Goal: Complete application form: Complete application form

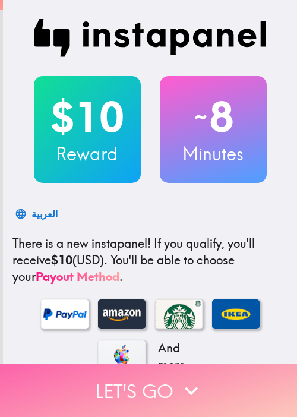
click at [235, 380] on button "Let's go" at bounding box center [148, 390] width 297 height 53
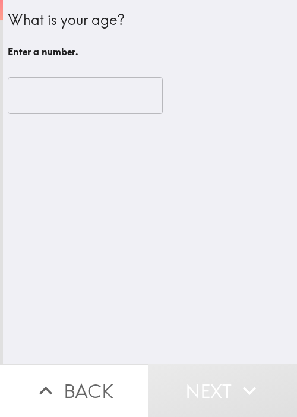
drag, startPoint x: 273, startPoint y: 261, endPoint x: 205, endPoint y: 184, distance: 102.6
click at [273, 259] on div "What is your age? Enter a number. ​" at bounding box center [150, 182] width 294 height 364
click at [89, 100] on input "number" at bounding box center [85, 95] width 155 height 37
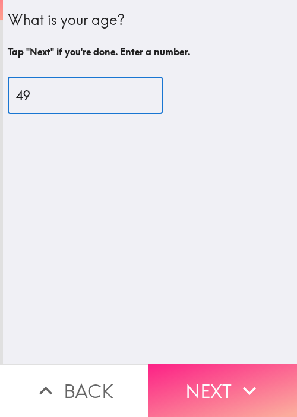
type input "49"
drag, startPoint x: 218, startPoint y: 383, endPoint x: 209, endPoint y: 370, distance: 15.7
click at [219, 383] on button "Next" at bounding box center [222, 390] width 148 height 53
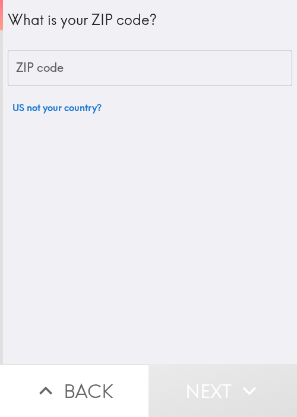
click at [233, 46] on div "What is your ZIP code? ZIP code ZIP code US not your country?" at bounding box center [150, 59] width 284 height 119
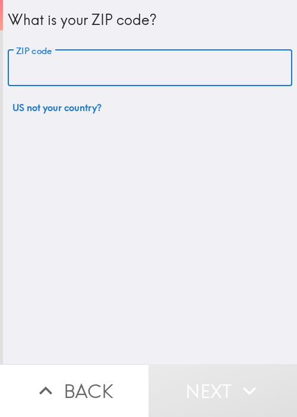
click at [230, 52] on input "ZIP code" at bounding box center [150, 68] width 284 height 37
paste input "11801"
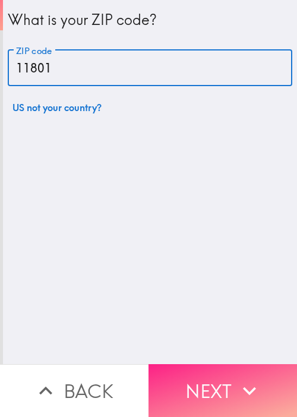
type input "11801"
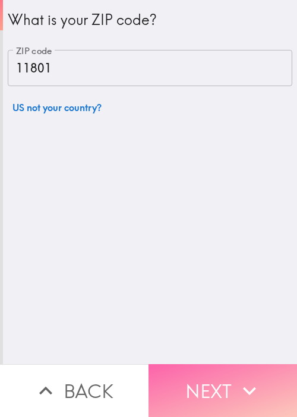
click at [226, 377] on button "Next" at bounding box center [222, 390] width 148 height 53
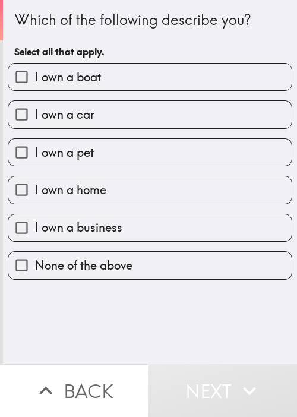
click at [106, 221] on span "I own a business" at bounding box center [78, 227] width 87 height 17
click at [35, 221] on input "I own a business" at bounding box center [21, 227] width 27 height 27
checkbox input "true"
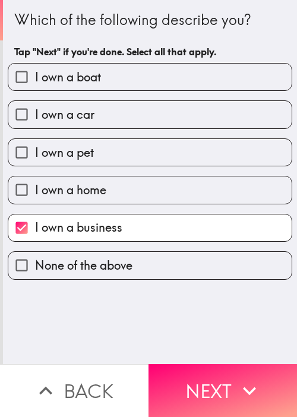
click at [110, 194] on label "I own a home" at bounding box center [149, 189] width 283 height 27
click at [35, 194] on input "I own a home" at bounding box center [21, 189] width 27 height 27
checkbox input "true"
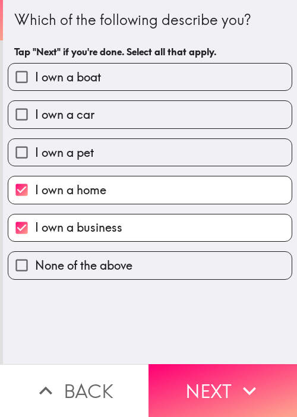
click at [125, 145] on label "I own a pet" at bounding box center [149, 152] width 283 height 27
click at [35, 145] on input "I own a pet" at bounding box center [21, 152] width 27 height 27
checkbox input "true"
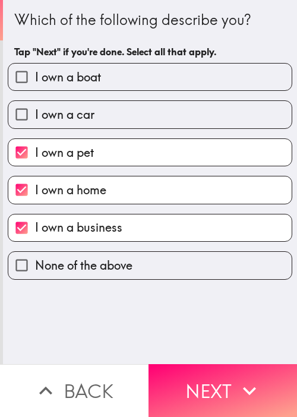
click at [131, 112] on label "I own a car" at bounding box center [149, 114] width 283 height 27
click at [35, 112] on input "I own a car" at bounding box center [21, 114] width 27 height 27
checkbox input "true"
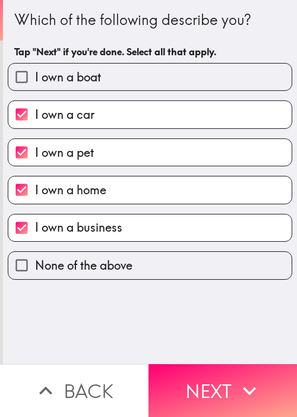
click at [142, 83] on label "I own a boat" at bounding box center [149, 77] width 283 height 27
click at [35, 83] on input "I own a boat" at bounding box center [21, 77] width 27 height 27
checkbox input "true"
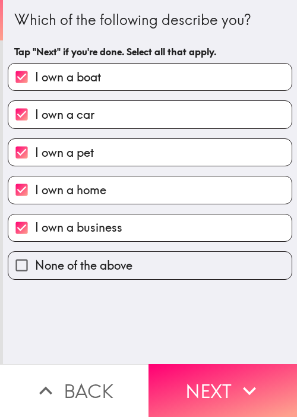
click at [215, 388] on button "Next" at bounding box center [222, 390] width 148 height 53
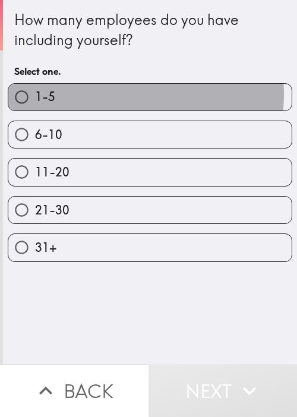
click at [123, 94] on label "1-5" at bounding box center [149, 97] width 283 height 27
click at [35, 94] on input "1-5" at bounding box center [21, 97] width 27 height 27
radio input "true"
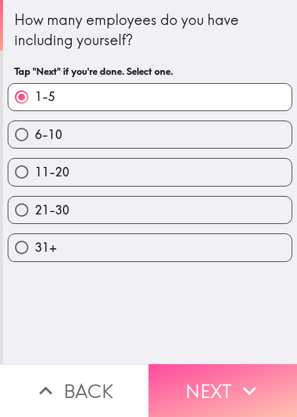
drag, startPoint x: 245, startPoint y: 399, endPoint x: 231, endPoint y: 380, distance: 23.1
click at [245, 395] on button "Next" at bounding box center [222, 390] width 148 height 53
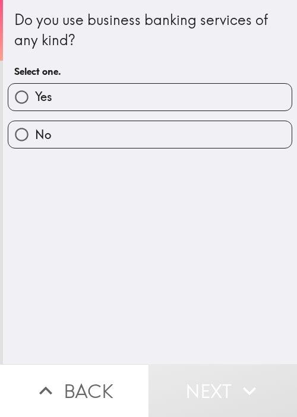
click at [273, 290] on div "Do you use business banking services of any kind? Select one. Yes No" at bounding box center [150, 182] width 294 height 364
click at [102, 129] on label "No" at bounding box center [149, 134] width 283 height 27
click at [35, 129] on input "No" at bounding box center [21, 134] width 27 height 27
radio input "true"
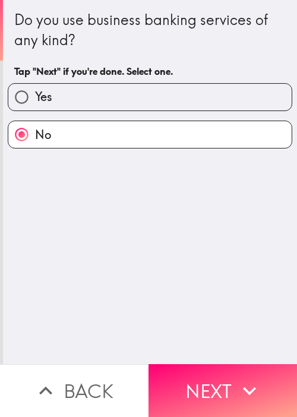
click at [135, 100] on label "Yes" at bounding box center [149, 97] width 283 height 27
click at [35, 100] on input "Yes" at bounding box center [21, 97] width 27 height 27
radio input "true"
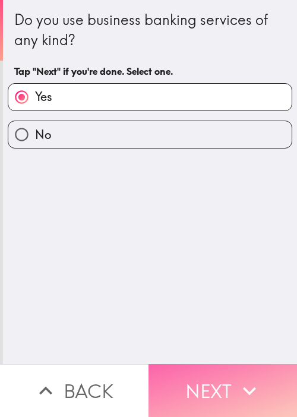
click at [236, 378] on icon "button" at bounding box center [249, 391] width 26 height 26
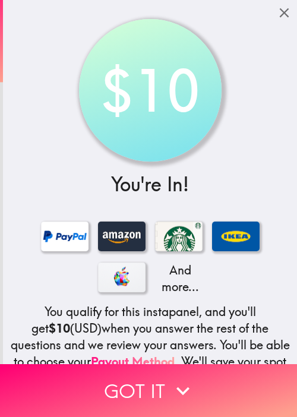
drag, startPoint x: 233, startPoint y: 75, endPoint x: 221, endPoint y: 12, distance: 63.6
click at [234, 75] on div "$10 You're In! And more... You qualify for this instapanel, and you'll get $10 …" at bounding box center [150, 249] width 294 height 498
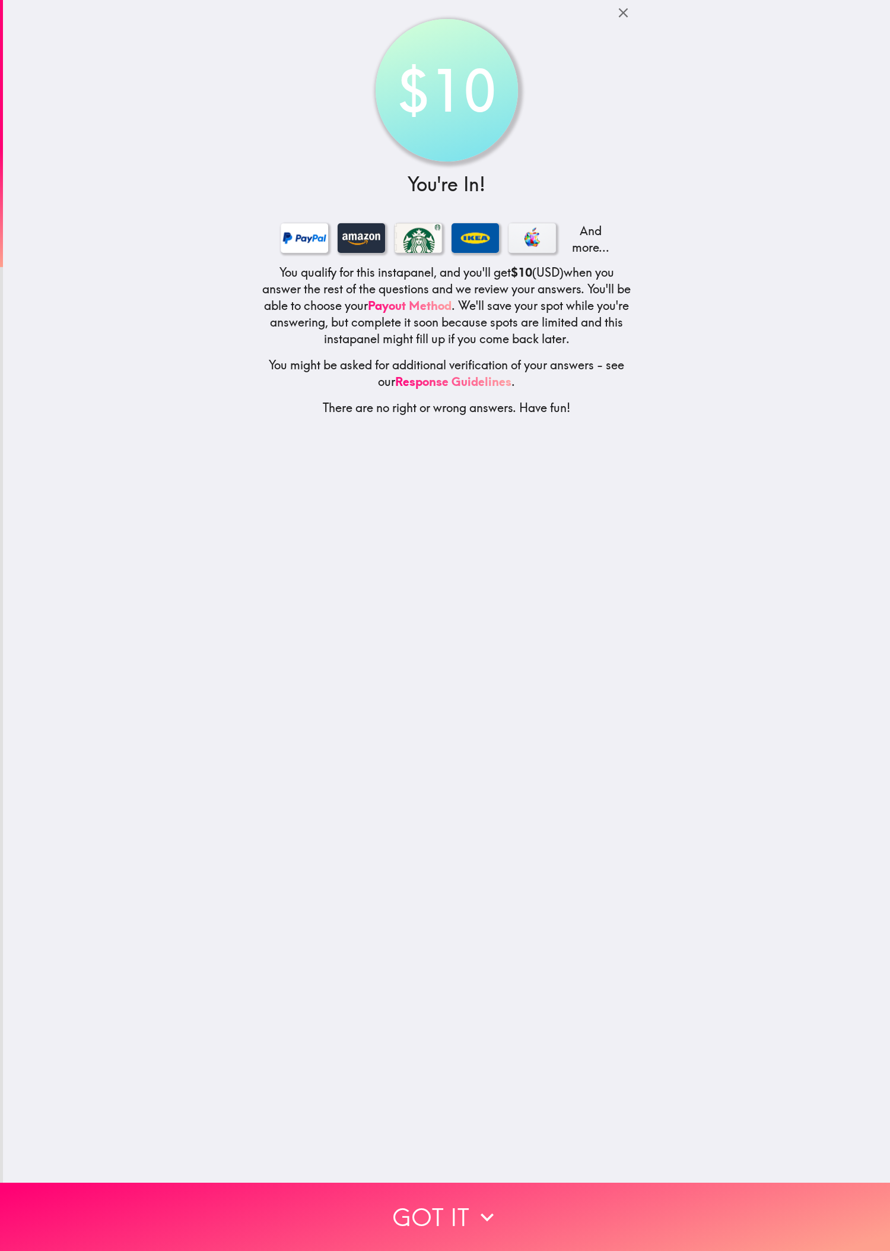
drag, startPoint x: 659, startPoint y: 232, endPoint x: 679, endPoint y: 202, distance: 35.6
click at [296, 232] on div "$10 You're In! And more... You qualify for this instapanel, and you'll get $10 …" at bounding box center [446, 591] width 887 height 1182
click at [296, 416] on div "$10 You're In! And more... You qualify for this instapanel, and you'll get $10 …" at bounding box center [447, 213] width 380 height 426
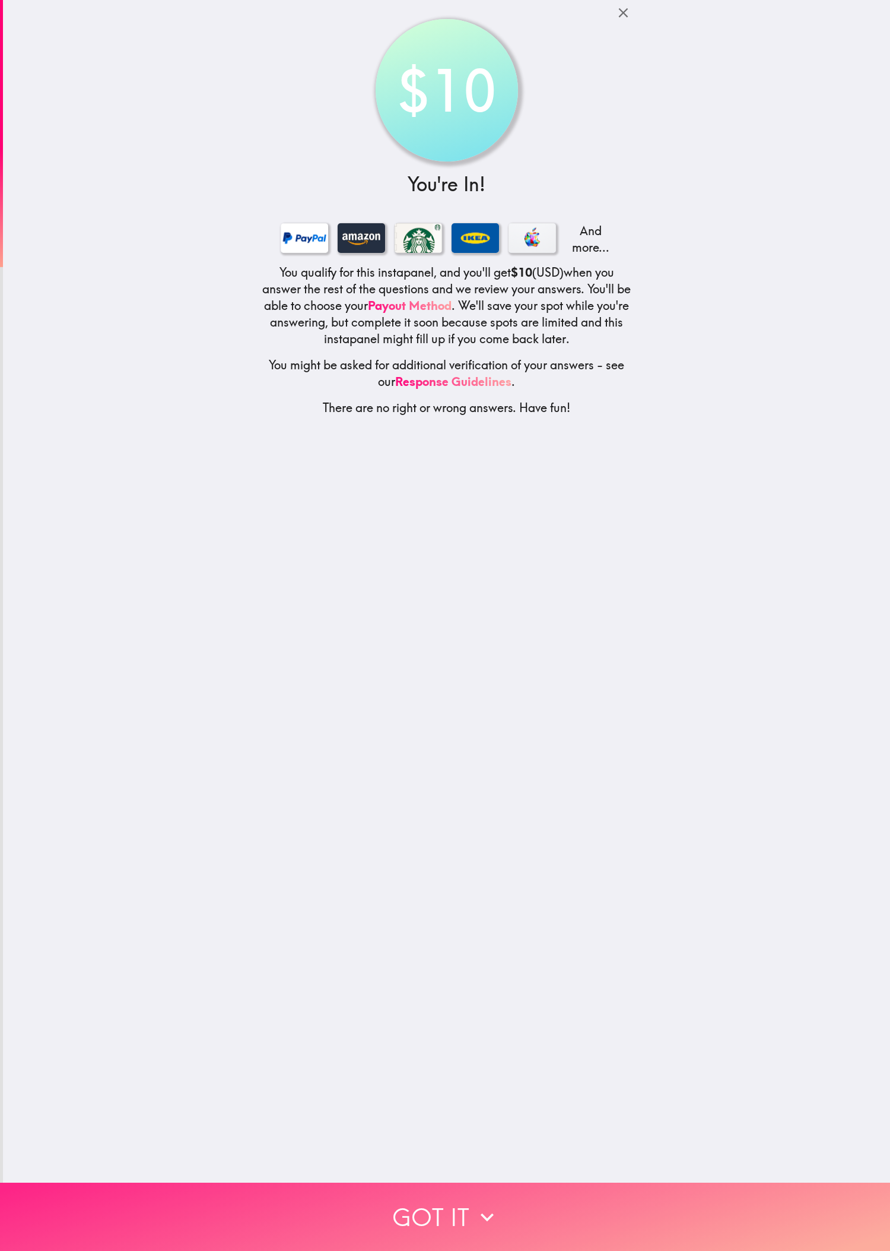
click at [296, 416] on button "Got it" at bounding box center [445, 1216] width 890 height 68
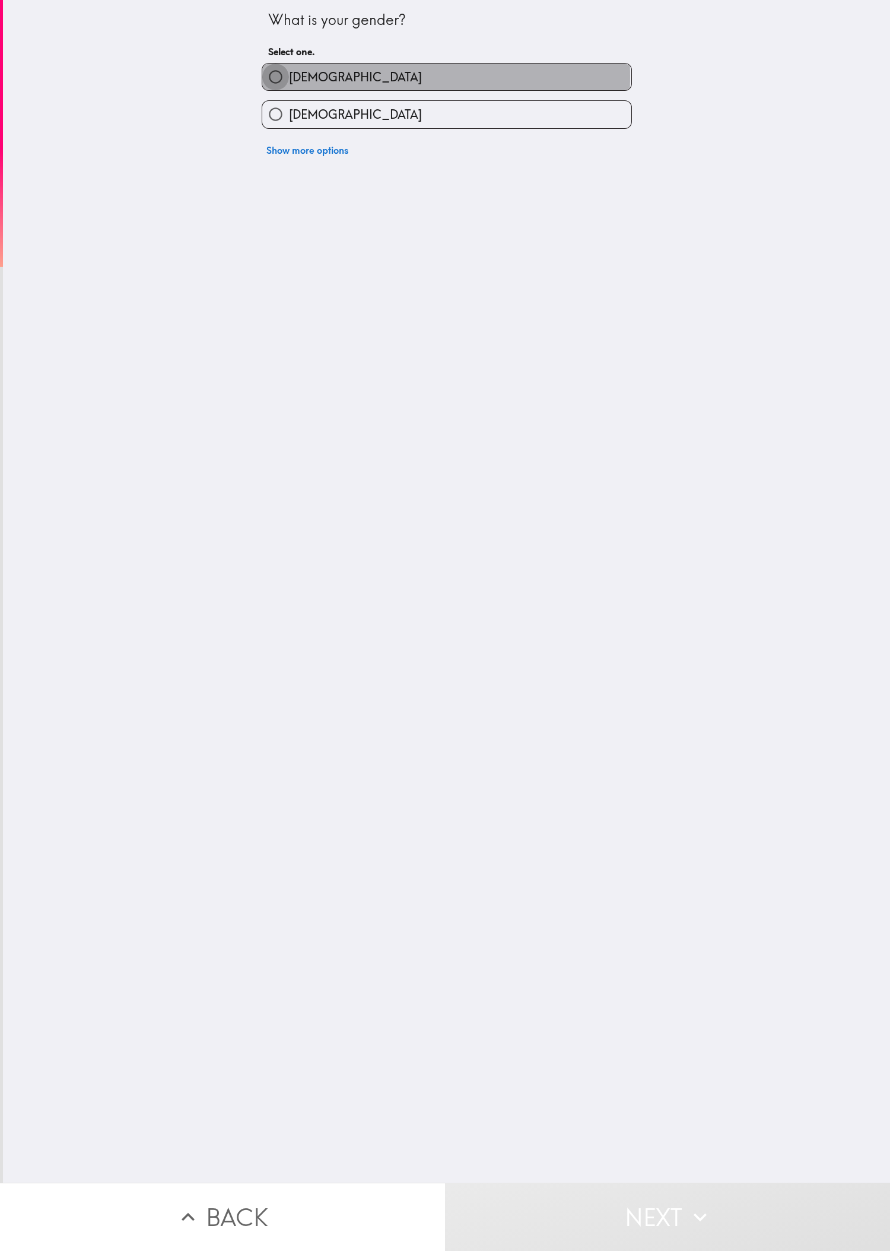
drag, startPoint x: 253, startPoint y: 77, endPoint x: 276, endPoint y: 75, distance: 22.6
click at [275, 75] on label "[DEMOGRAPHIC_DATA]" at bounding box center [446, 77] width 369 height 27
click at [275, 75] on input "[DEMOGRAPHIC_DATA]" at bounding box center [275, 77] width 27 height 27
radio input "true"
click at [289, 75] on span "[DEMOGRAPHIC_DATA]" at bounding box center [355, 77] width 133 height 17
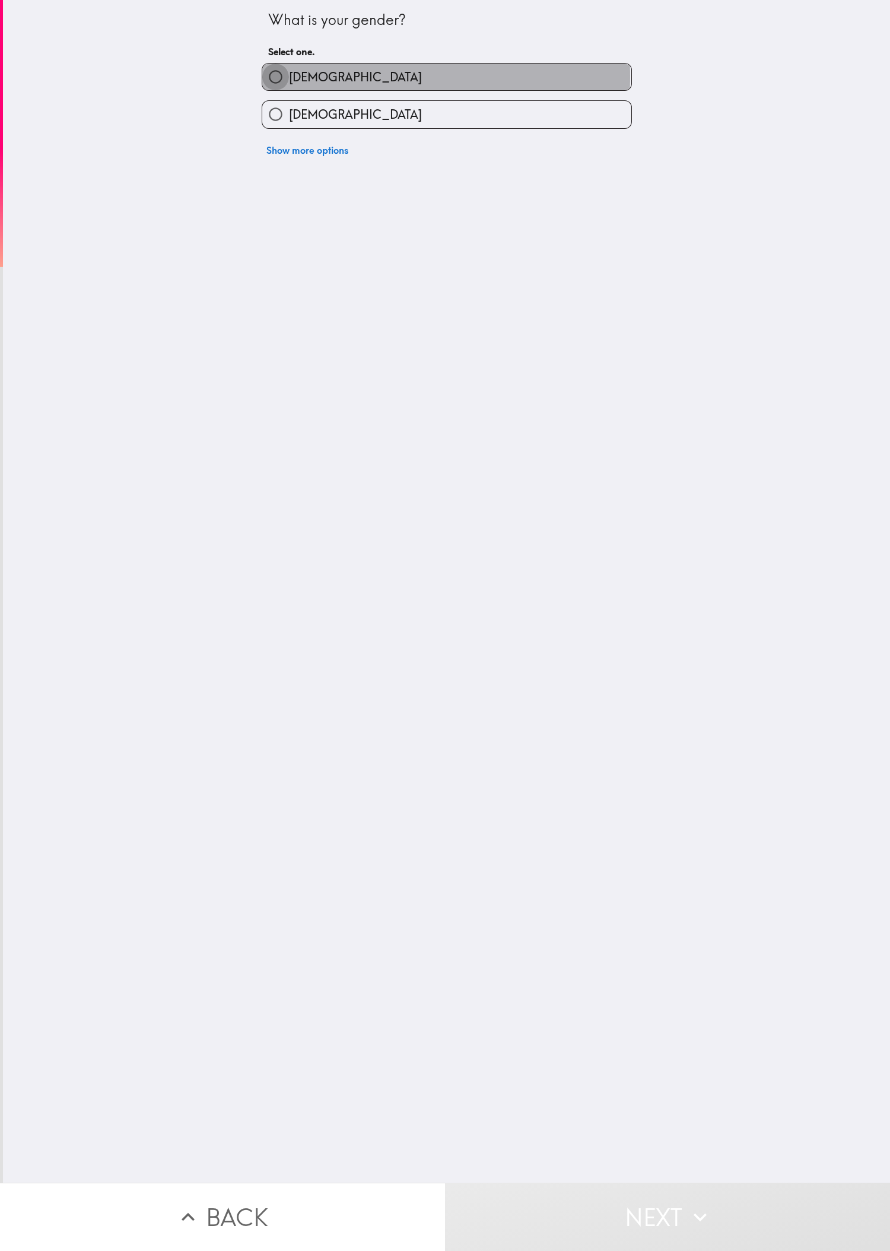
click at [277, 75] on input "[DEMOGRAPHIC_DATA]" at bounding box center [275, 77] width 27 height 27
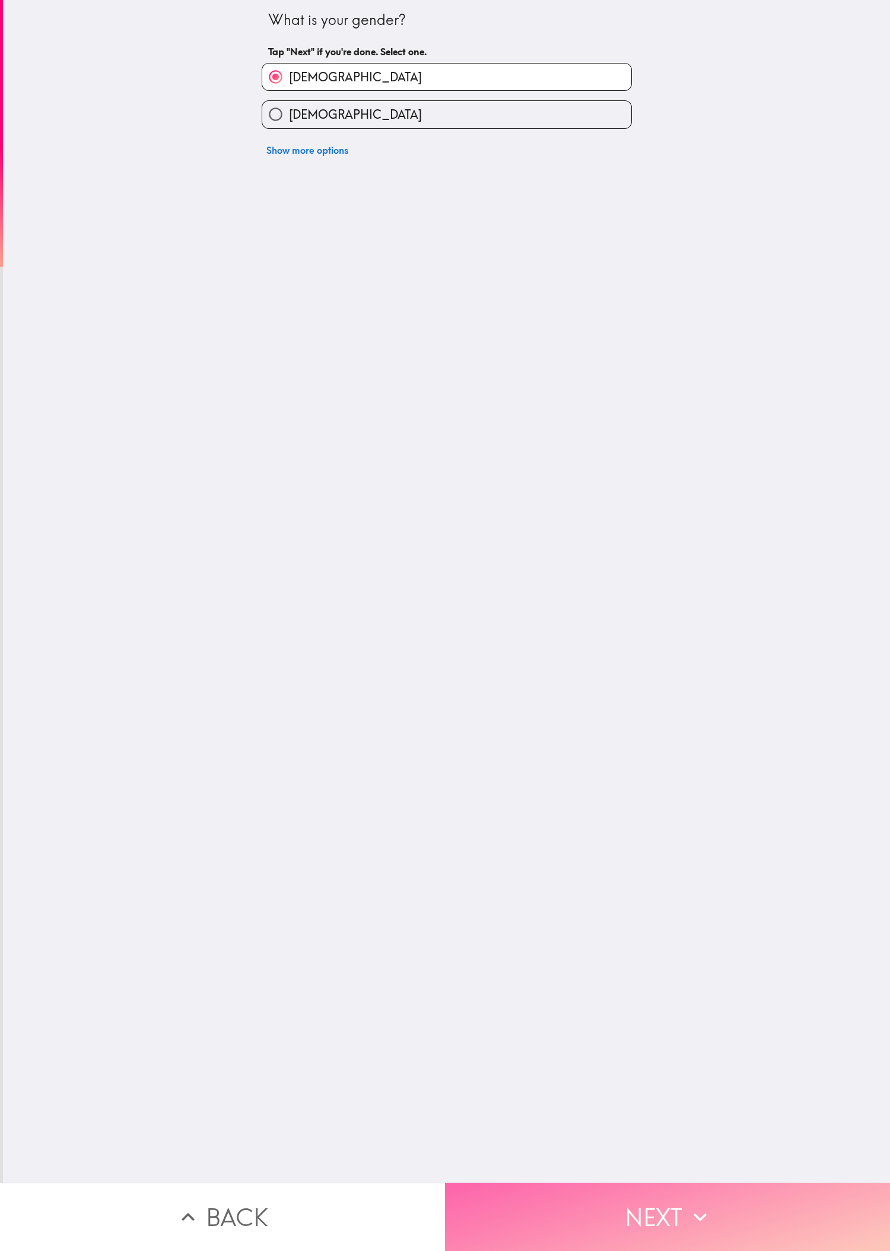
click at [296, 416] on button "Next" at bounding box center [667, 1216] width 445 height 68
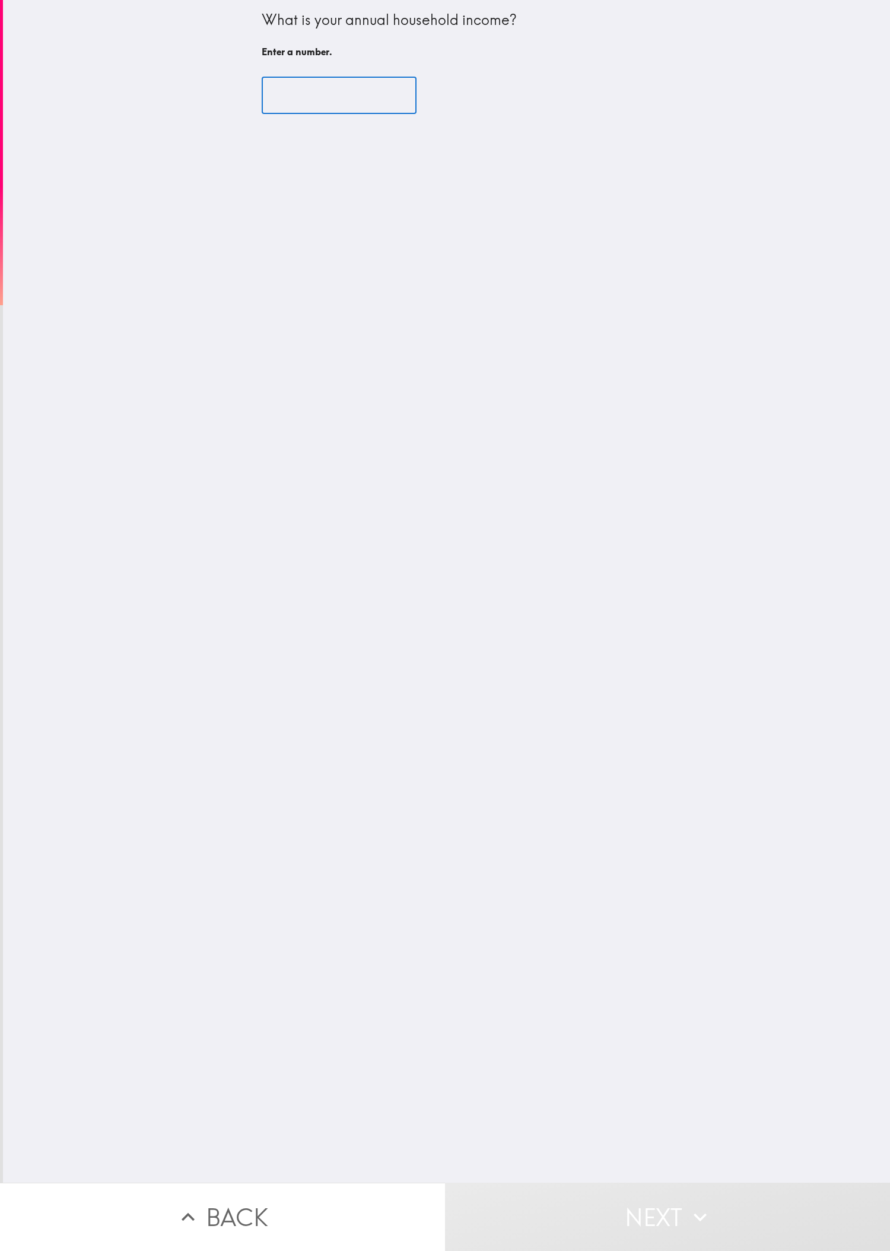
click at [277, 84] on input "number" at bounding box center [339, 95] width 155 height 37
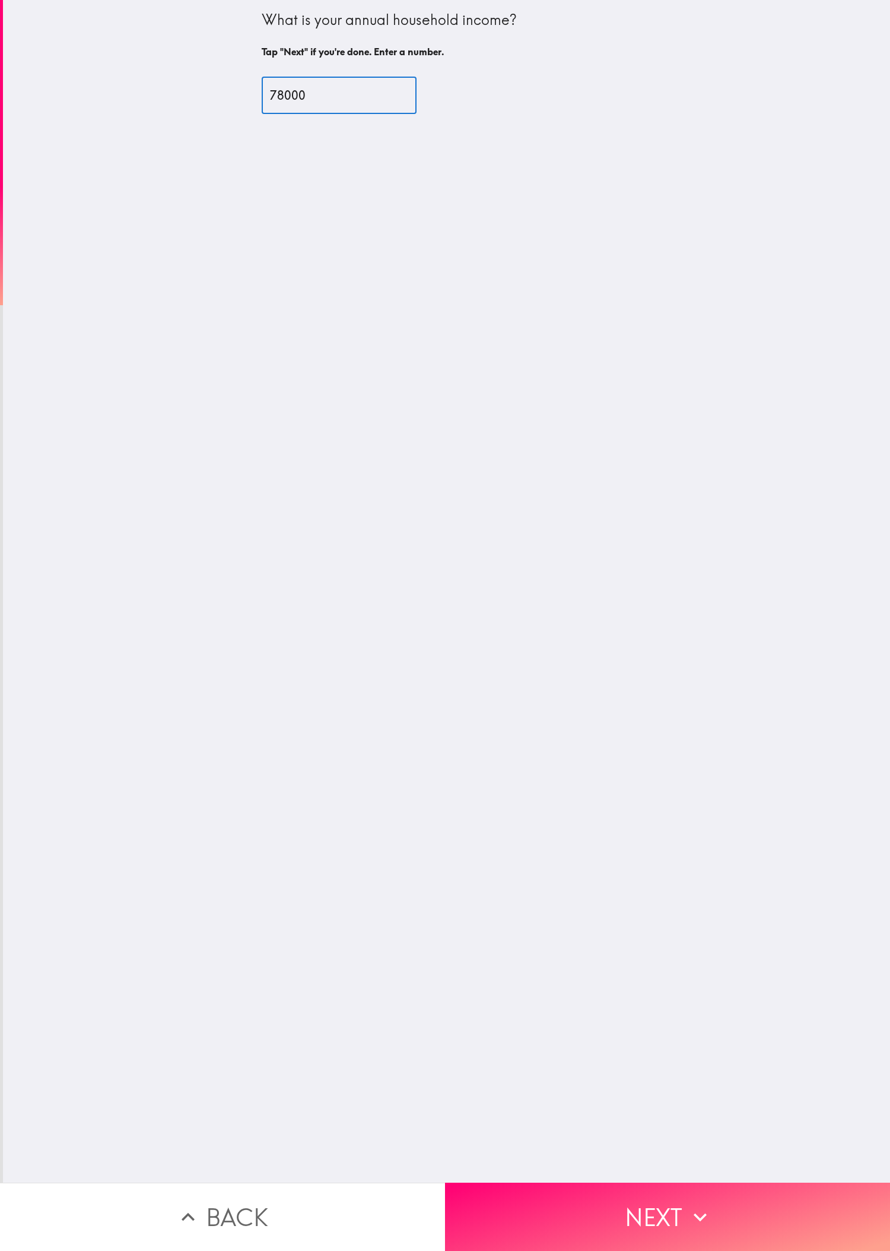
type input "78000"
drag, startPoint x: 279, startPoint y: 84, endPoint x: 204, endPoint y: 312, distance: 240.1
click at [166, 298] on div "What is your annual household income? Tap "Next" if you're done. Enter a number…" at bounding box center [446, 591] width 887 height 1182
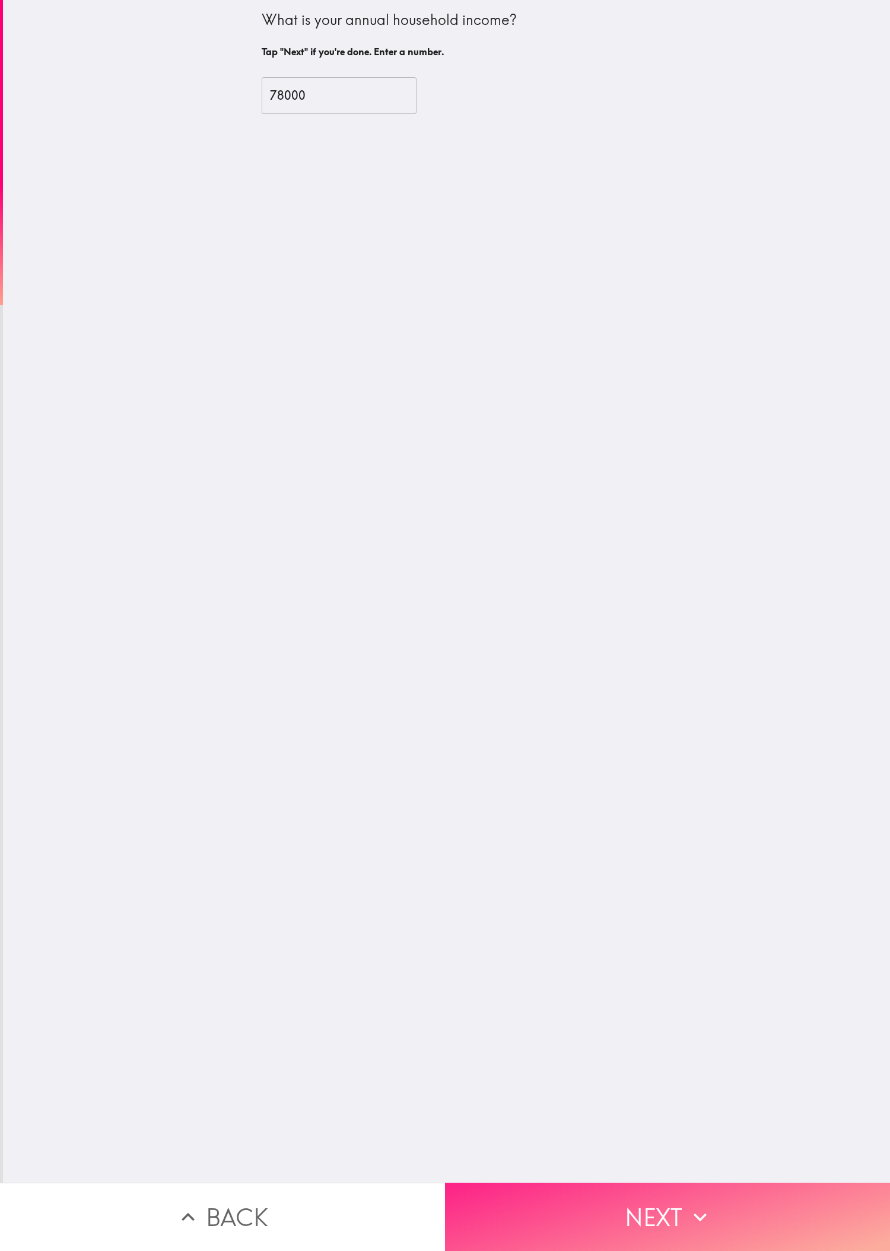
click at [296, 416] on icon "button" at bounding box center [700, 1217] width 26 height 26
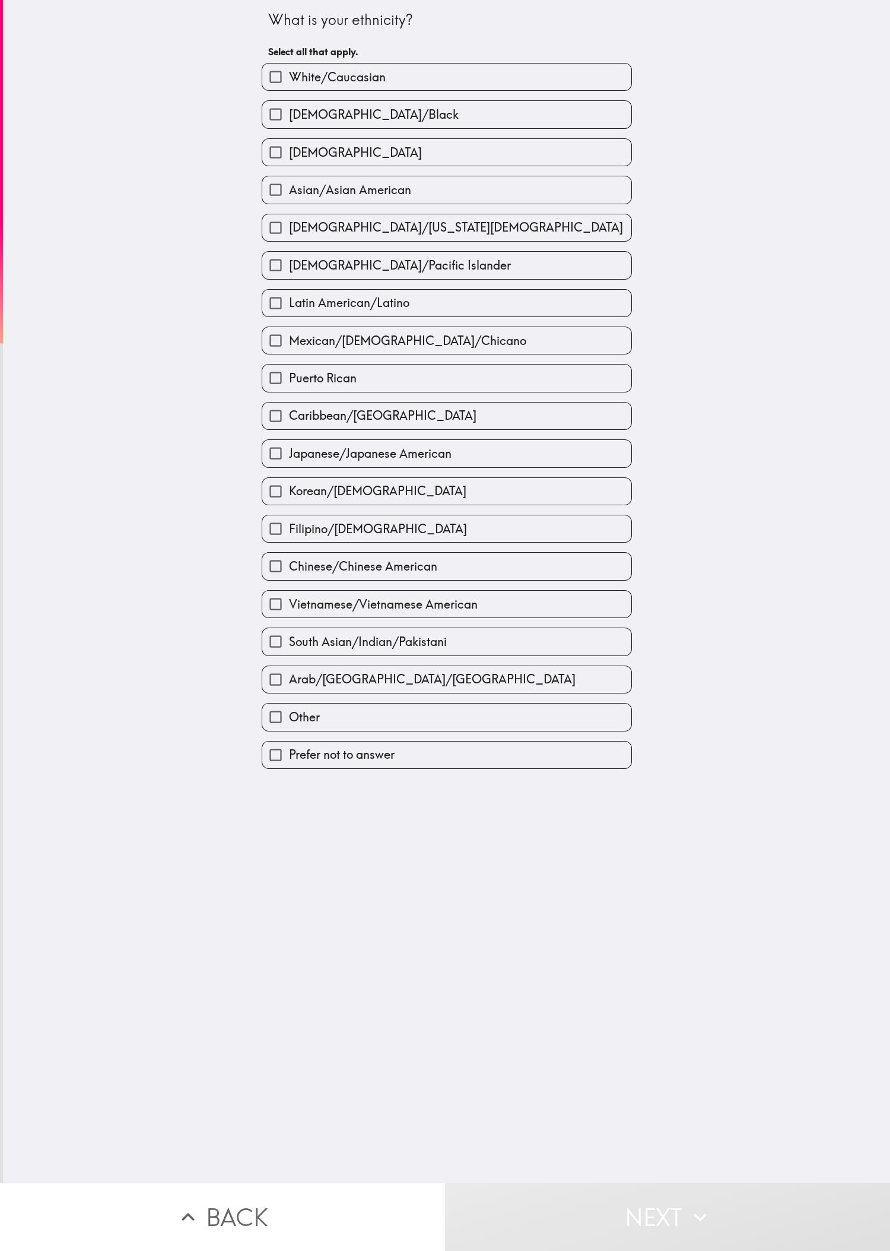
click at [296, 249] on div "[DEMOGRAPHIC_DATA]/Pacific Islander" at bounding box center [442, 260] width 380 height 37
click at [293, 214] on div "[DEMOGRAPHIC_DATA]/[US_STATE][DEMOGRAPHIC_DATA]" at bounding box center [442, 222] width 380 height 37
click at [296, 249] on div "[DEMOGRAPHIC_DATA]/Pacific Islander" at bounding box center [442, 260] width 380 height 37
click at [296, 235] on span "[DEMOGRAPHIC_DATA]/[US_STATE][DEMOGRAPHIC_DATA]" at bounding box center [456, 227] width 334 height 17
click at [289, 235] on input "[DEMOGRAPHIC_DATA]/[US_STATE][DEMOGRAPHIC_DATA]" at bounding box center [275, 227] width 27 height 27
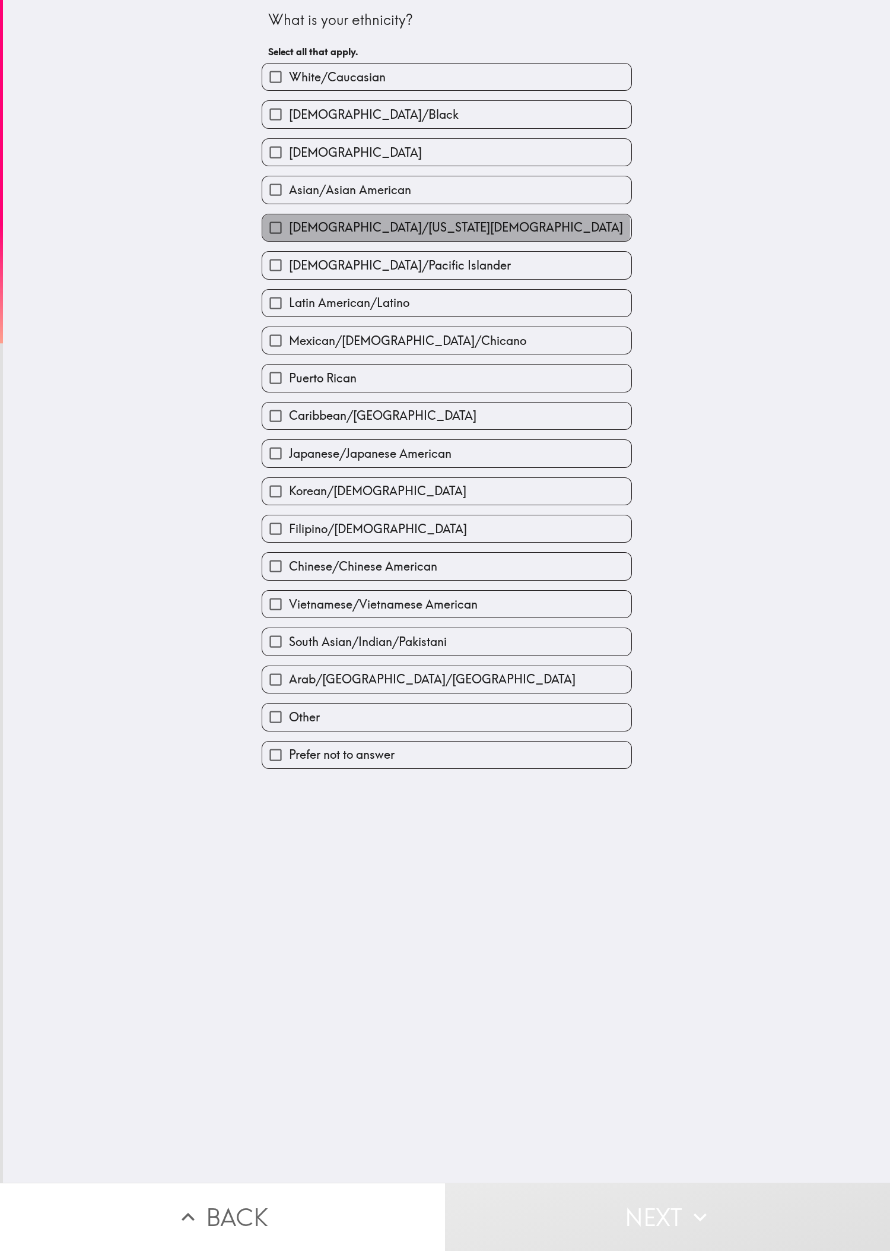
checkbox input "true"
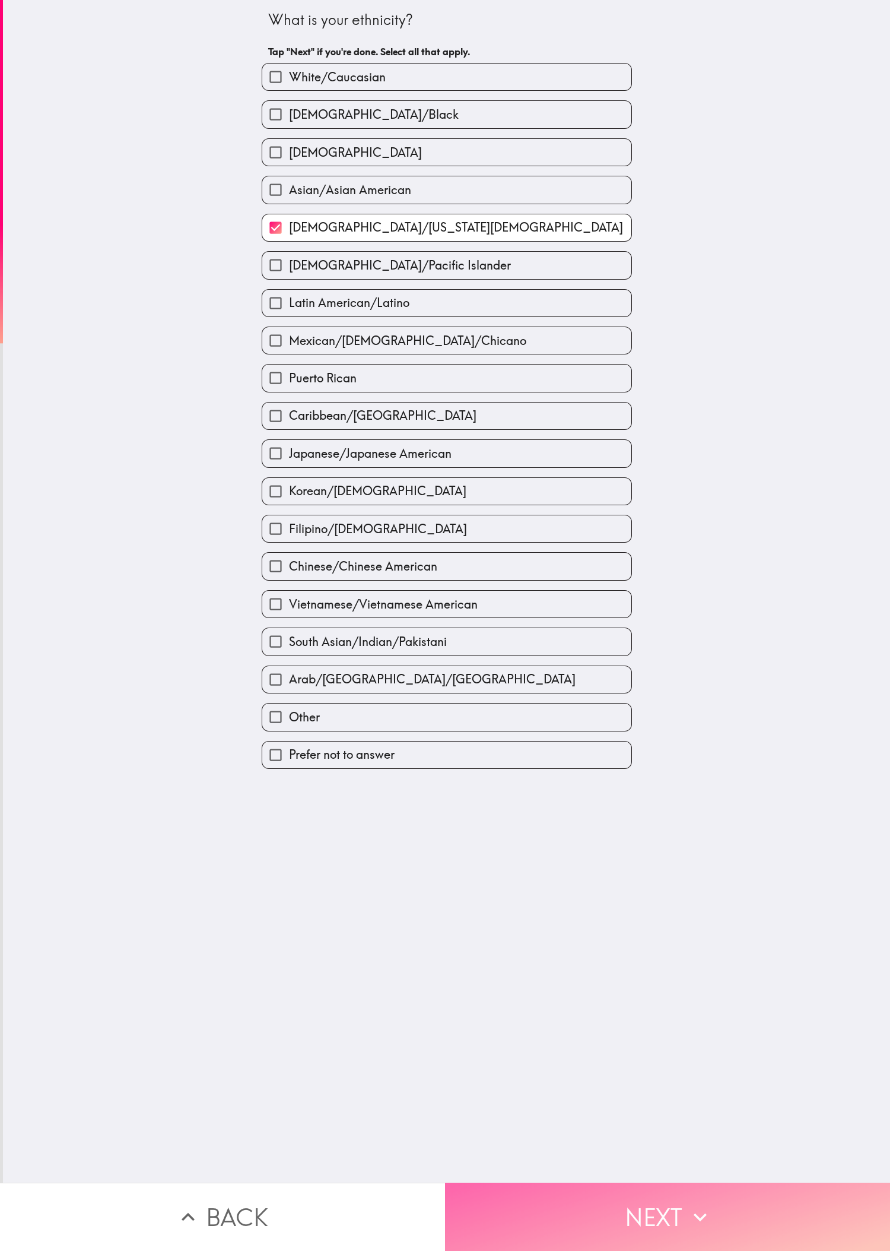
click at [296, 416] on button "Next" at bounding box center [667, 1216] width 445 height 68
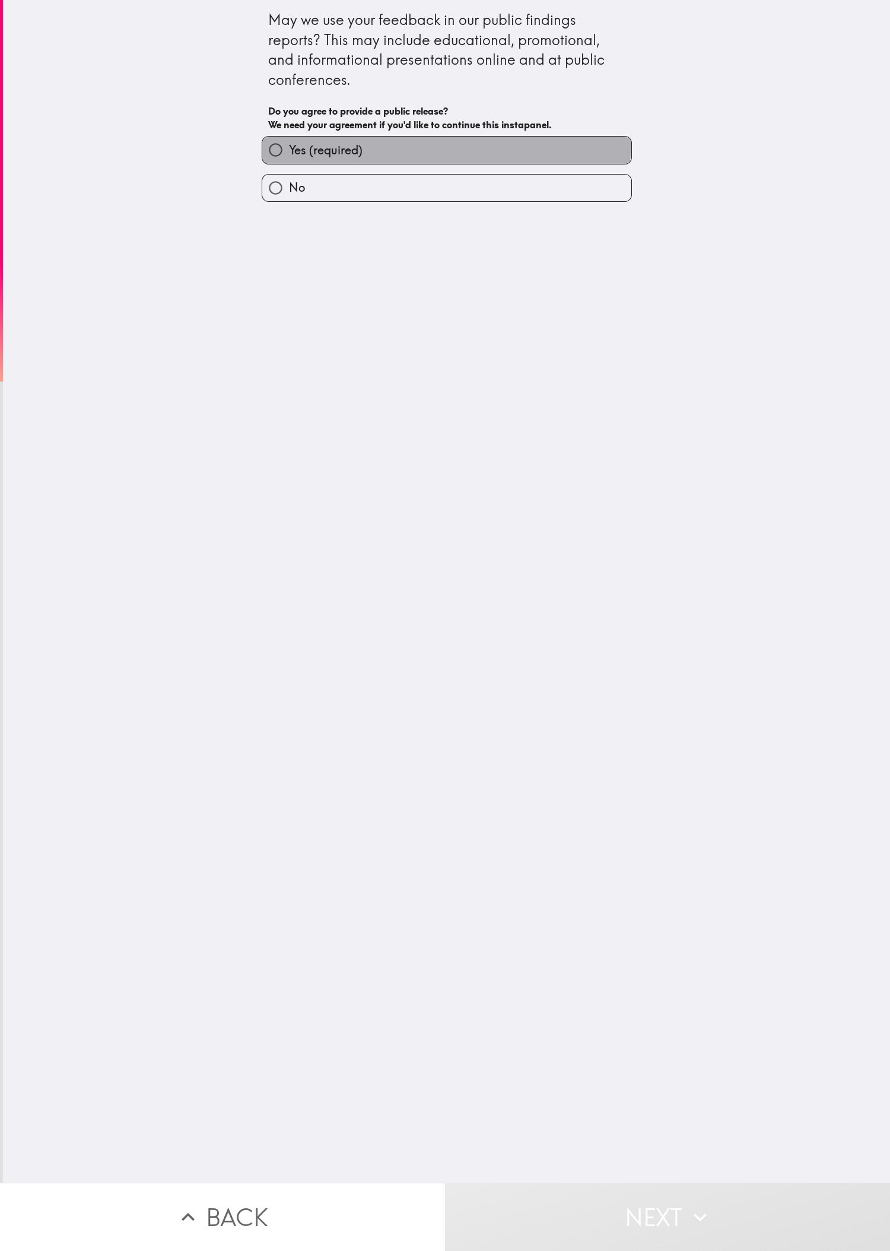
click at [296, 139] on label "Yes (required)" at bounding box center [446, 150] width 369 height 27
click at [289, 139] on input "Yes (required)" at bounding box center [275, 150] width 27 height 27
radio input "true"
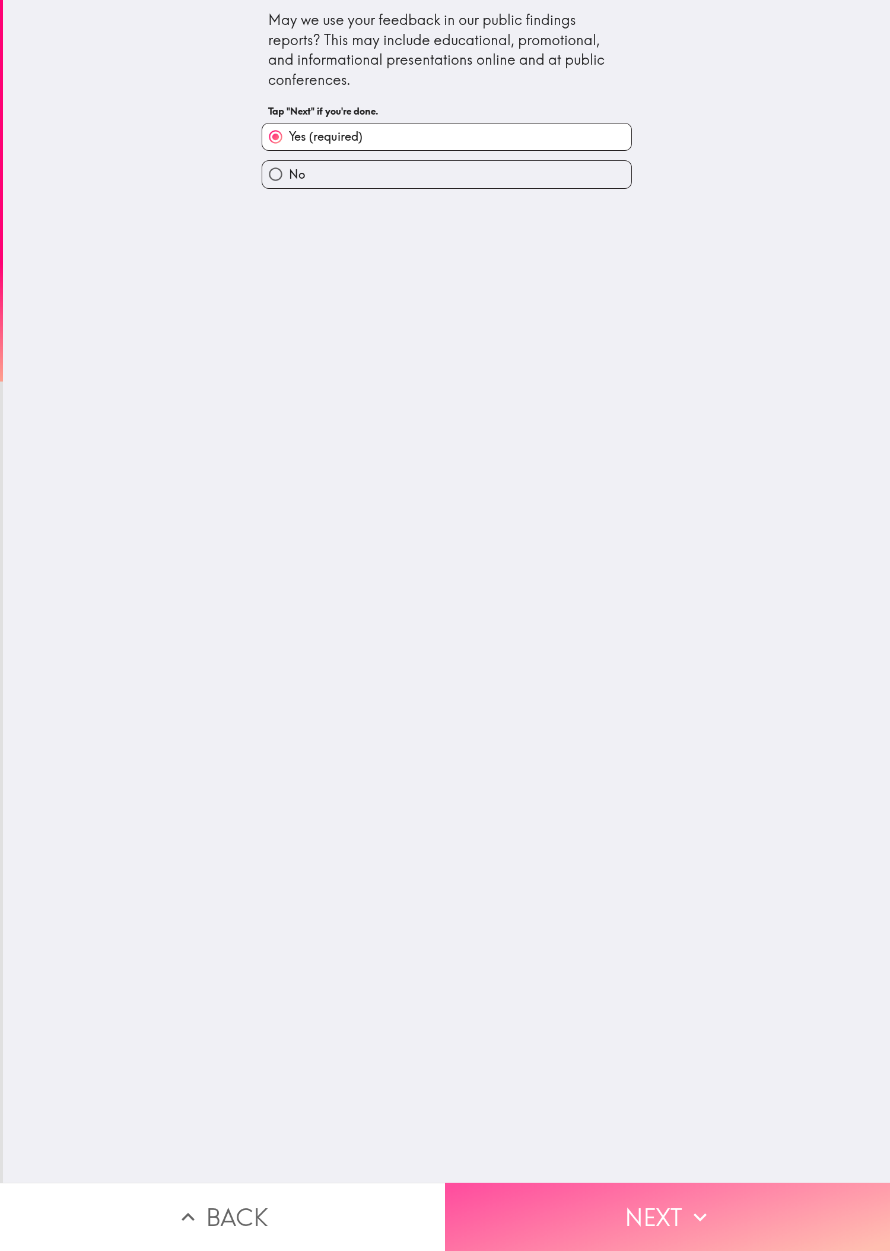
drag, startPoint x: 661, startPoint y: 1191, endPoint x: 501, endPoint y: 911, distance: 322.5
click at [296, 416] on button "Next" at bounding box center [667, 1216] width 445 height 68
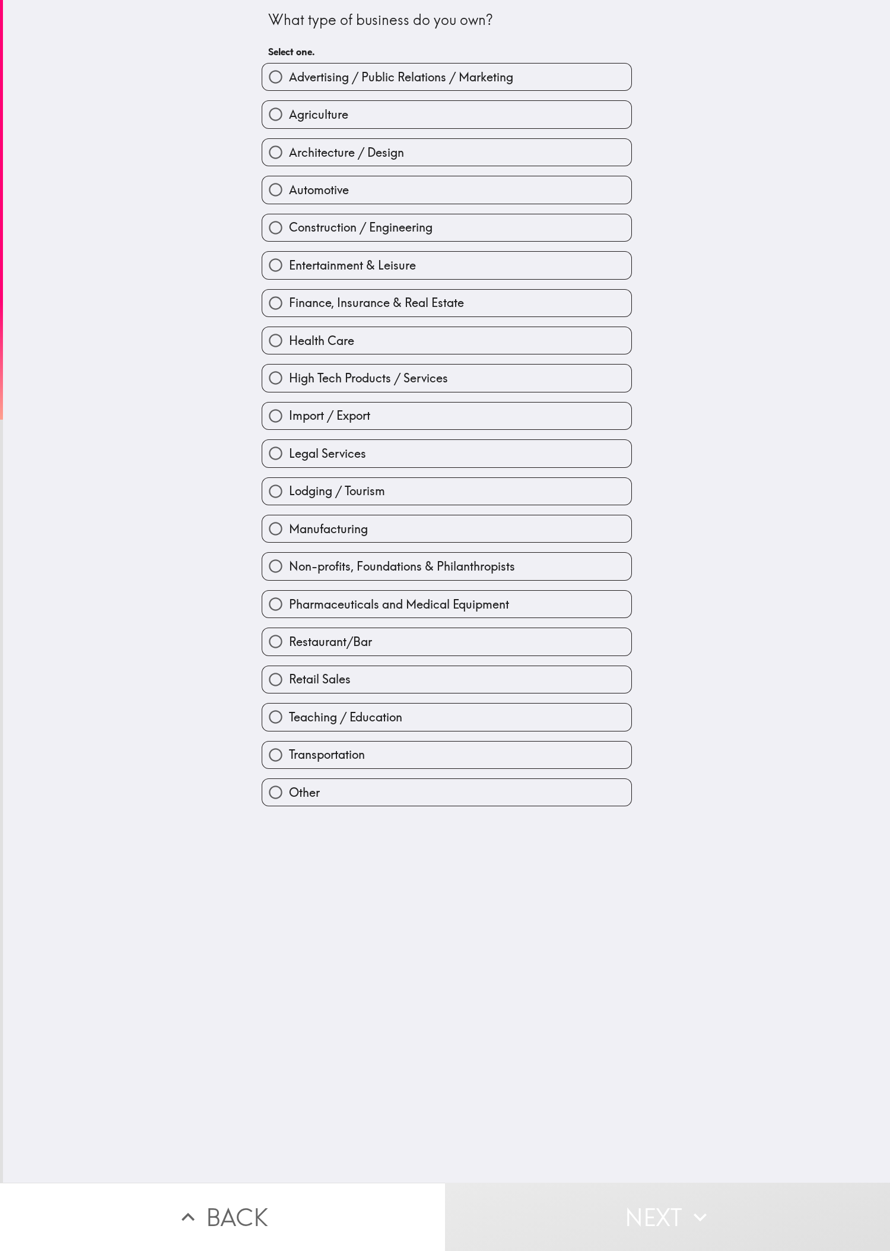
click at [296, 348] on label "Health Care" at bounding box center [446, 340] width 369 height 27
click at [289, 348] on input "Health Care" at bounding box center [275, 340] width 27 height 27
radio input "true"
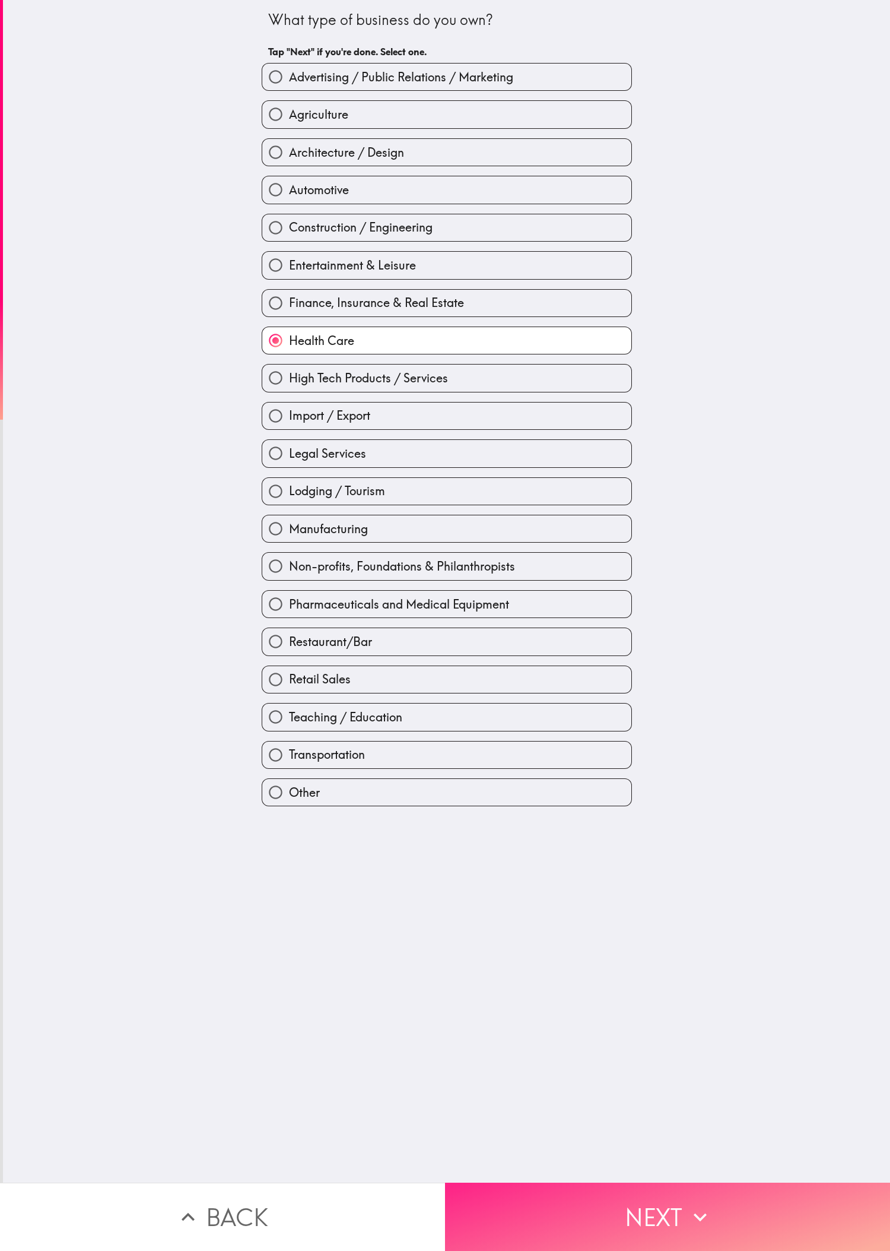
click at [296, 416] on button "Next" at bounding box center [667, 1216] width 445 height 68
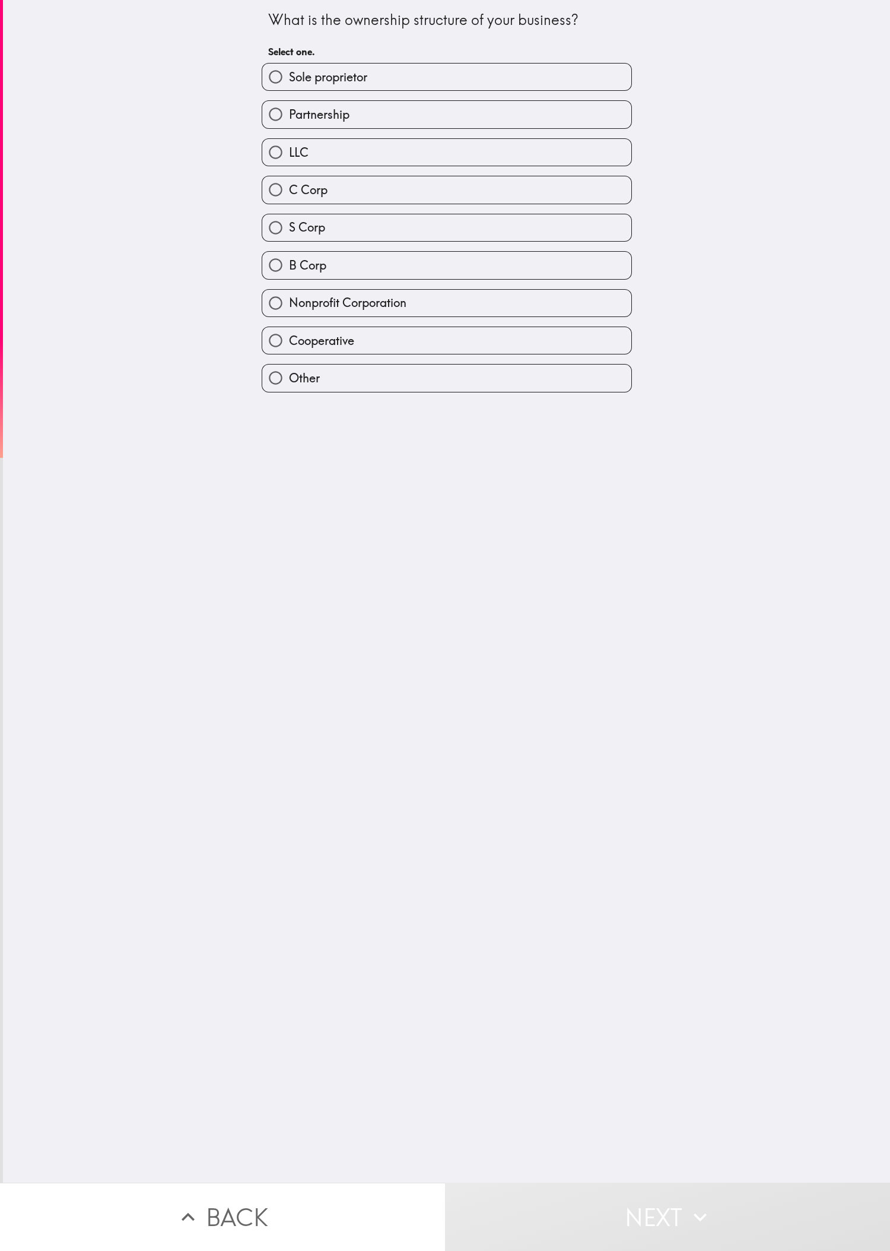
drag, startPoint x: 583, startPoint y: 812, endPoint x: 496, endPoint y: 503, distance: 321.5
click at [296, 416] on div "What is the ownership structure of your business? Select one. Sole proprietor P…" at bounding box center [446, 591] width 887 height 1182
click at [296, 292] on div "Nonprofit Corporation" at bounding box center [442, 298] width 380 height 37
click at [296, 271] on label "B Corp" at bounding box center [446, 265] width 369 height 27
click at [289, 271] on input "B Corp" at bounding box center [275, 265] width 27 height 27
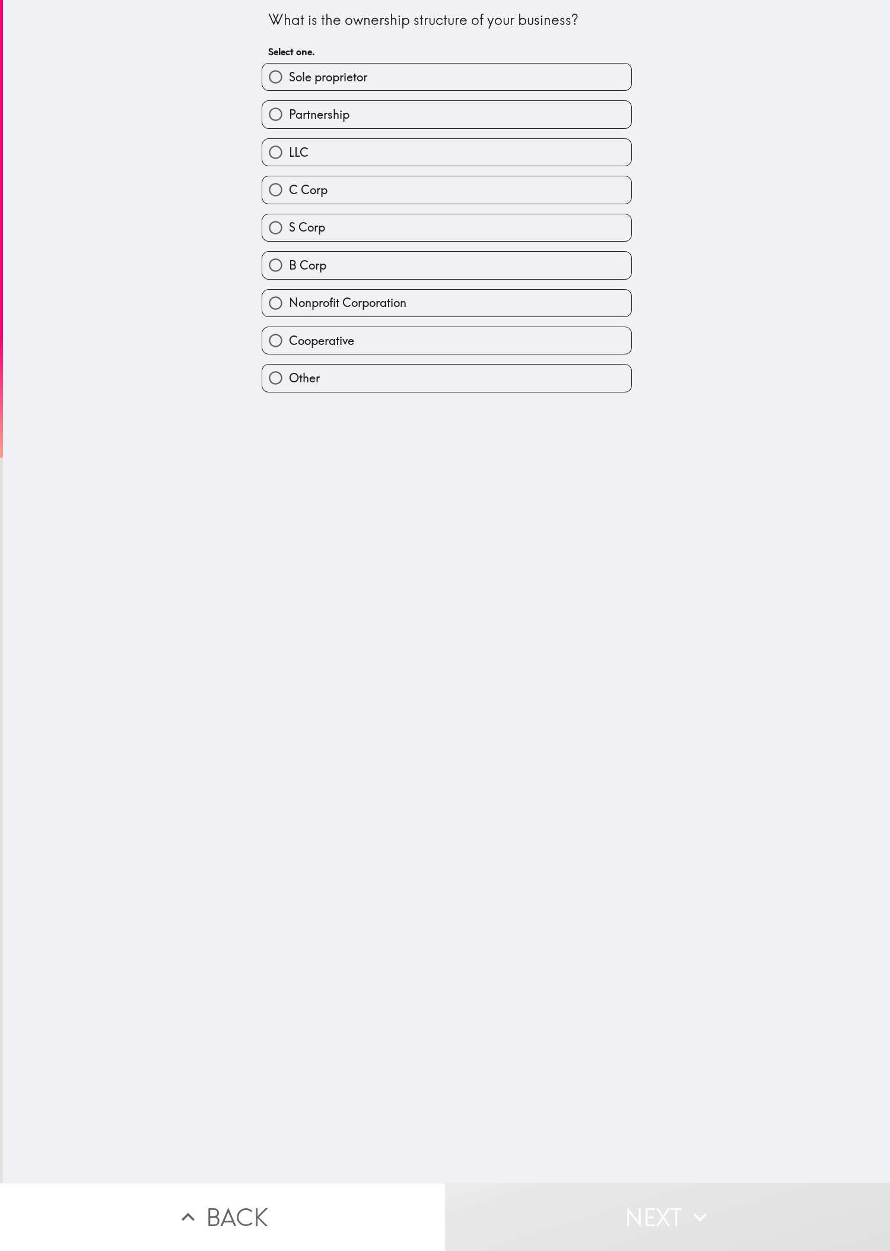
radio input "true"
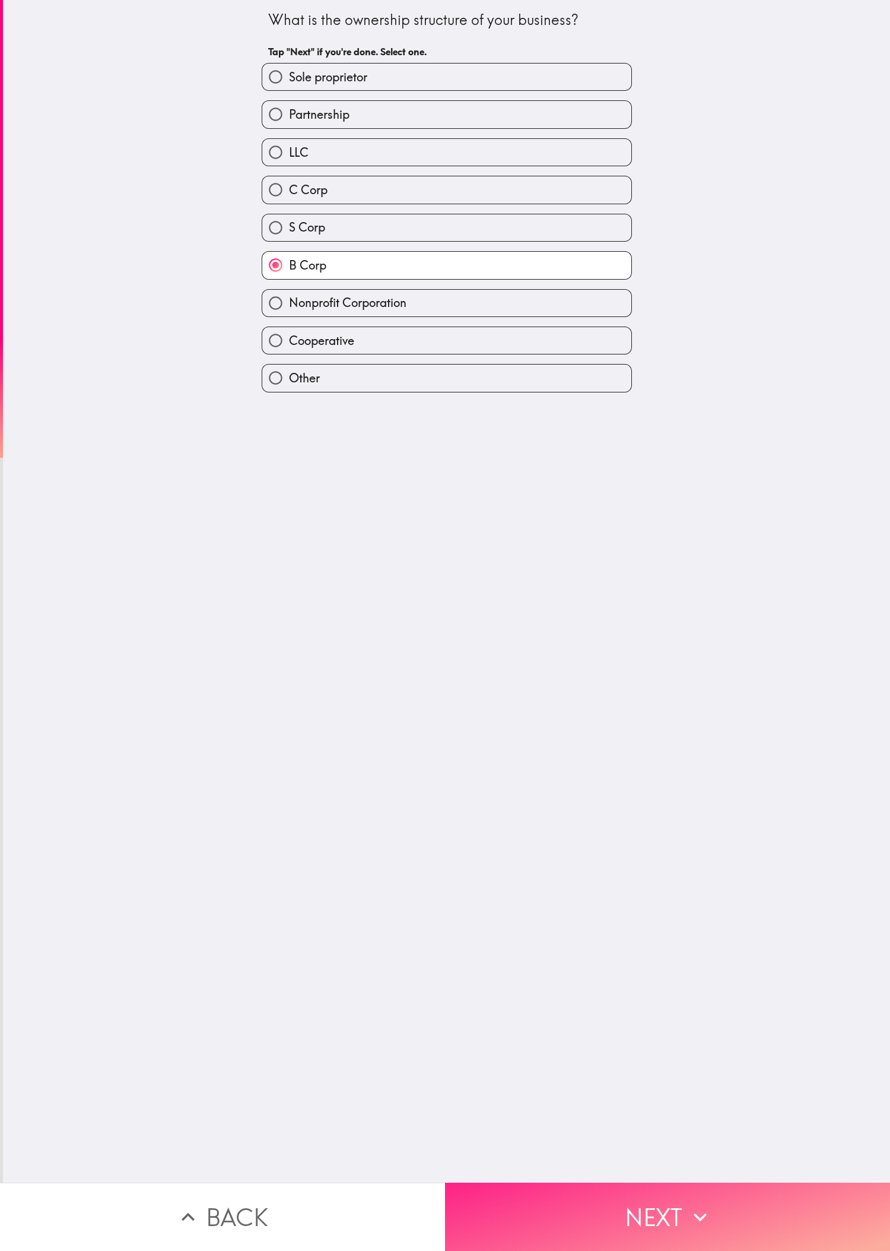
click at [296, 416] on button "Next" at bounding box center [667, 1216] width 445 height 68
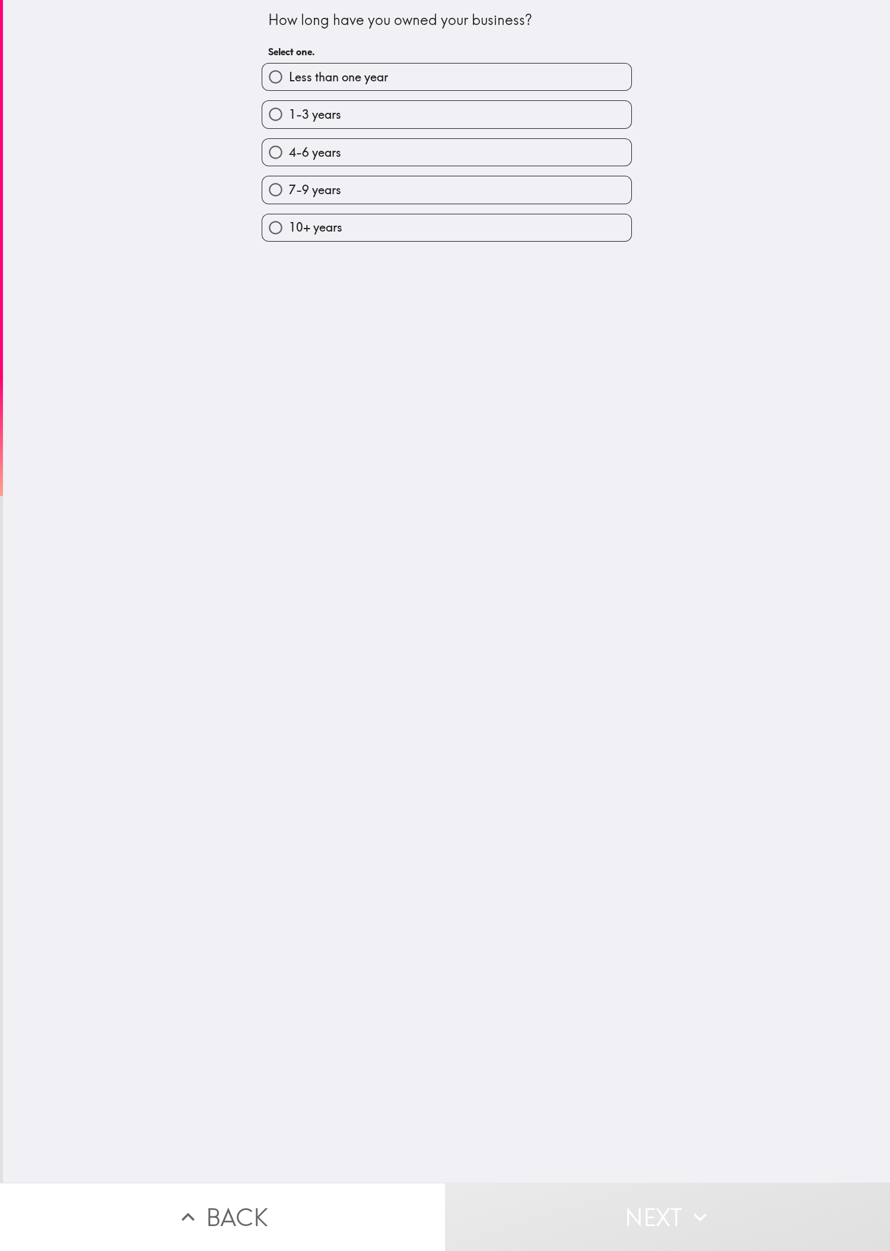
drag, startPoint x: 766, startPoint y: 618, endPoint x: 589, endPoint y: 329, distance: 339.4
click at [296, 416] on div "How long have you owned your business? Select one. Less than one year 1-3 years…" at bounding box center [446, 591] width 887 height 1182
drag, startPoint x: 468, startPoint y: 210, endPoint x: 465, endPoint y: 204, distance: 6.6
click at [296, 203] on label "7-9 years" at bounding box center [446, 189] width 369 height 27
click at [289, 203] on input "7-9 years" at bounding box center [275, 189] width 27 height 27
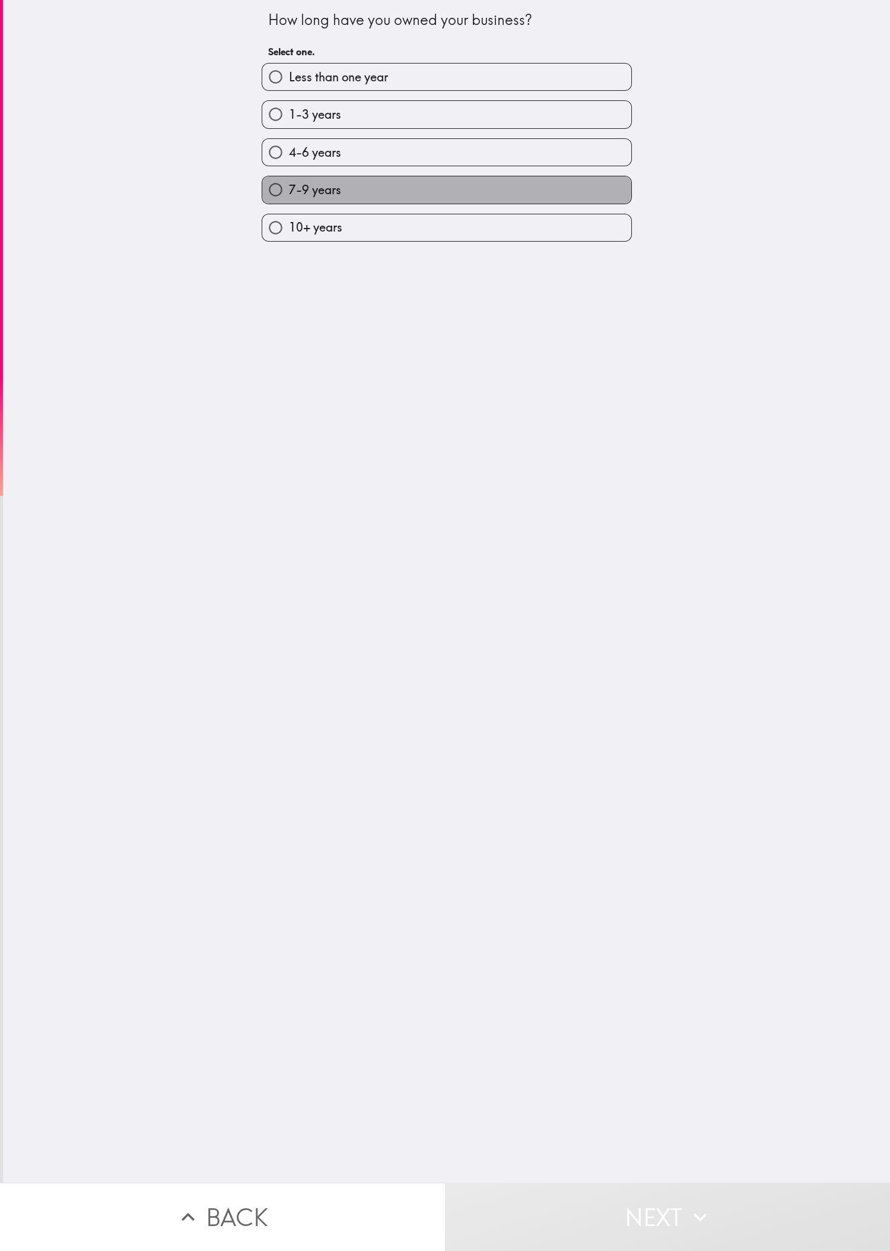
radio input "true"
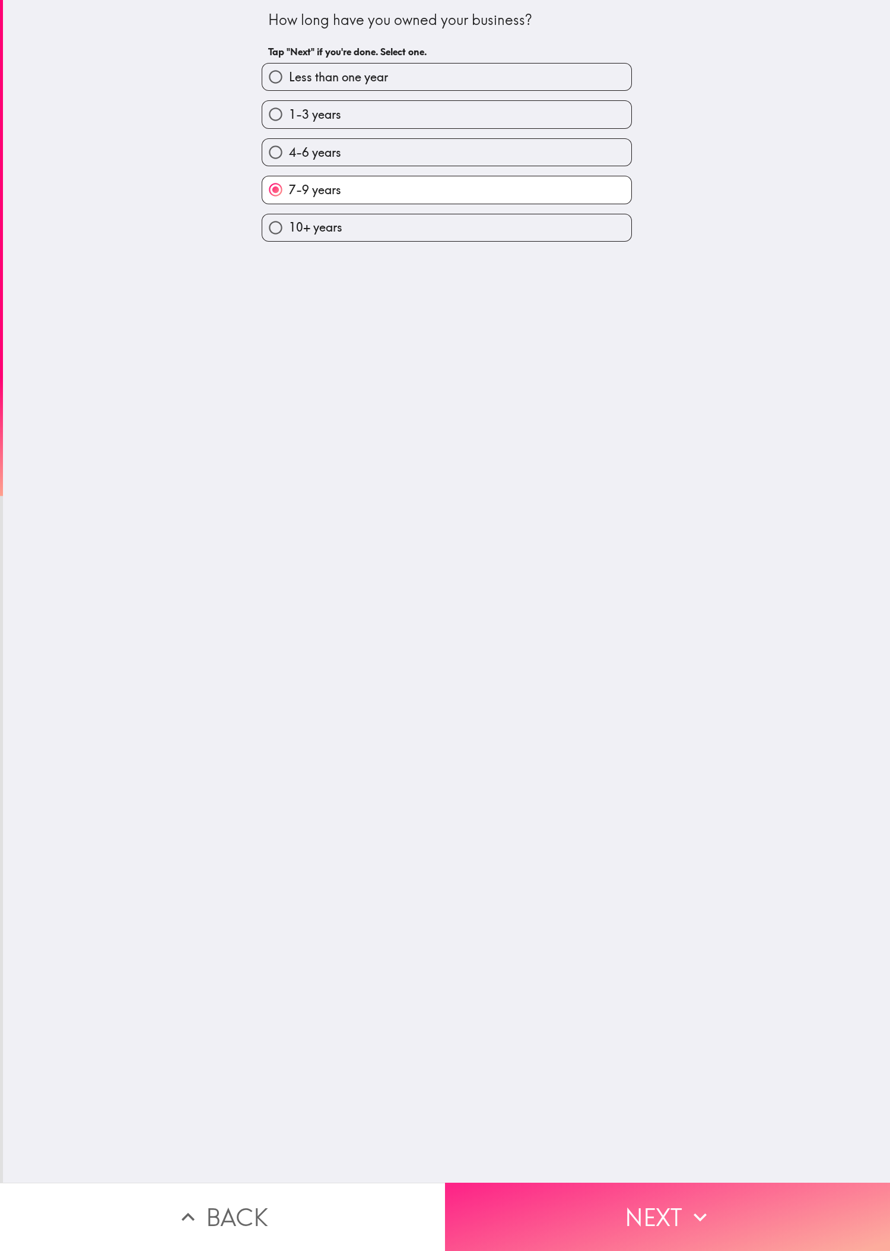
click at [296, 416] on button "Next" at bounding box center [667, 1216] width 445 height 68
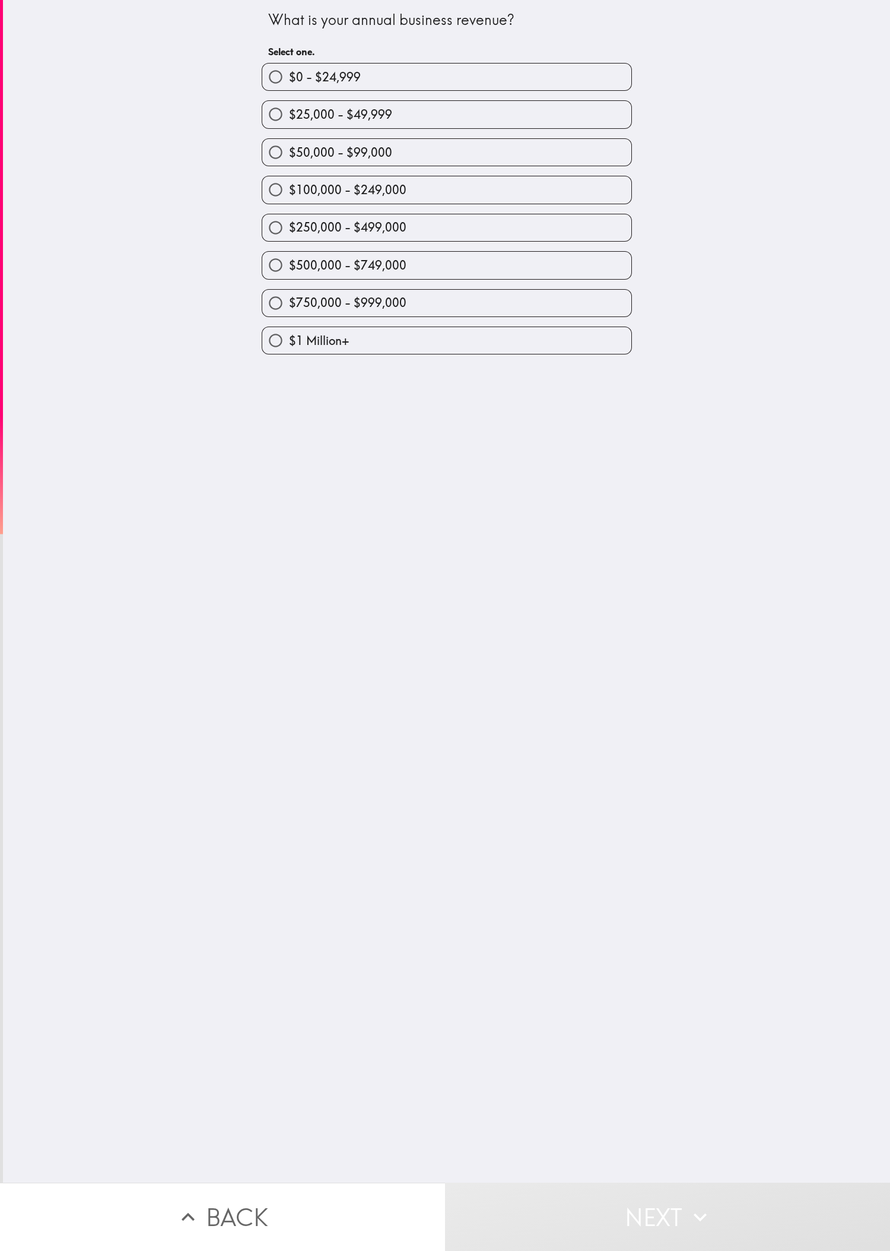
drag, startPoint x: 602, startPoint y: 702, endPoint x: 532, endPoint y: 450, distance: 261.8
click at [296, 416] on div "What is your annual business revenue? Select one. $0 - $24,999 $25,000 - $49,99…" at bounding box center [446, 591] width 887 height 1182
click at [296, 296] on div "$750,000 - $999,000" at bounding box center [442, 298] width 380 height 37
click at [296, 253] on div "$500,000 - $749,000" at bounding box center [442, 260] width 380 height 37
click at [296, 234] on label "$250,000 - $499,000" at bounding box center [446, 227] width 369 height 27
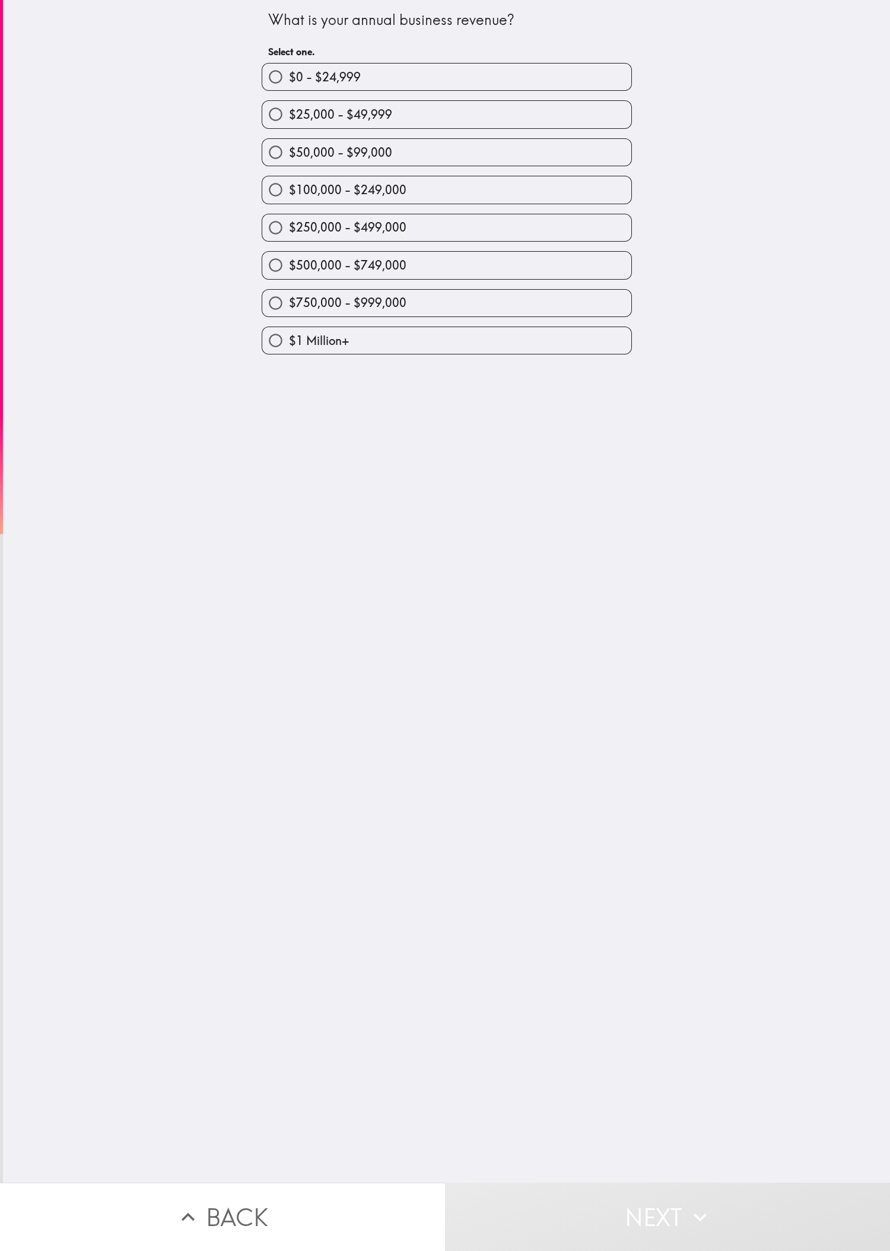
click at [289, 234] on input "$250,000 - $499,000" at bounding box center [275, 227] width 27 height 27
radio input "true"
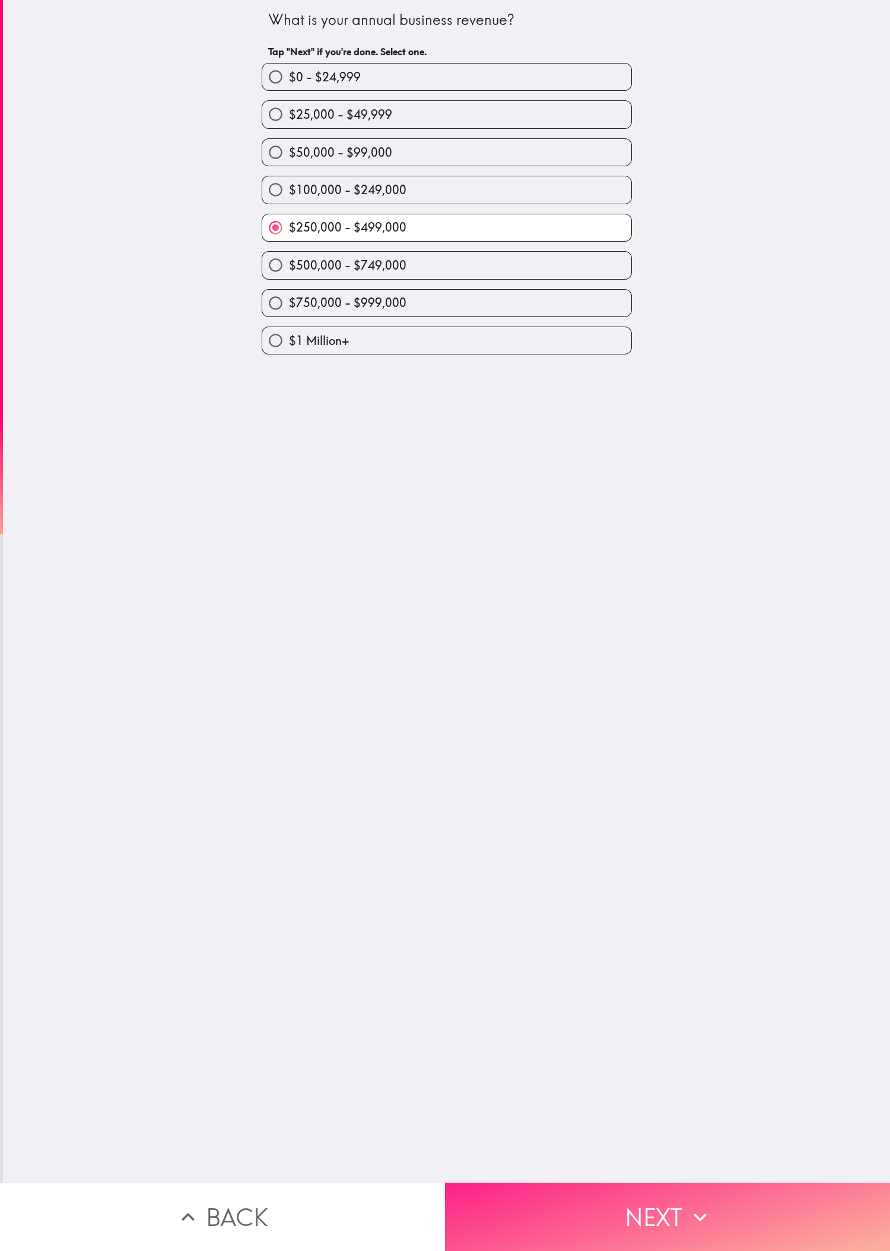
click at [296, 416] on button "Next" at bounding box center [667, 1216] width 445 height 68
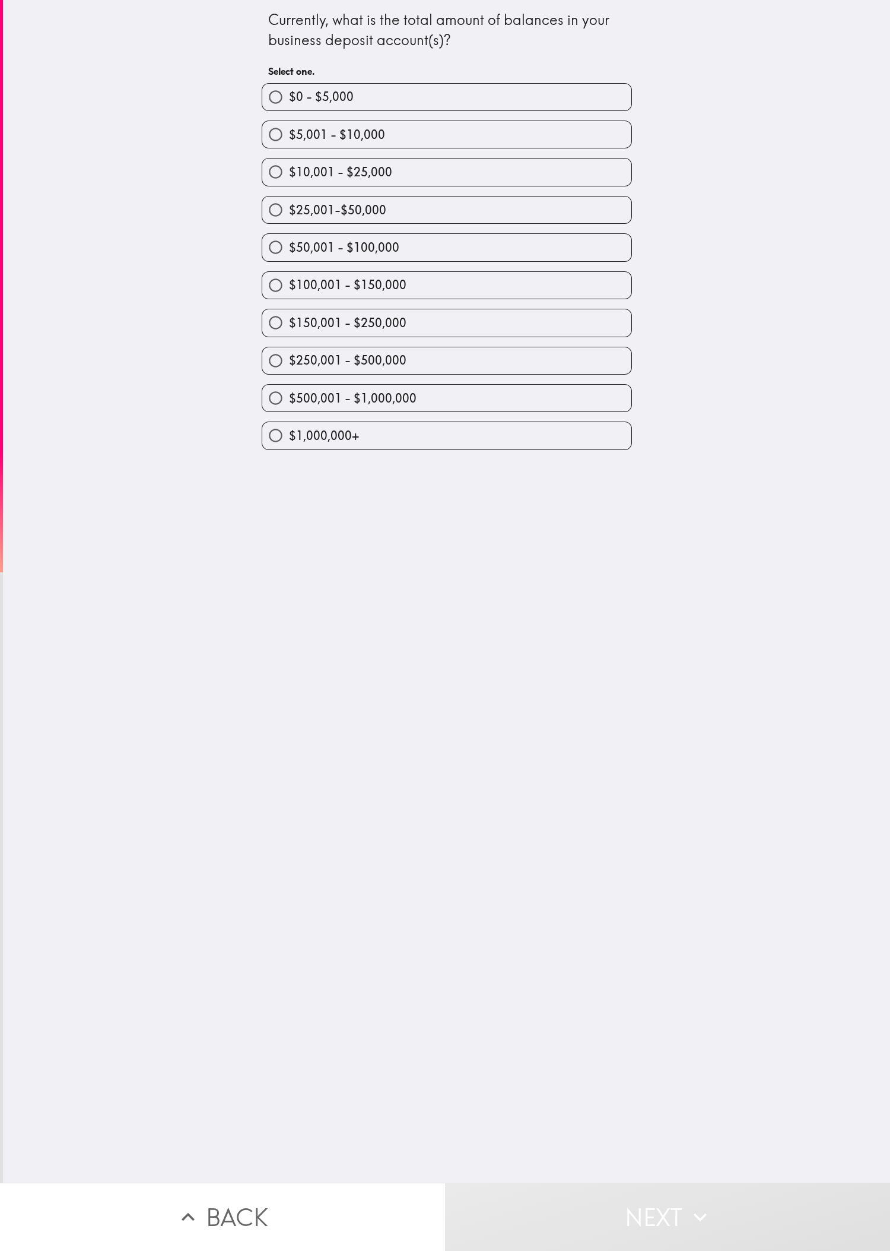
drag, startPoint x: 718, startPoint y: 747, endPoint x: 668, endPoint y: 564, distance: 189.5
click at [296, 416] on div "Currently, what is the total amount of balances in your business deposit accoun…" at bounding box center [446, 591] width 887 height 1182
click at [296, 179] on label "$10,001 - $25,000" at bounding box center [446, 171] width 369 height 27
click at [289, 179] on input "$10,001 - $25,000" at bounding box center [275, 171] width 27 height 27
radio input "true"
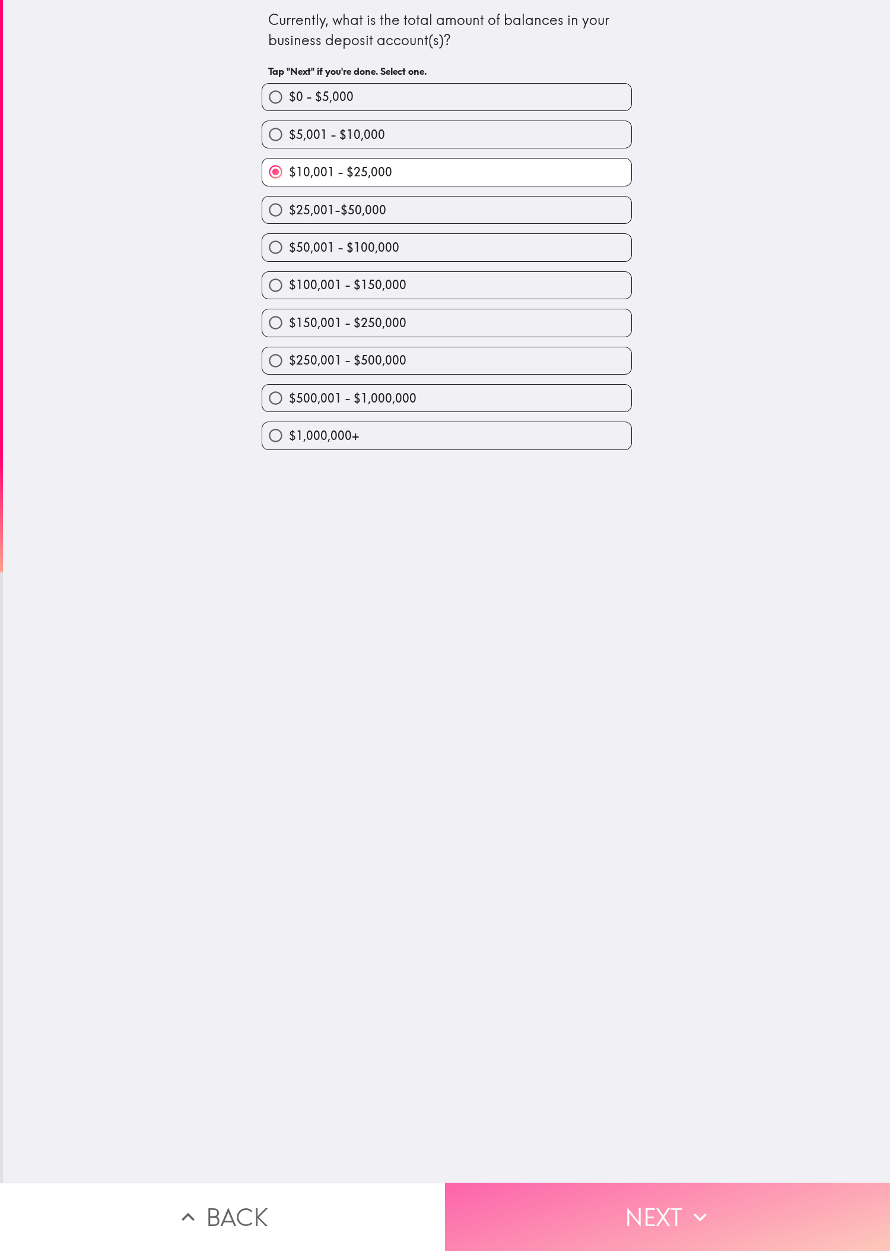
click at [296, 416] on button "Next" at bounding box center [667, 1216] width 445 height 68
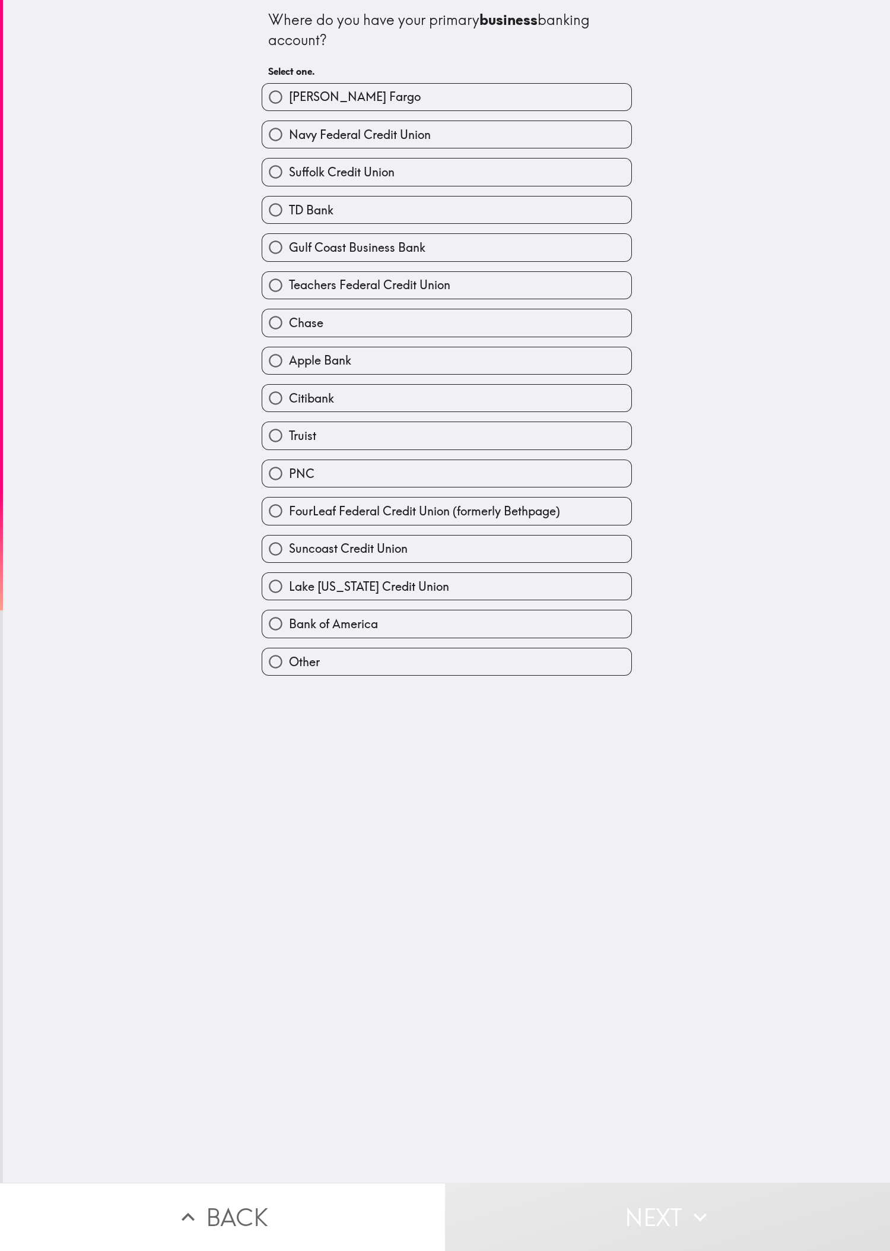
drag, startPoint x: 592, startPoint y: 865, endPoint x: 464, endPoint y: 523, distance: 365.1
click at [296, 416] on div "Where do you have your primary business banking account? Select one. [PERSON_NA…" at bounding box center [446, 591] width 887 height 1182
click at [296, 416] on label "Truist" at bounding box center [446, 435] width 369 height 27
click at [289, 416] on input "Truist" at bounding box center [275, 435] width 27 height 27
radio input "true"
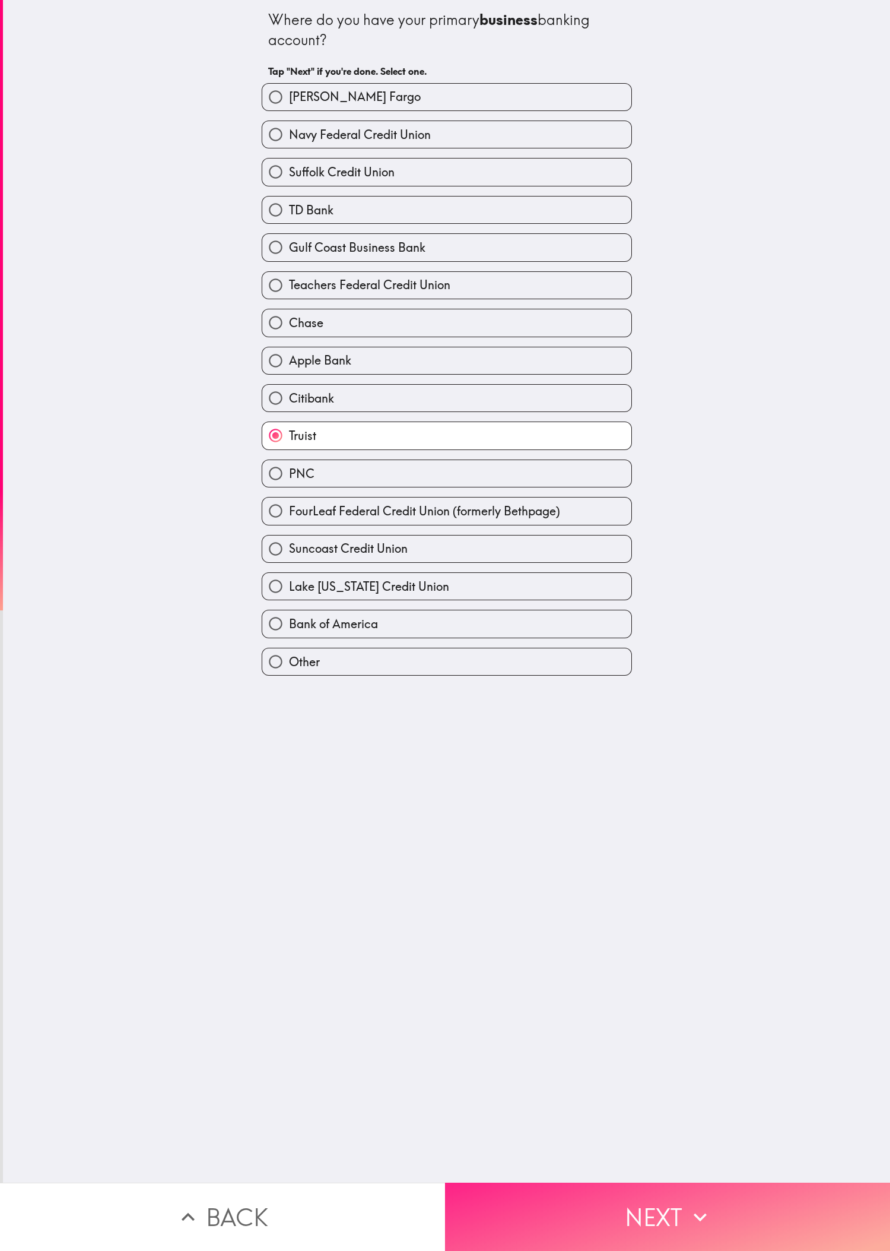
click at [296, 416] on button "Next" at bounding box center [667, 1216] width 445 height 68
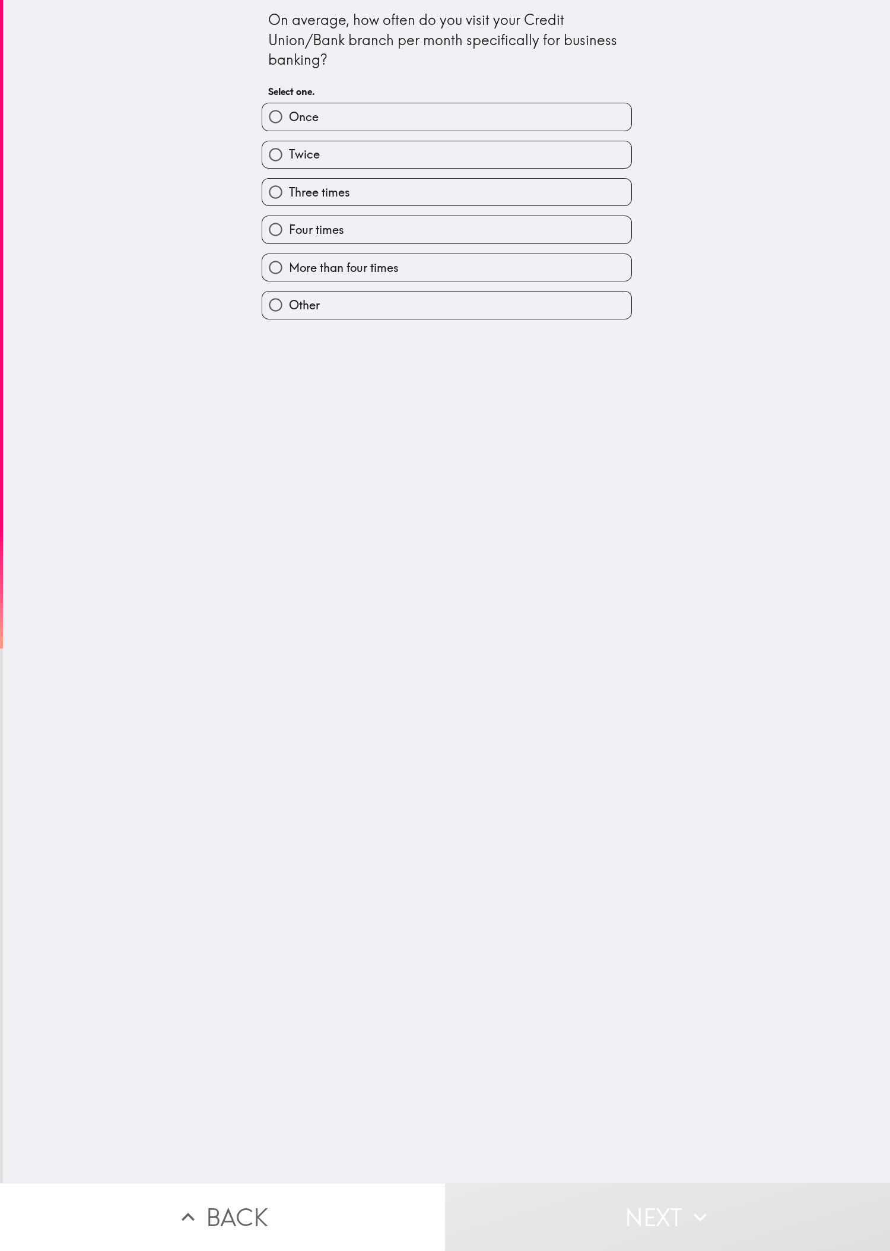
drag, startPoint x: 659, startPoint y: 685, endPoint x: 582, endPoint y: 513, distance: 188.6
click at [296, 416] on div "On average, how often do you visit your Credit Union/Bank branch per month spec…" at bounding box center [446, 591] width 887 height 1182
click at [296, 177] on div "Three times" at bounding box center [442, 187] width 380 height 37
click at [296, 186] on span "Three times" at bounding box center [319, 192] width 61 height 17
click at [289, 186] on input "Three times" at bounding box center [275, 192] width 27 height 27
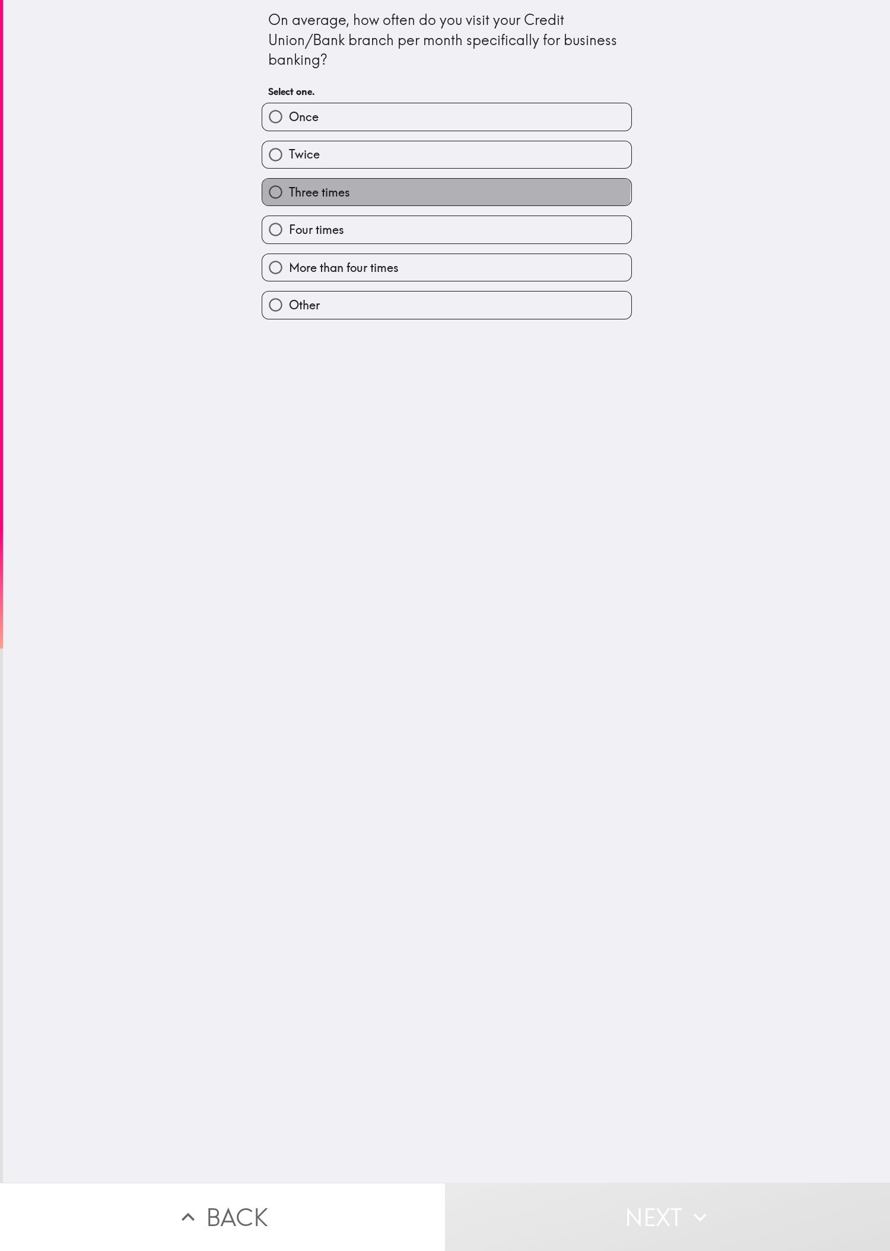
radio input "true"
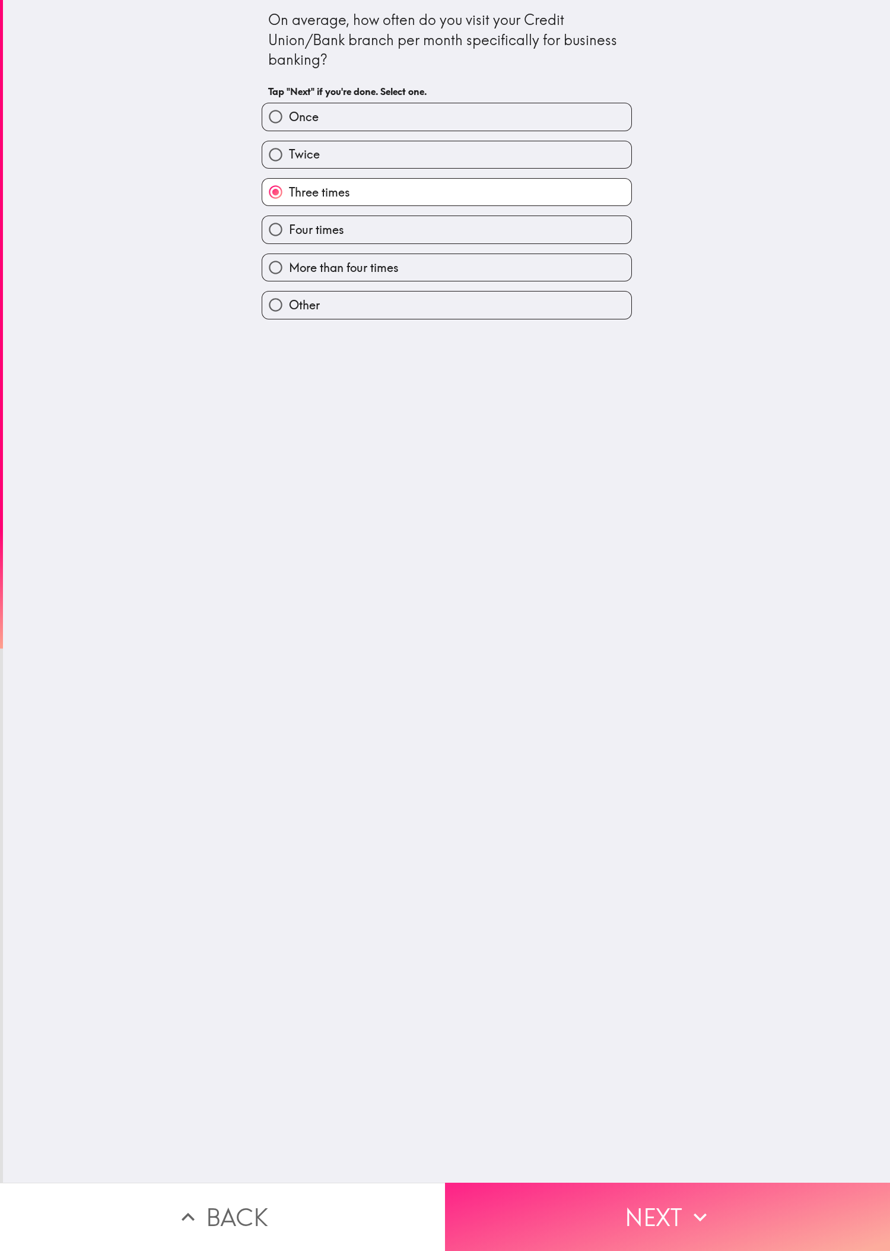
click at [296, 416] on button "Next" at bounding box center [667, 1216] width 445 height 68
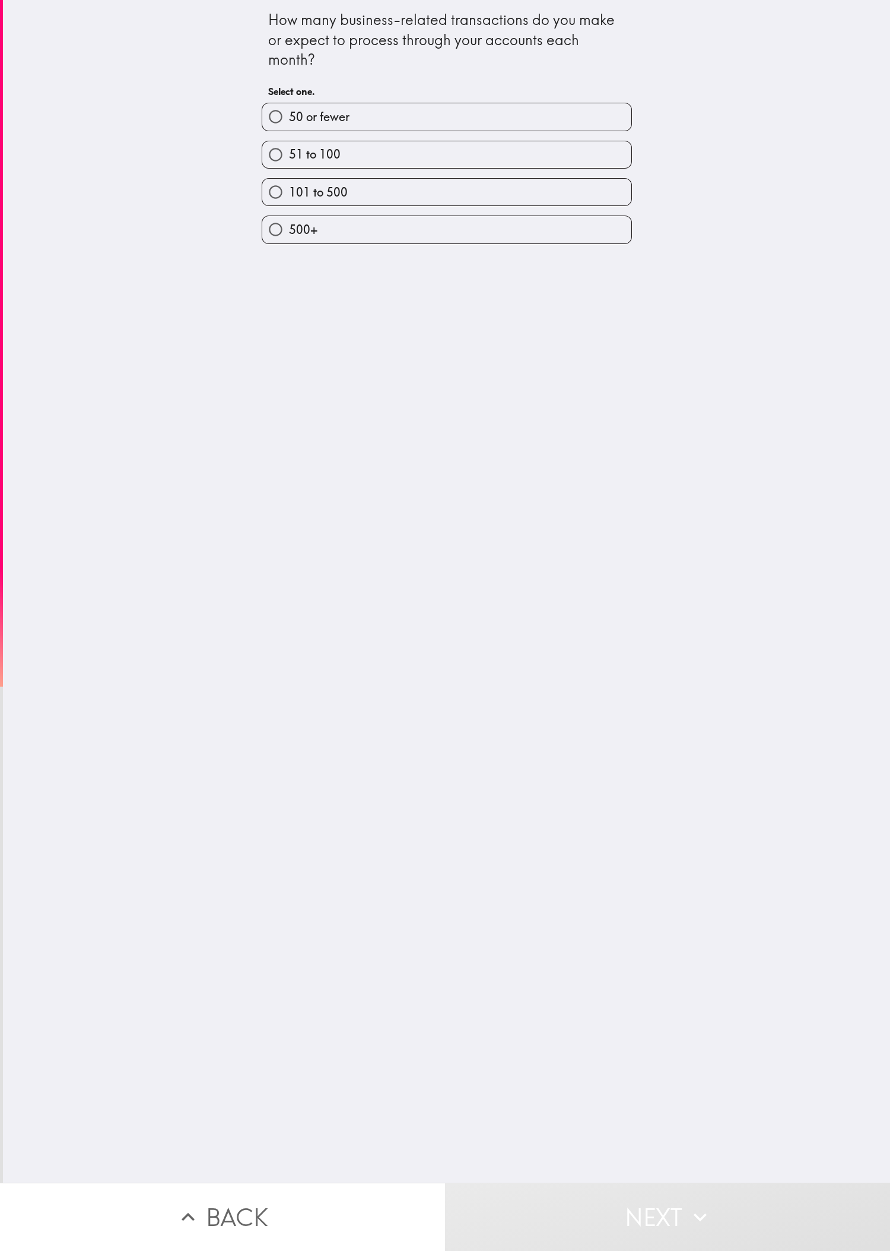
drag, startPoint x: 685, startPoint y: 490, endPoint x: 649, endPoint y: 388, distance: 108.7
click at [296, 416] on div "How many business-related transactions do you make or expect to process through…" at bounding box center [446, 591] width 887 height 1182
click at [296, 87] on h6 "Select one." at bounding box center [446, 91] width 357 height 13
click at [296, 142] on label "51 to 100" at bounding box center [446, 154] width 369 height 27
click at [289, 142] on input "51 to 100" at bounding box center [275, 154] width 27 height 27
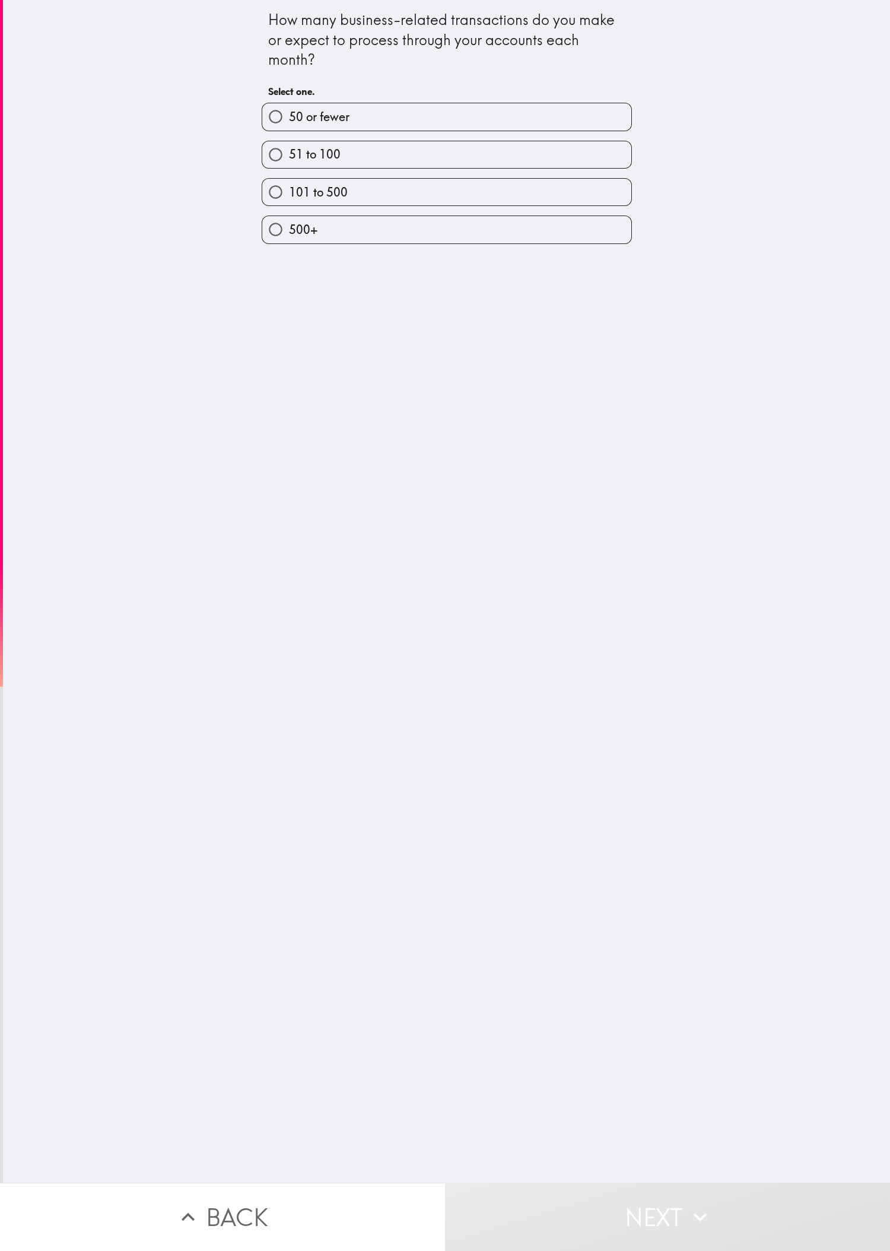
radio input "true"
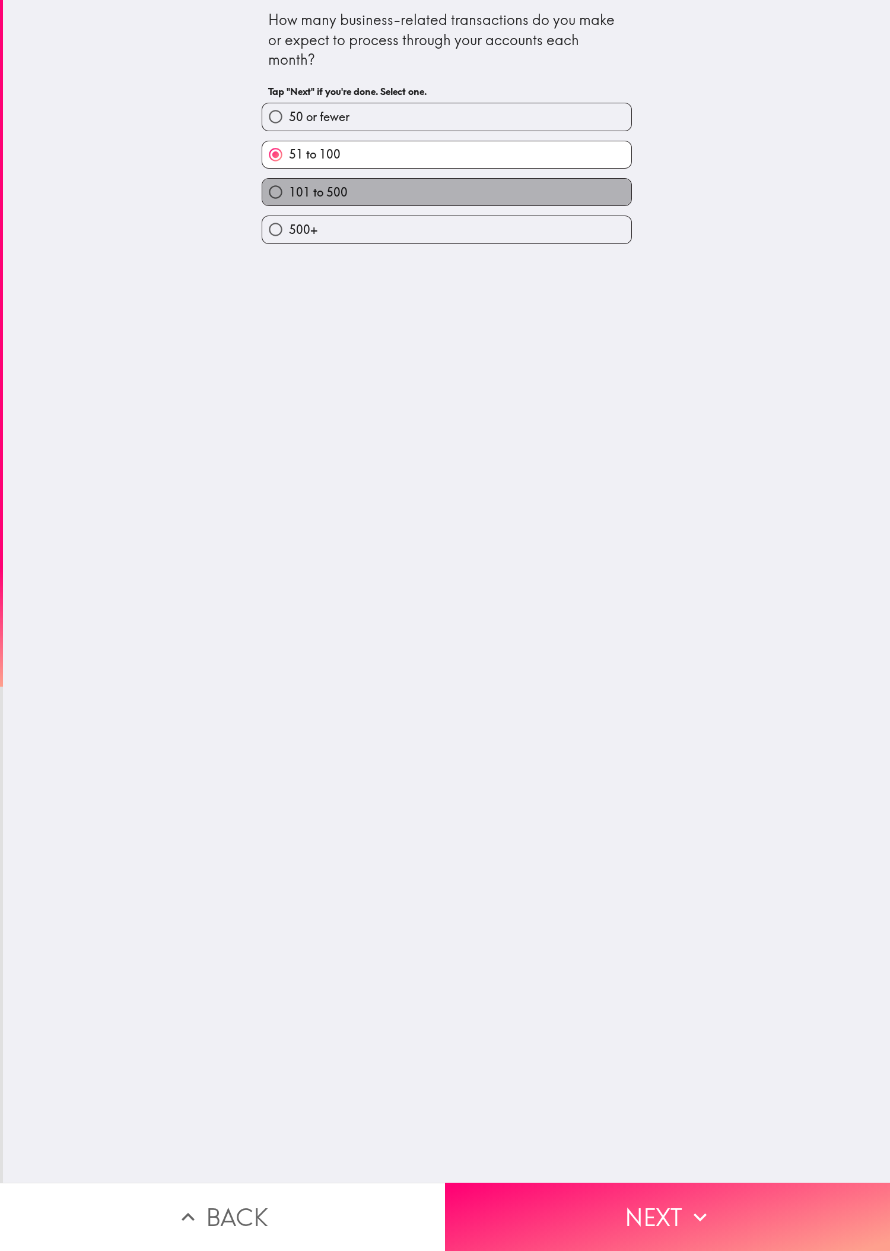
click at [296, 198] on label "101 to 500" at bounding box center [446, 192] width 369 height 27
click at [289, 198] on input "101 to 500" at bounding box center [275, 192] width 27 height 27
radio input "true"
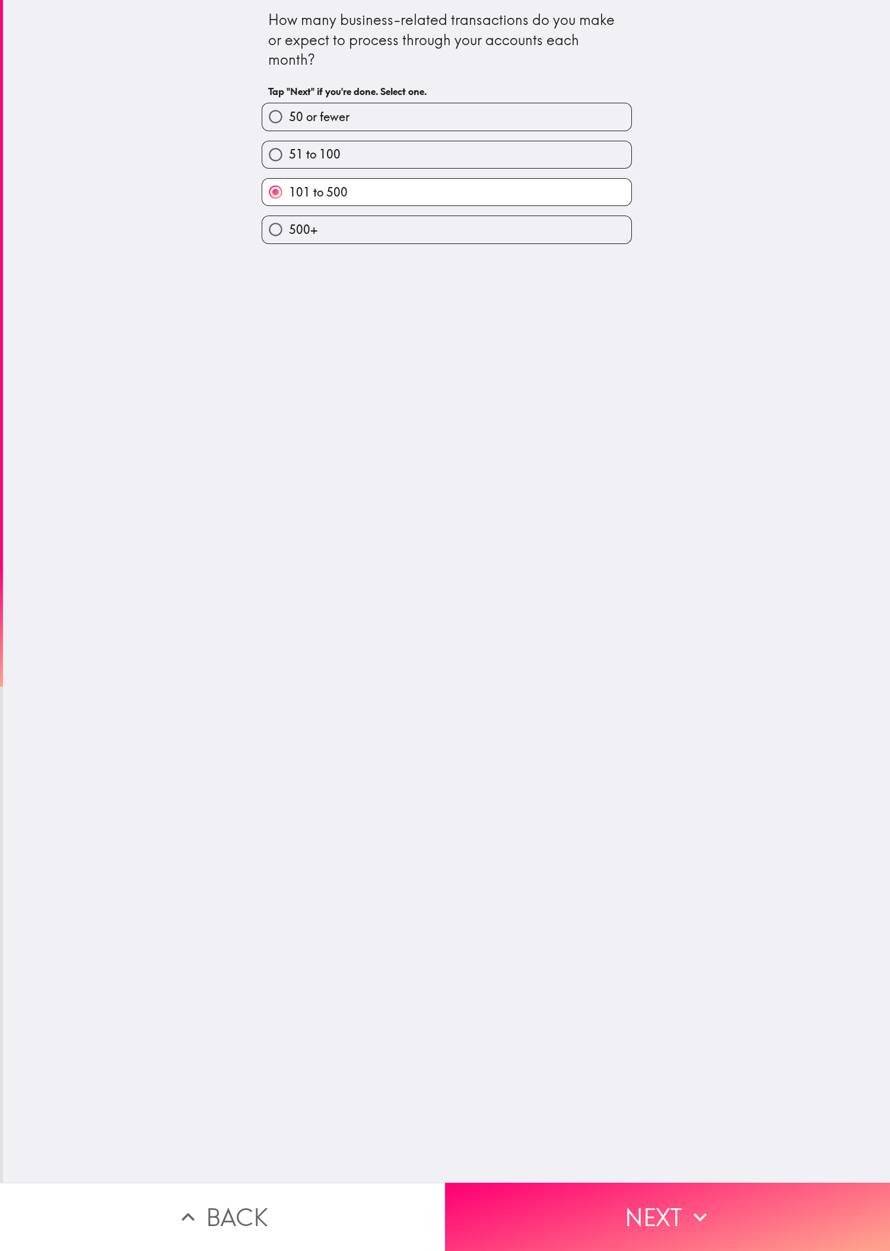
drag, startPoint x: 722, startPoint y: 1172, endPoint x: 690, endPoint y: 1107, distance: 72.5
click at [296, 416] on button "Next" at bounding box center [667, 1216] width 445 height 68
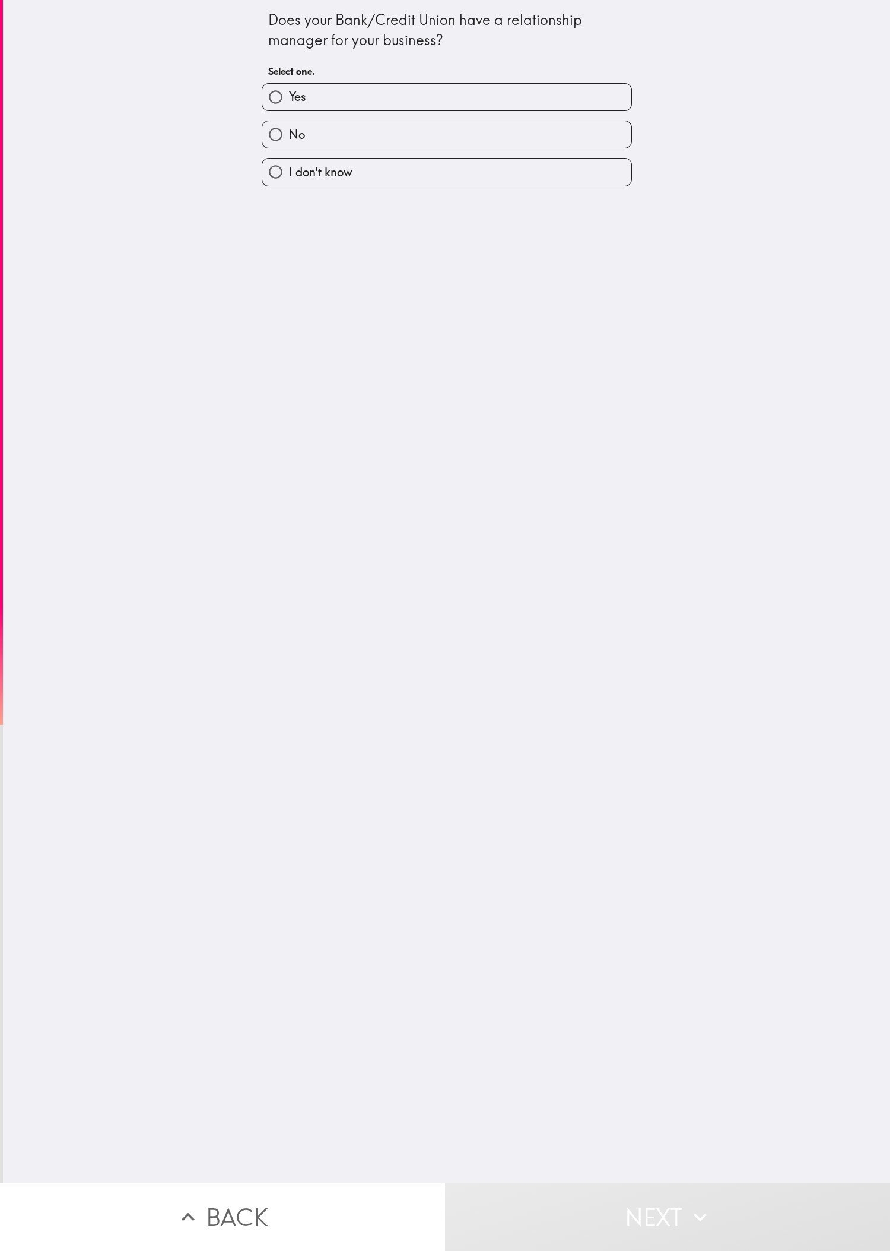
click at [296, 121] on div "No" at bounding box center [447, 134] width 370 height 28
click at [296, 106] on label "Yes" at bounding box center [446, 97] width 369 height 27
click at [289, 106] on input "Yes" at bounding box center [275, 97] width 27 height 27
radio input "true"
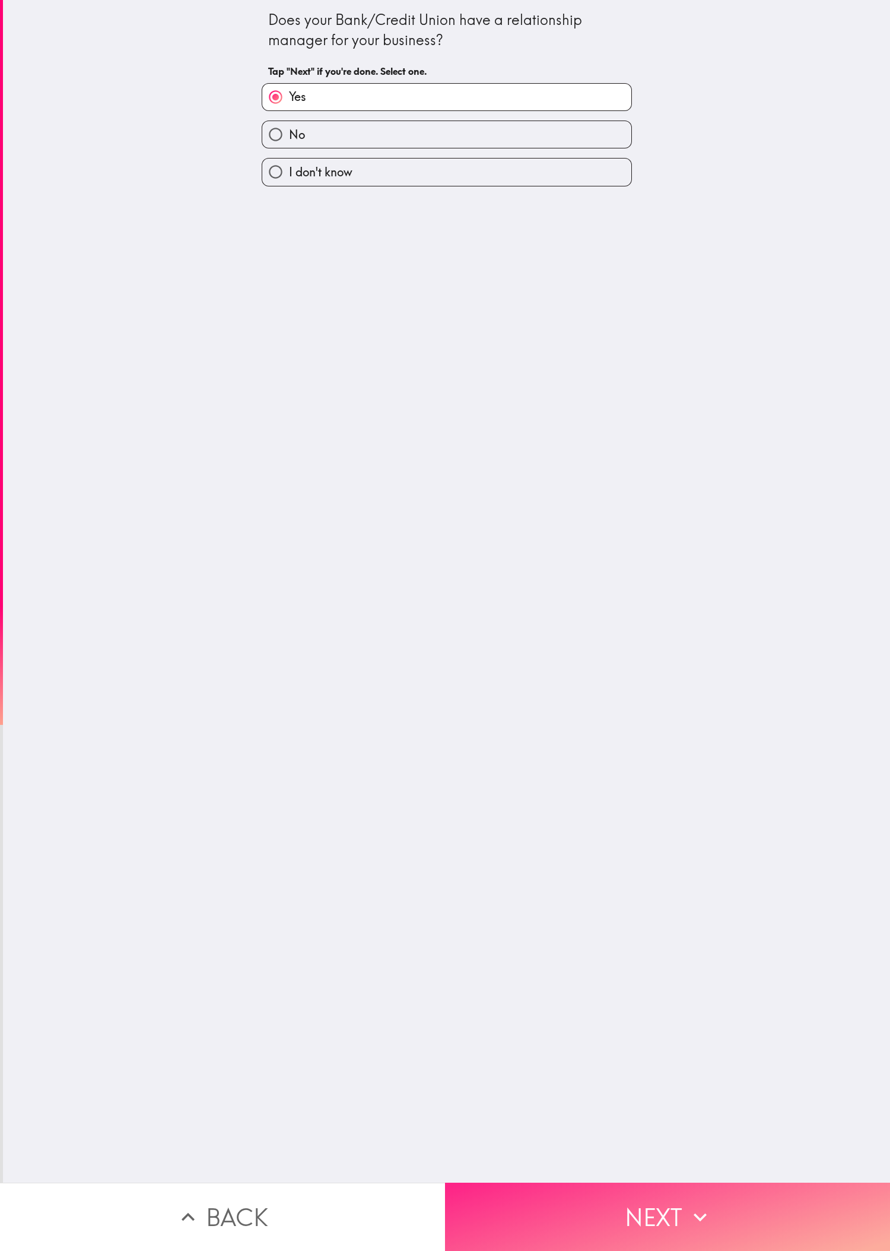
click at [296, 416] on button "Next" at bounding box center [667, 1216] width 445 height 68
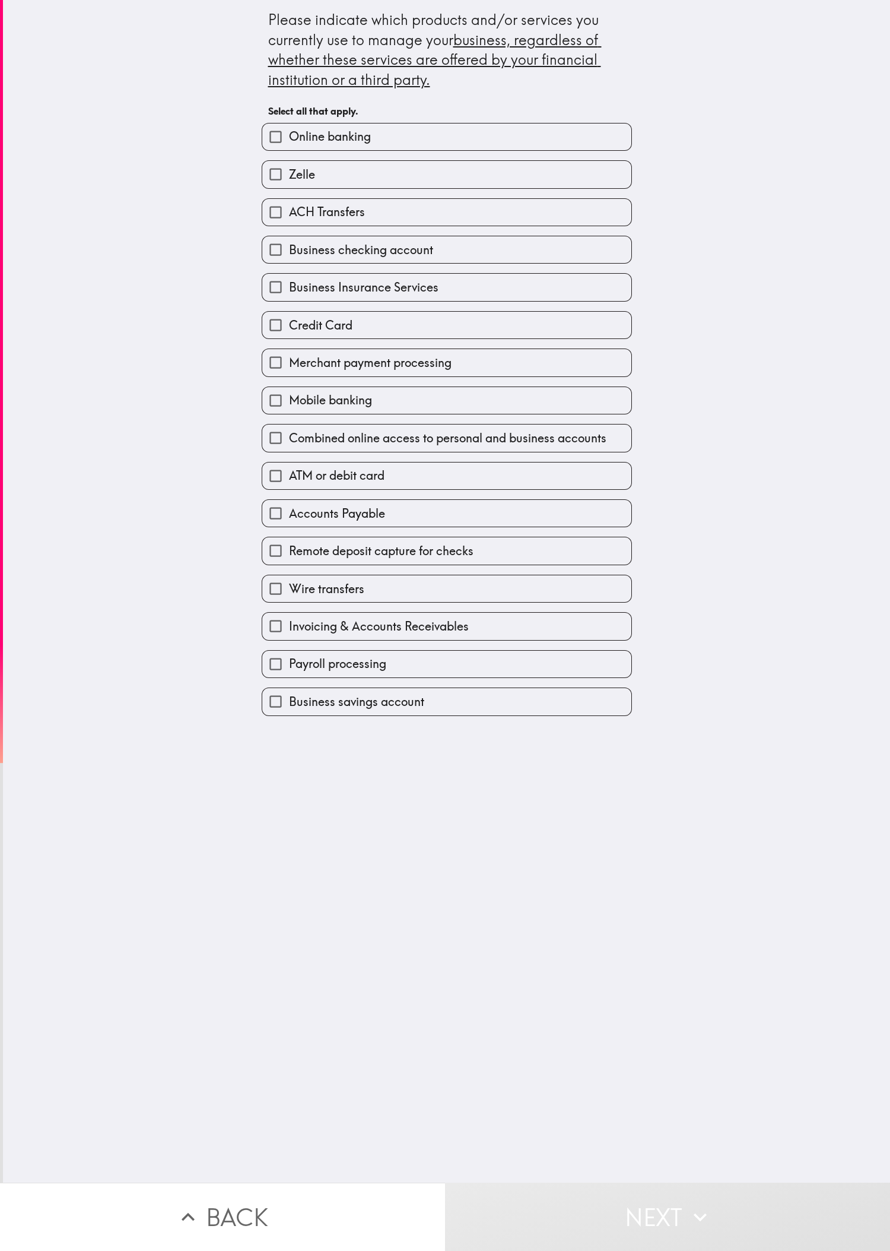
drag, startPoint x: 604, startPoint y: 916, endPoint x: 497, endPoint y: 680, distance: 259.3
click at [296, 416] on div "Please indicate which products and/or services you currently use to manage your…" at bounding box center [446, 591] width 887 height 1182
click at [296, 400] on label "Mobile banking" at bounding box center [446, 400] width 369 height 27
click at [289, 400] on input "Mobile banking" at bounding box center [275, 400] width 27 height 27
checkbox input "true"
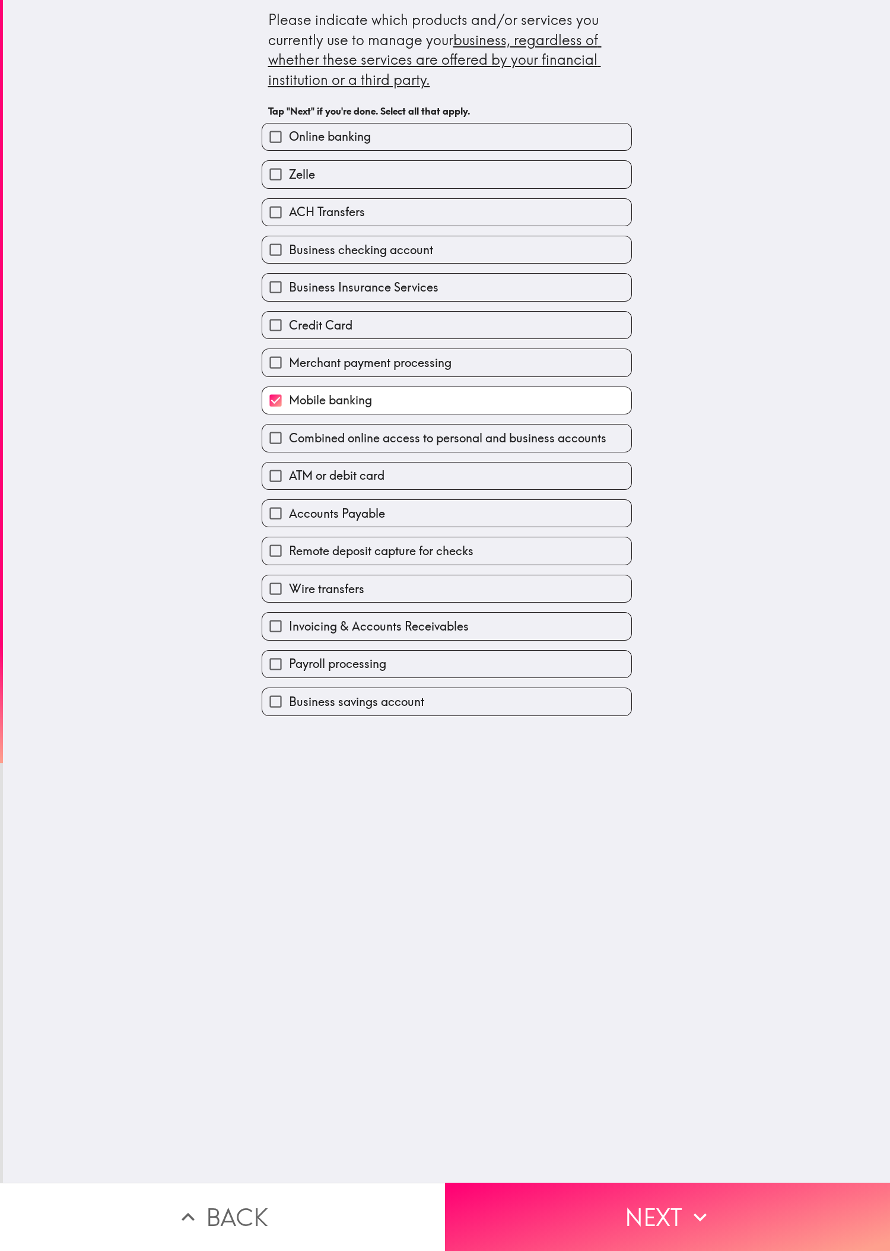
click at [296, 416] on div "ATM or debit card" at bounding box center [442, 470] width 380 height 37
click at [296, 416] on div "Remote deposit capture for checks" at bounding box center [442, 545] width 380 height 37
click at [296, 286] on span "Business Insurance Services" at bounding box center [364, 287] width 150 height 17
click at [289, 286] on input "Business Insurance Services" at bounding box center [275, 287] width 27 height 27
checkbox input "true"
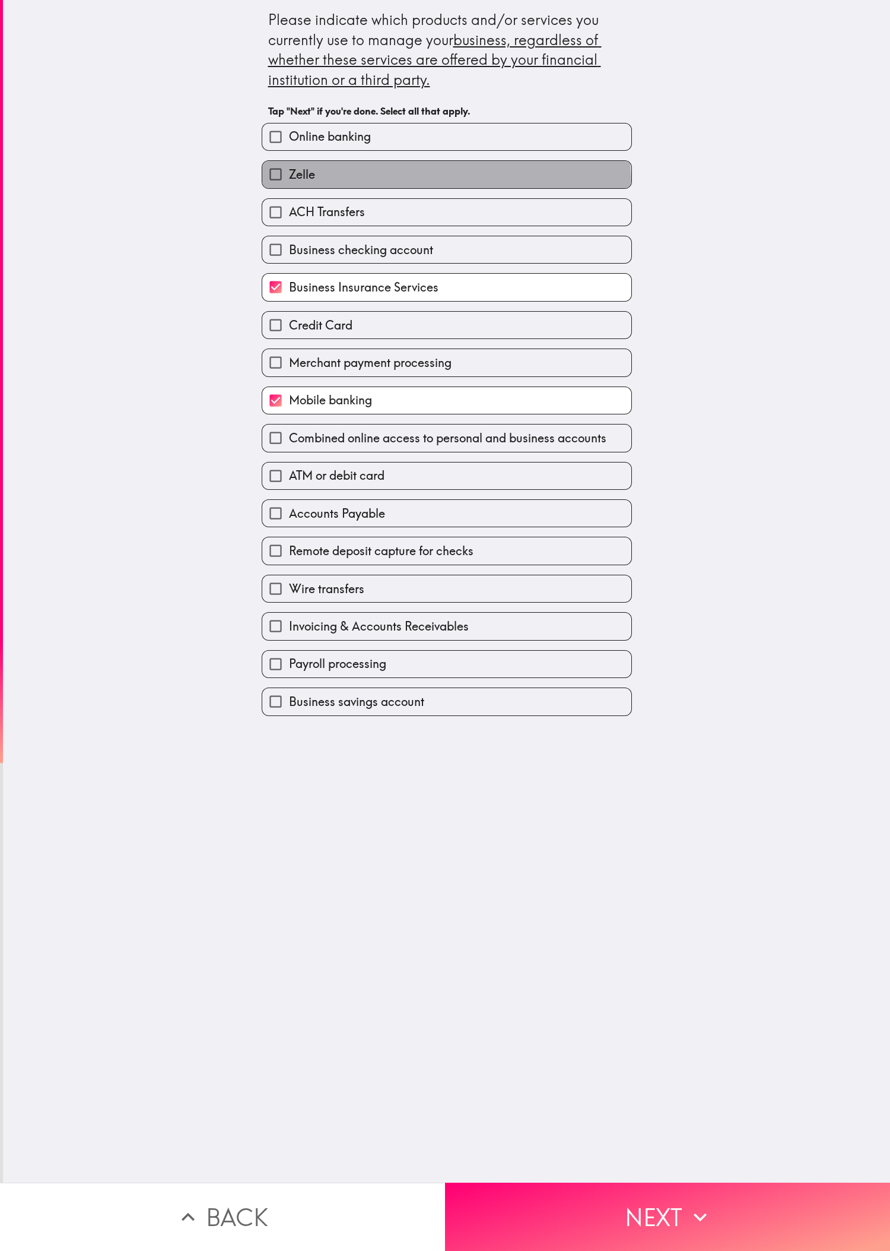
click at [296, 186] on label "Zelle" at bounding box center [446, 174] width 369 height 27
click at [289, 186] on input "Zelle" at bounding box center [275, 174] width 27 height 27
checkbox input "true"
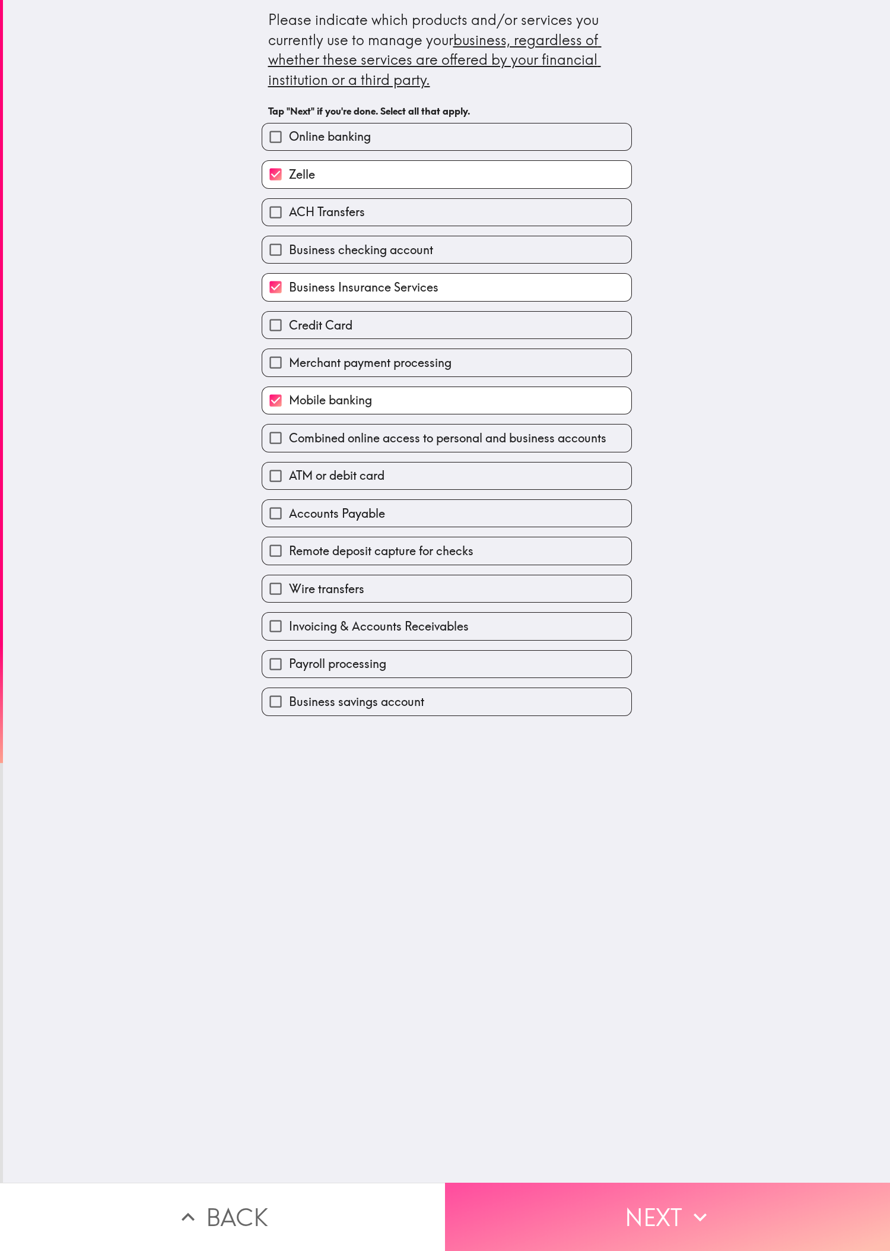
drag, startPoint x: 689, startPoint y: 1178, endPoint x: 531, endPoint y: 1079, distance: 186.7
click at [296, 416] on button "Next" at bounding box center [667, 1216] width 445 height 68
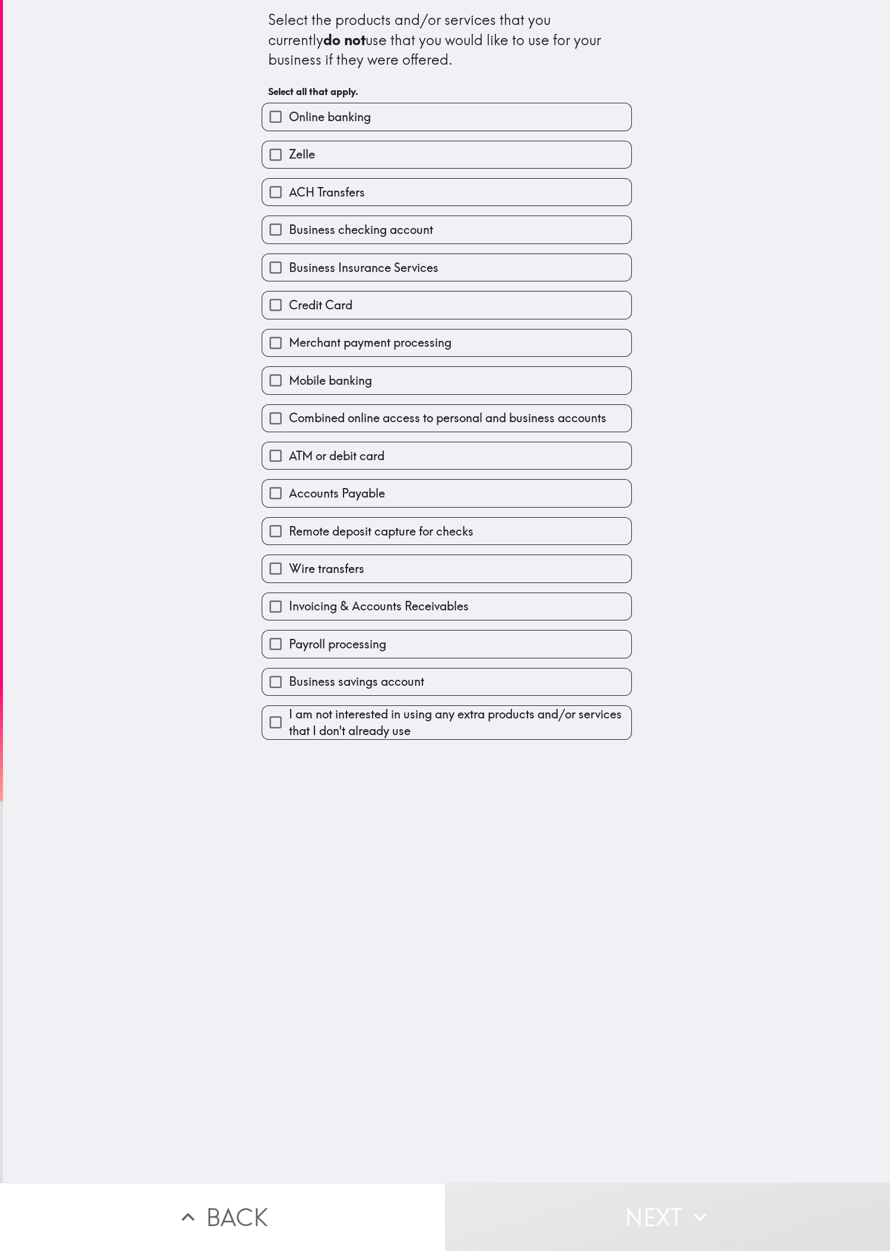
drag, startPoint x: 589, startPoint y: 927, endPoint x: 583, endPoint y: 879, distance: 48.4
click at [296, 416] on div "Select the products and/or services that you currently do not use that you woul…" at bounding box center [446, 591] width 887 height 1182
click at [296, 416] on span "Combined online access to personal and business accounts" at bounding box center [448, 418] width 318 height 17
click at [289, 416] on input "Combined online access to personal and business accounts" at bounding box center [275, 418] width 27 height 27
checkbox input "true"
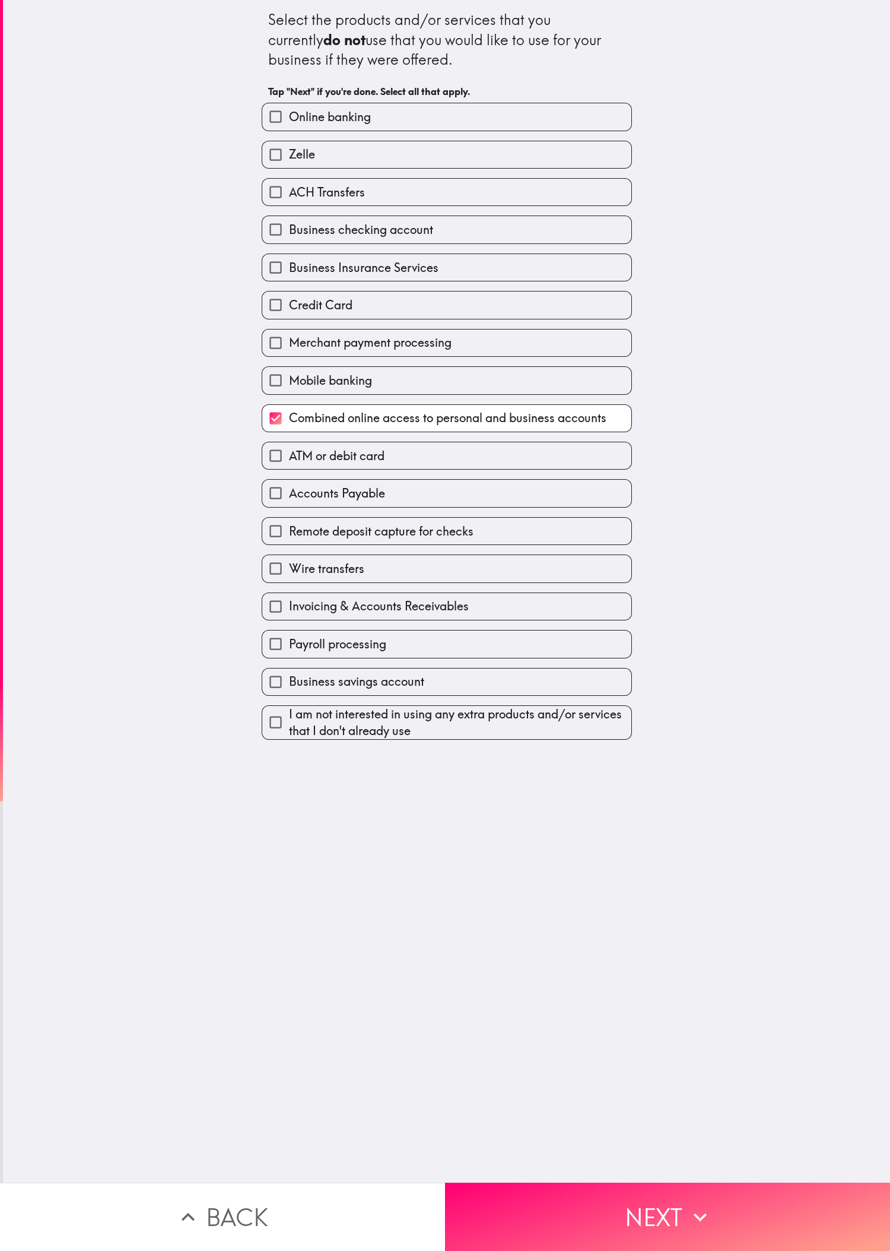
click at [296, 243] on label "Business checking account" at bounding box center [446, 229] width 369 height 27
click at [289, 243] on input "Business checking account" at bounding box center [275, 229] width 27 height 27
checkbox input "true"
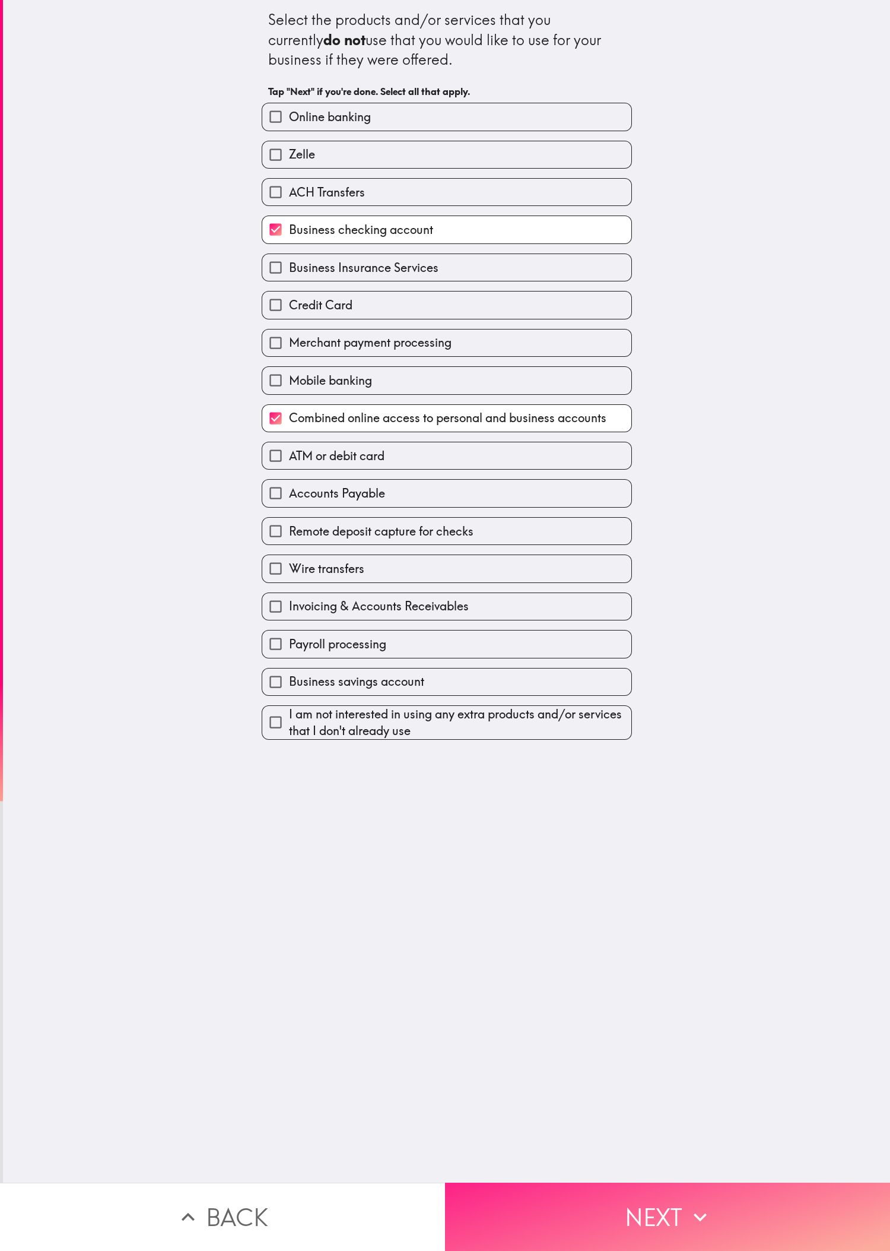
click at [296, 416] on button "Next" at bounding box center [667, 1216] width 445 height 68
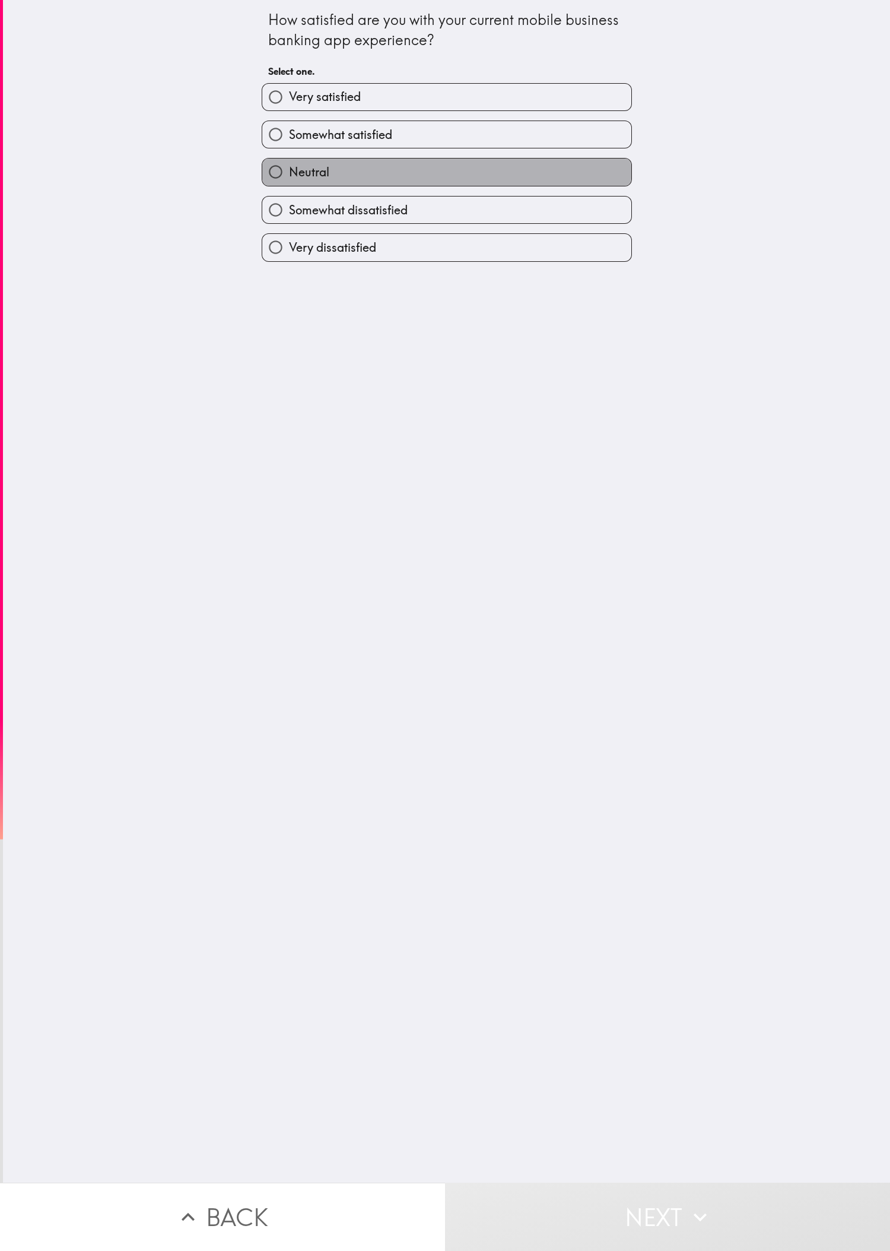
click at [296, 179] on label "Neutral" at bounding box center [446, 171] width 369 height 27
click at [289, 179] on input "Neutral" at bounding box center [275, 171] width 27 height 27
radio input "true"
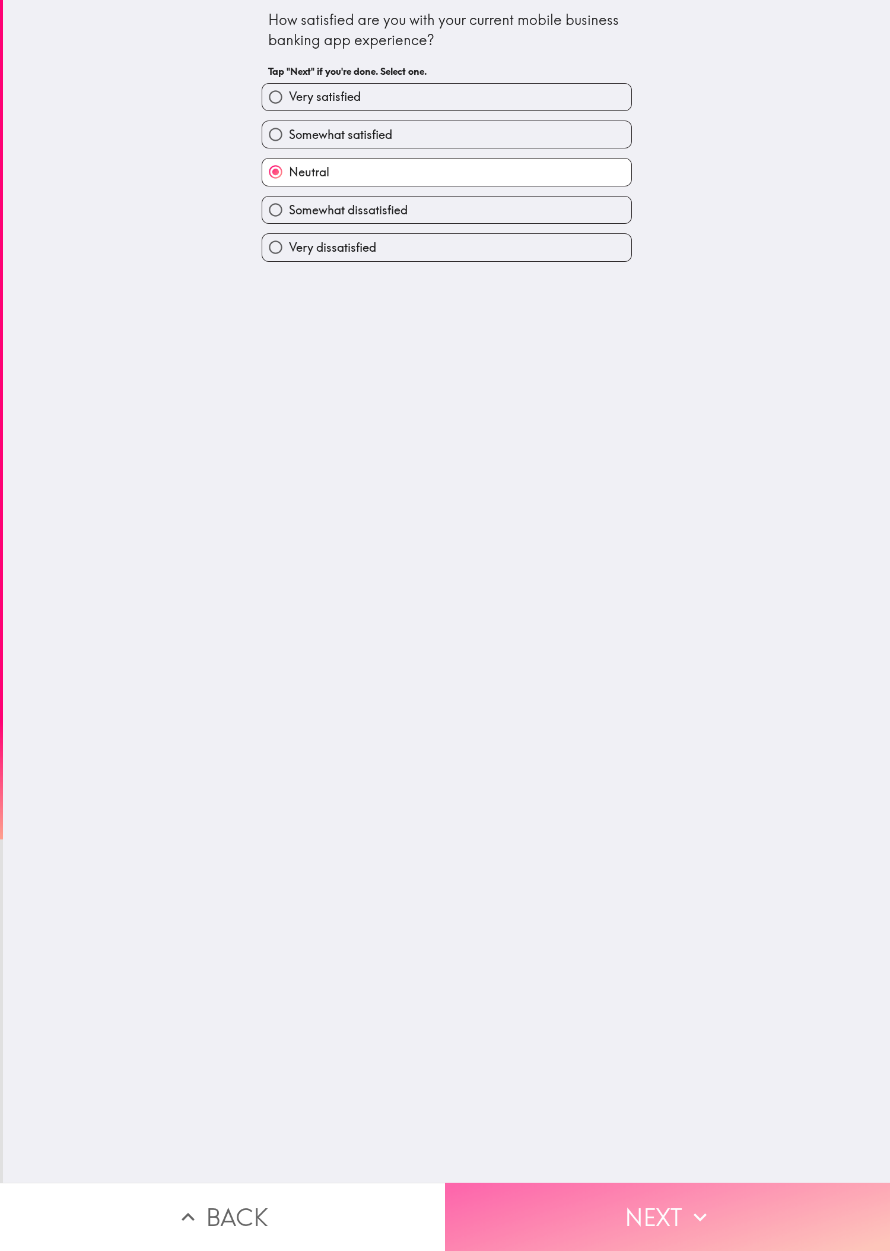
click at [296, 416] on button "Next" at bounding box center [667, 1216] width 445 height 68
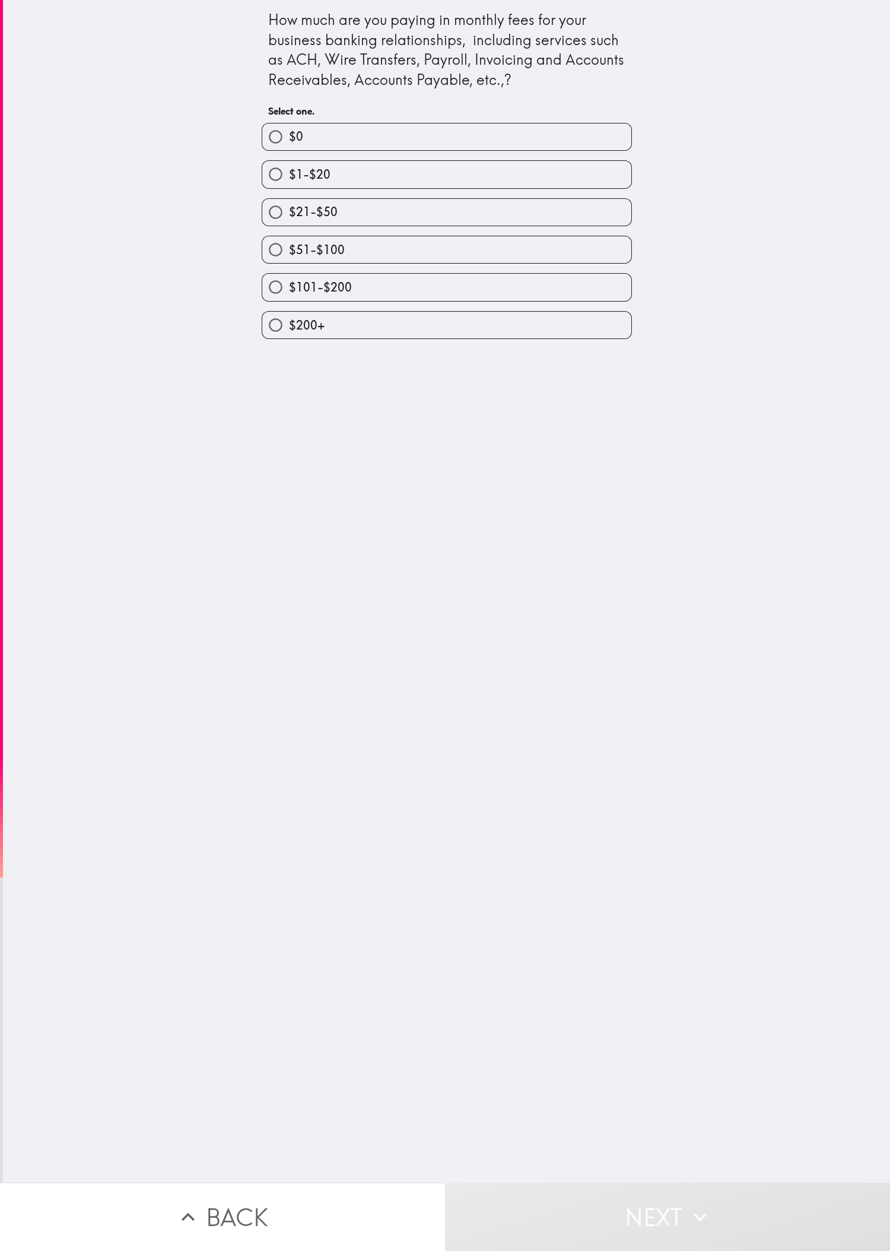
drag, startPoint x: 699, startPoint y: 637, endPoint x: 553, endPoint y: 319, distance: 349.8
click at [296, 416] on div "How much are you paying in monthly fees for your business banking relationships…" at bounding box center [446, 591] width 887 height 1182
click at [296, 271] on div "$101-$200" at bounding box center [442, 282] width 380 height 37
click at [296, 232] on div "$51-$100" at bounding box center [442, 244] width 380 height 37
click at [296, 248] on label "$51-$100" at bounding box center [446, 249] width 369 height 27
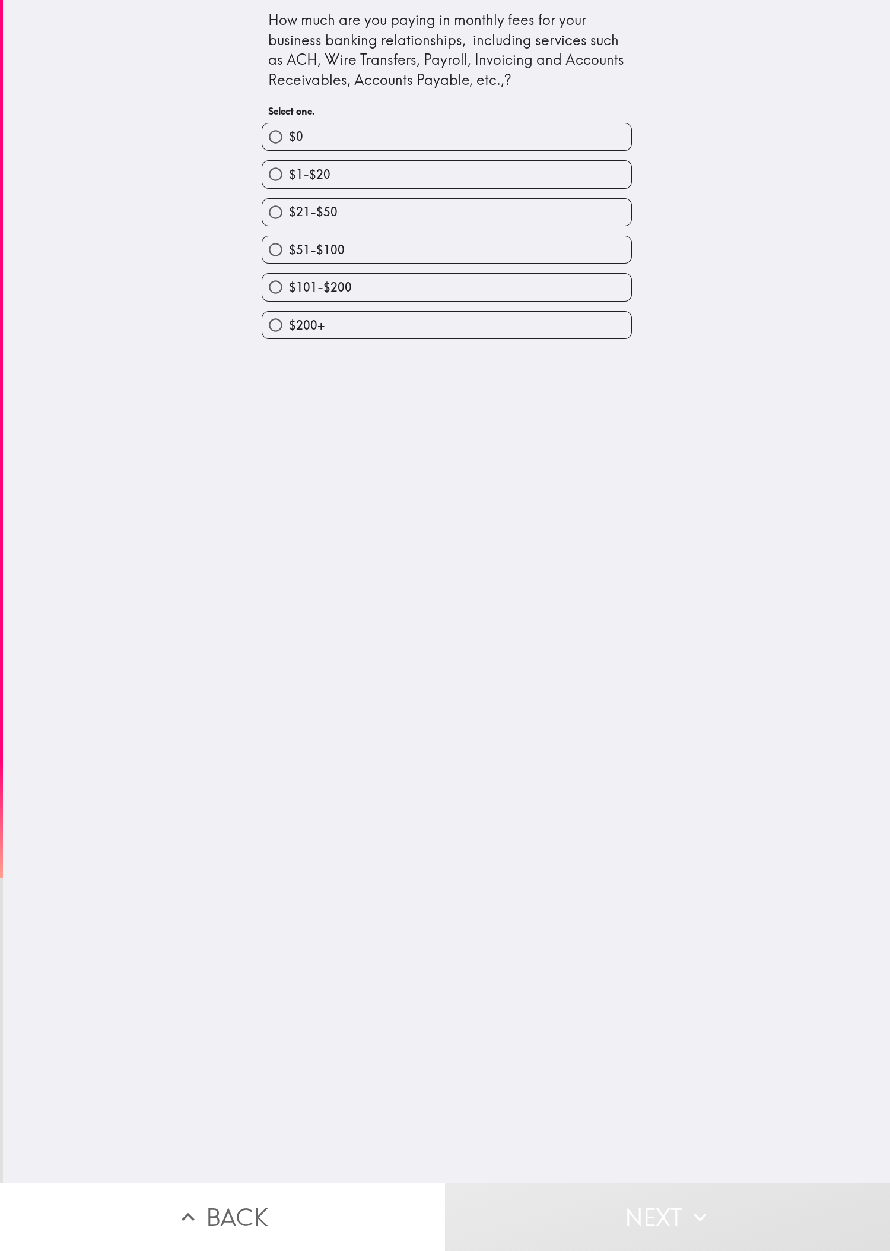
click at [289, 248] on input "$51-$100" at bounding box center [275, 249] width 27 height 27
radio input "true"
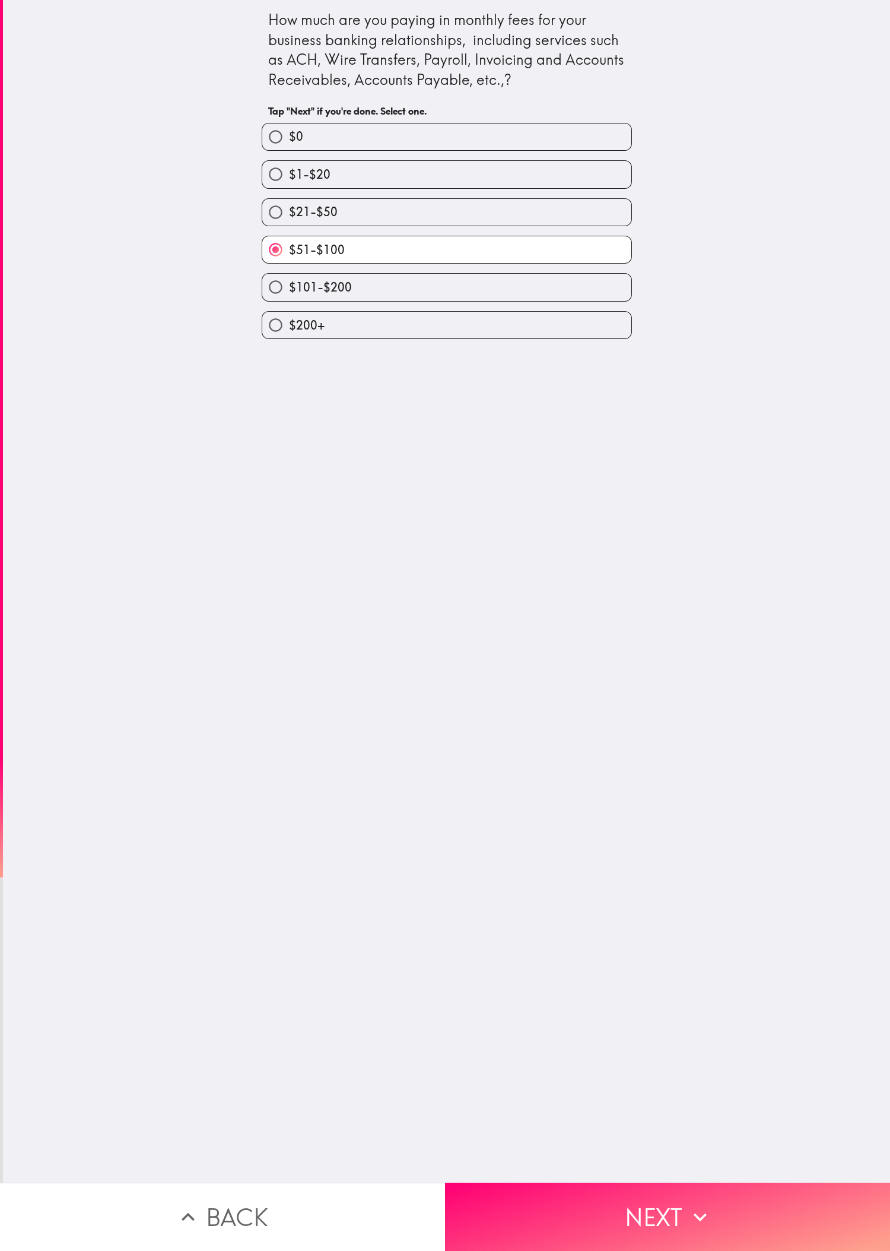
drag, startPoint x: 695, startPoint y: 1176, endPoint x: 607, endPoint y: 1118, distance: 105.9
click at [296, 416] on icon "button" at bounding box center [700, 1217] width 26 height 26
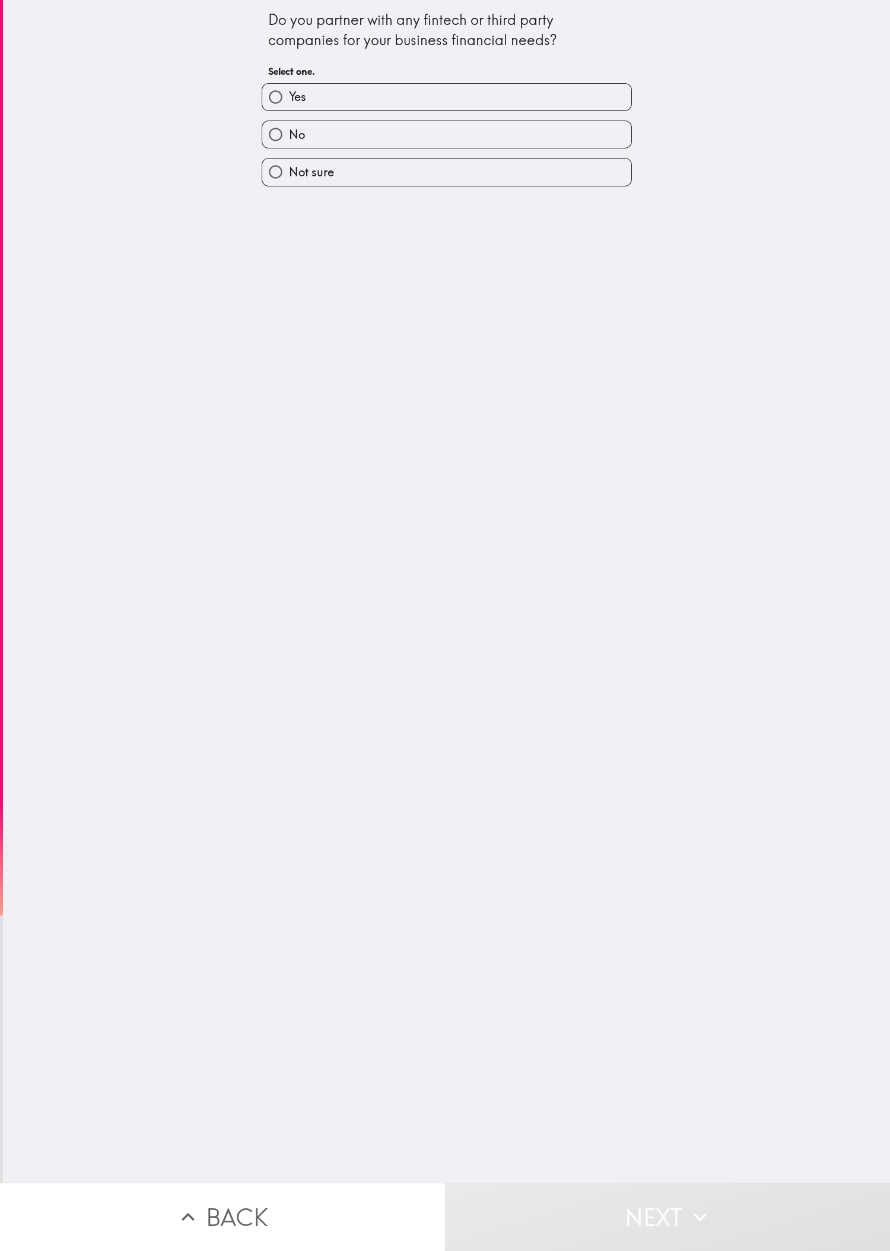
drag, startPoint x: 598, startPoint y: 628, endPoint x: 595, endPoint y: 556, distance: 72.5
click at [296, 416] on div "Do you partner with any fintech or third party companies for your business fina…" at bounding box center [446, 591] width 887 height 1182
click at [296, 129] on label "No" at bounding box center [446, 134] width 369 height 27
click at [289, 129] on input "No" at bounding box center [275, 134] width 27 height 27
radio input "true"
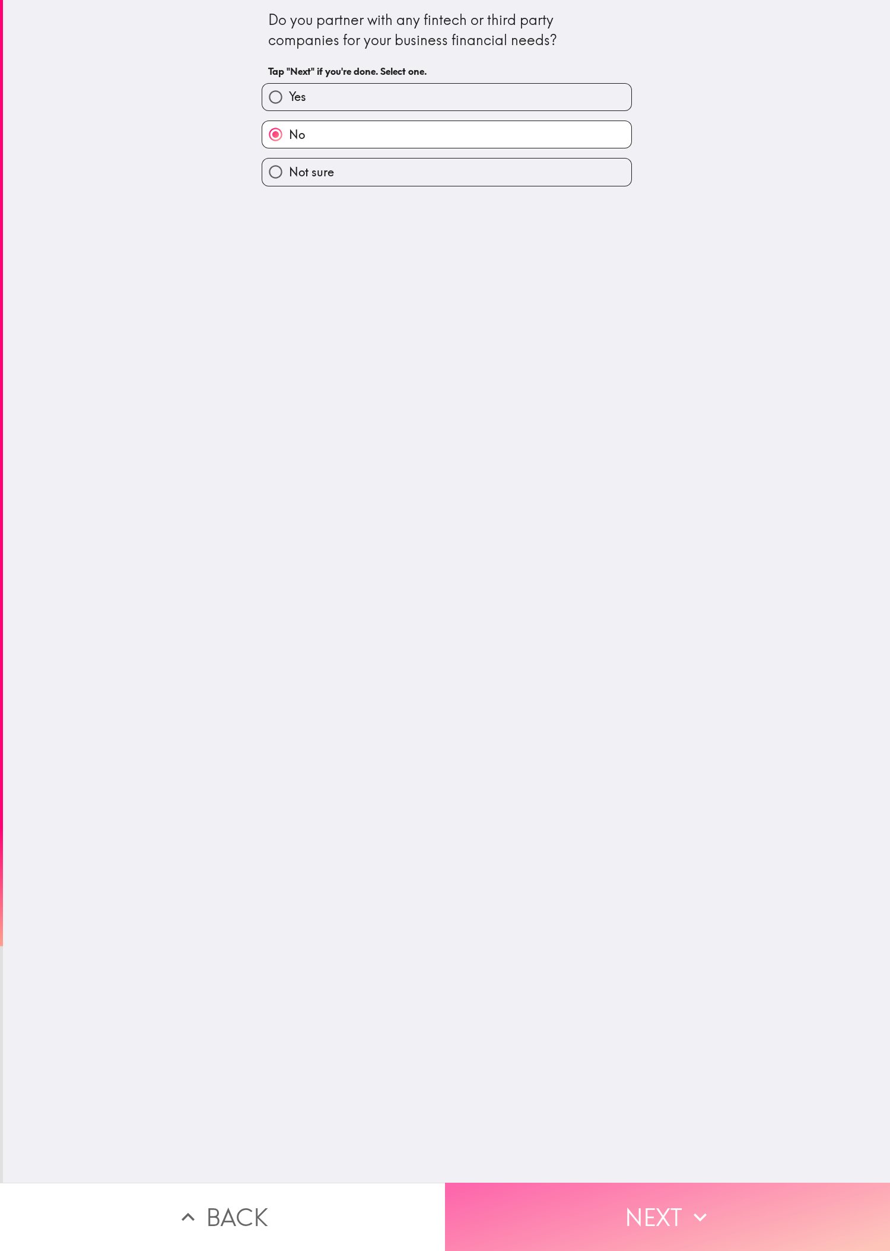
click at [296, 416] on button "Next" at bounding box center [667, 1216] width 445 height 68
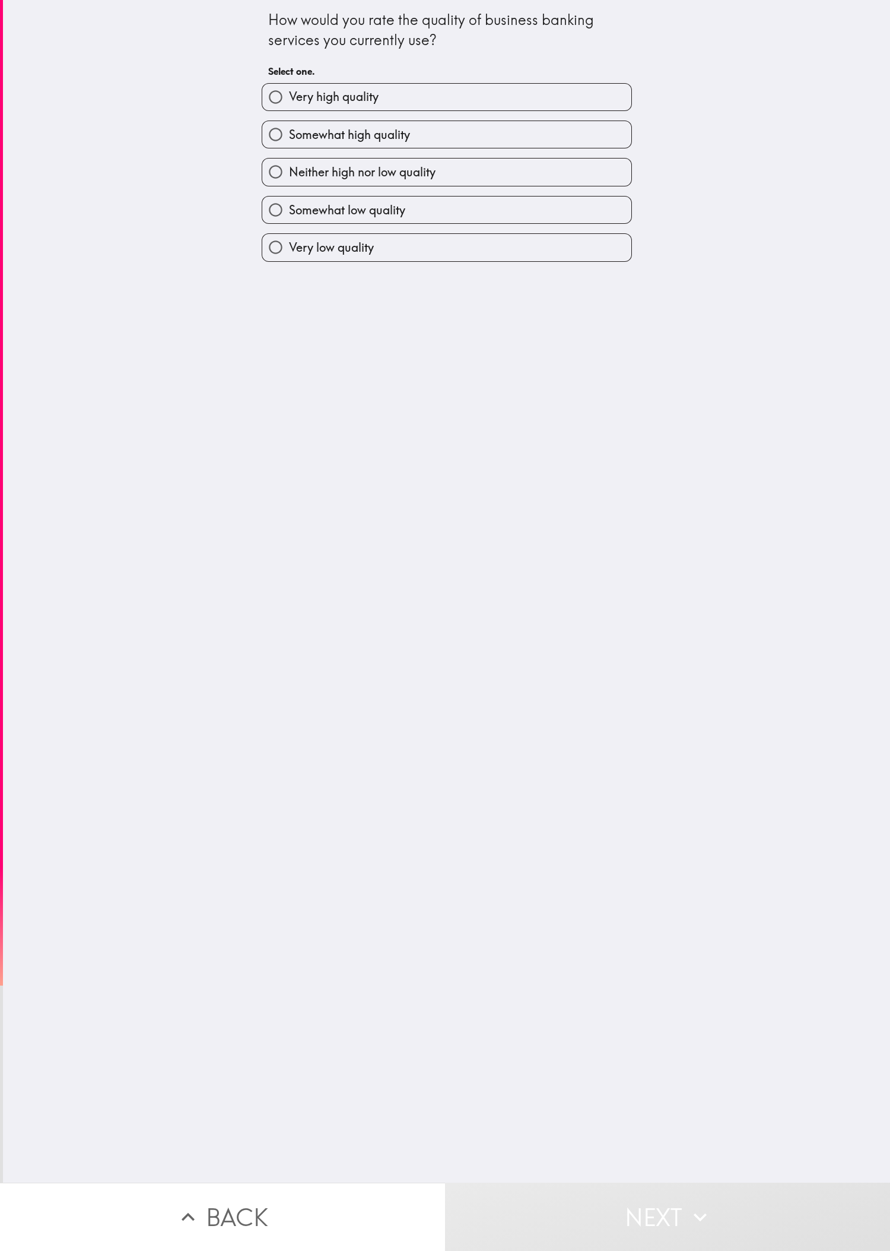
drag, startPoint x: 529, startPoint y: 493, endPoint x: 366, endPoint y: 192, distance: 342.1
click at [296, 416] on div "How would you rate the quality of business banking services you currently use? …" at bounding box center [446, 591] width 887 height 1182
click at [296, 141] on span "Somewhat high quality" at bounding box center [349, 134] width 121 height 17
click at [289, 141] on input "Somewhat high quality" at bounding box center [275, 134] width 27 height 27
radio input "true"
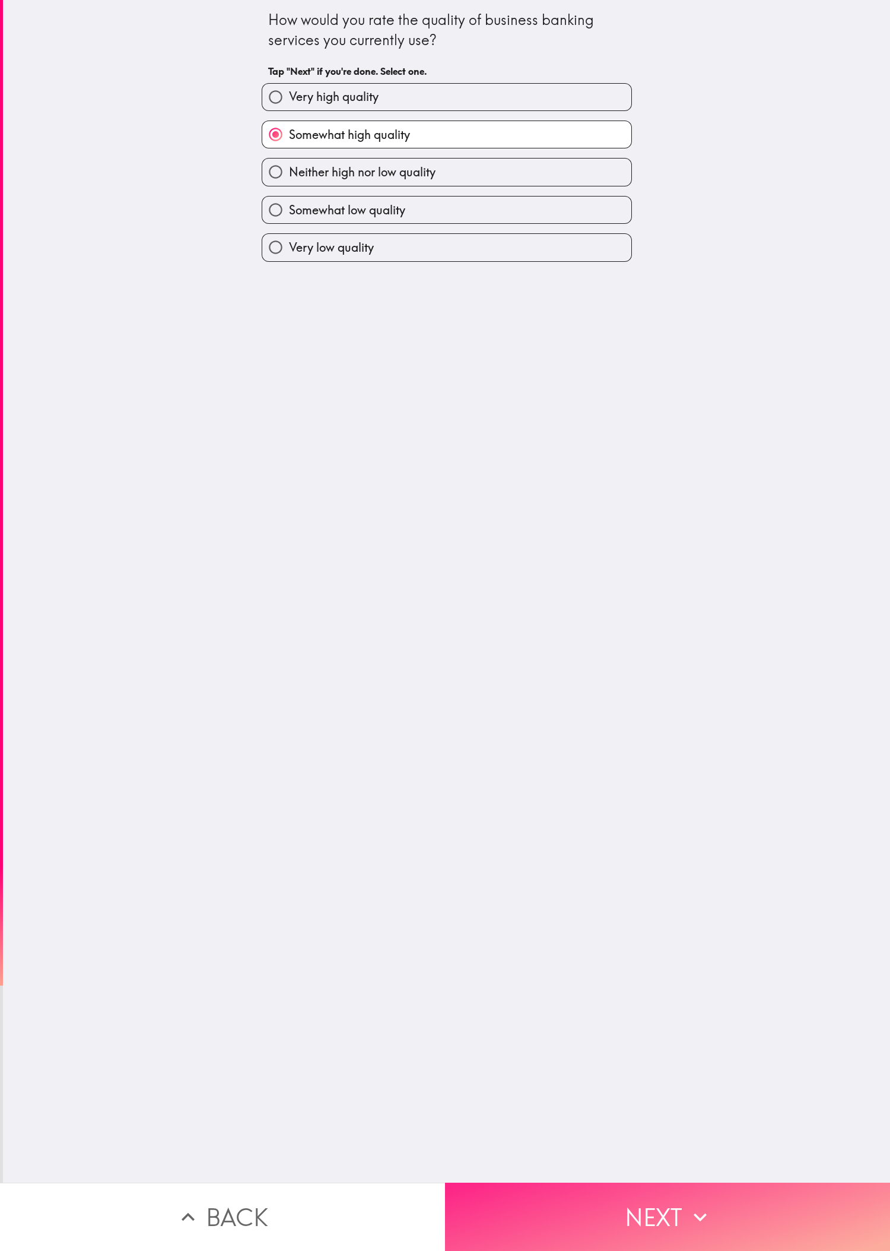
click at [296, 416] on button "Next" at bounding box center [667, 1216] width 445 height 68
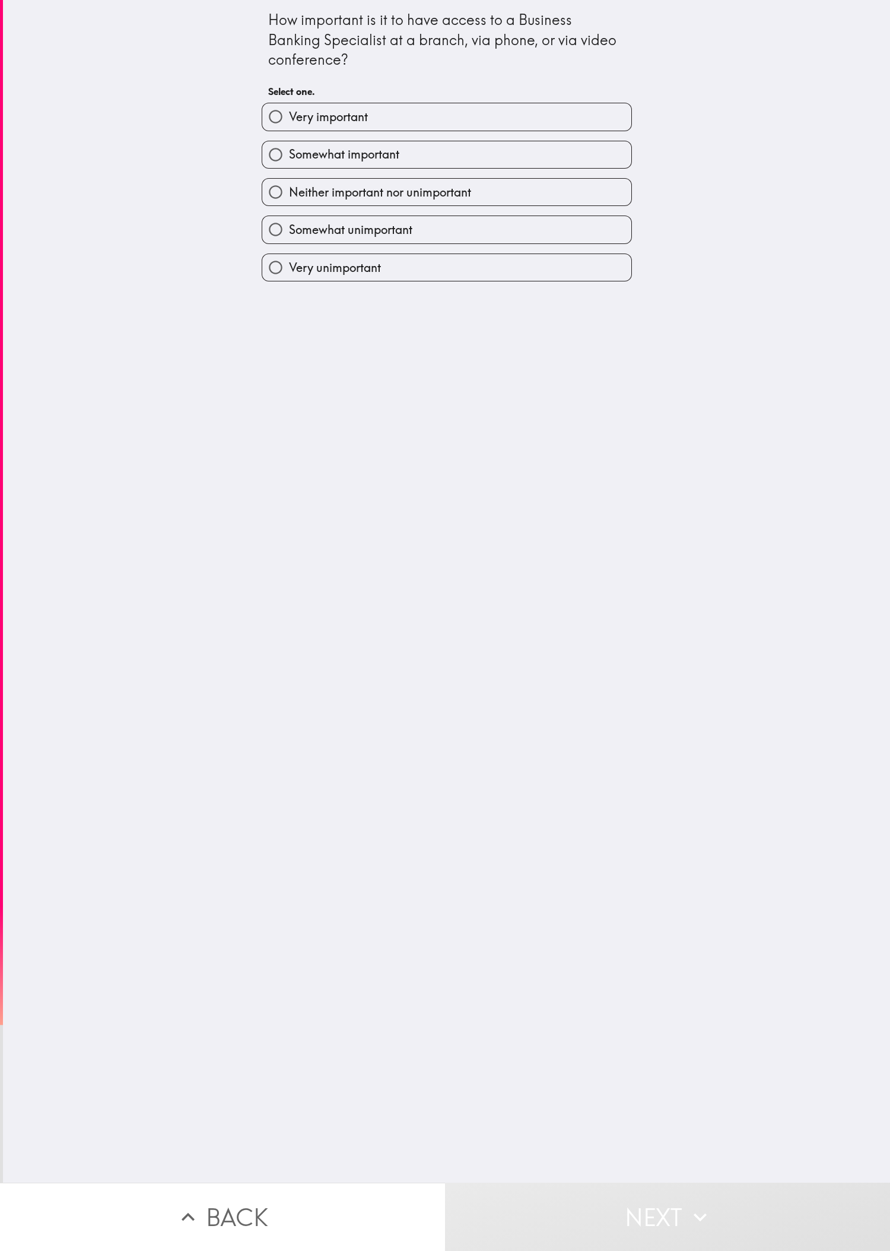
drag, startPoint x: 728, startPoint y: 725, endPoint x: 696, endPoint y: 592, distance: 136.6
click at [296, 416] on div "How important is it to have access to a Business Banking Specialist at a branch…" at bounding box center [446, 591] width 887 height 1182
click at [296, 217] on div "Somewhat unimportant" at bounding box center [442, 224] width 380 height 37
click at [296, 164] on label "Somewhat important" at bounding box center [446, 154] width 369 height 27
click at [289, 164] on input "Somewhat important" at bounding box center [275, 154] width 27 height 27
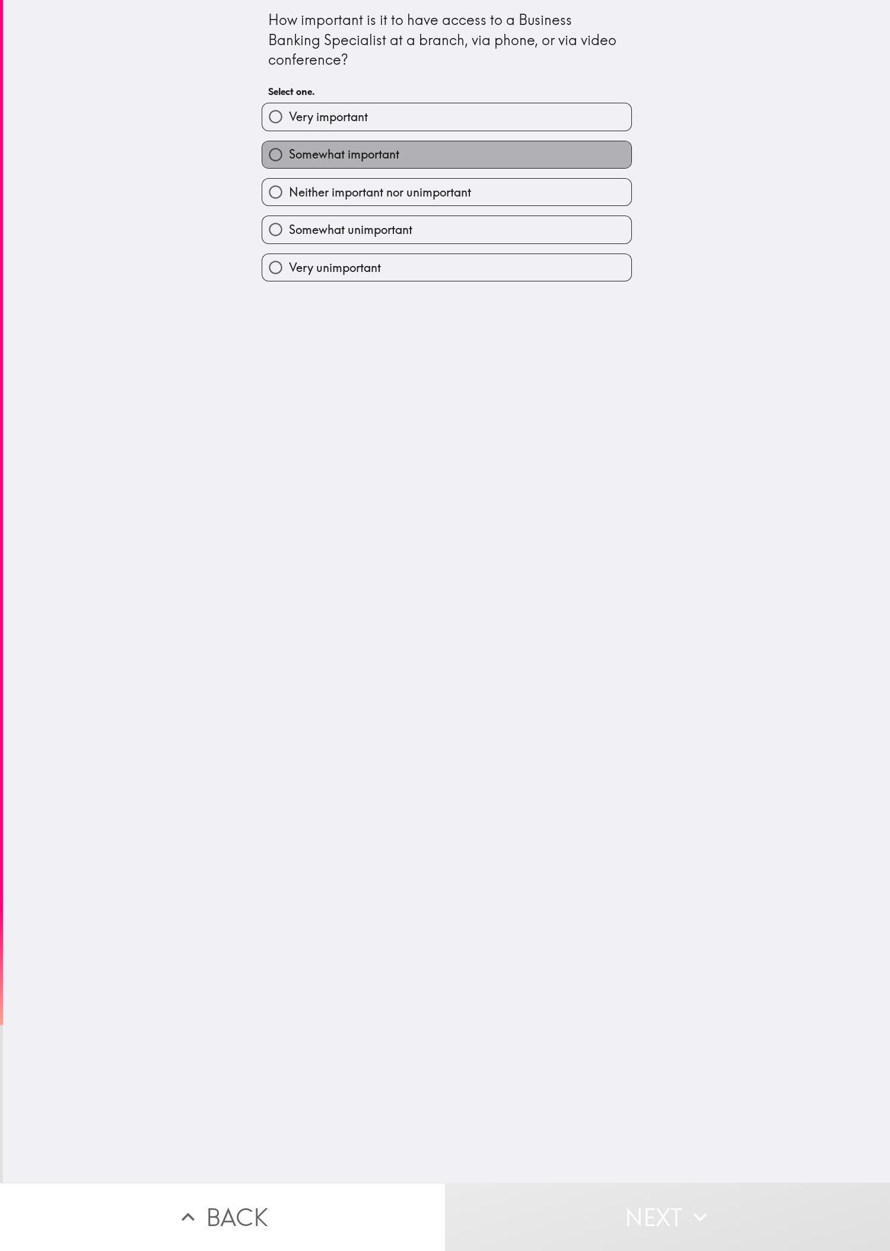
radio input "true"
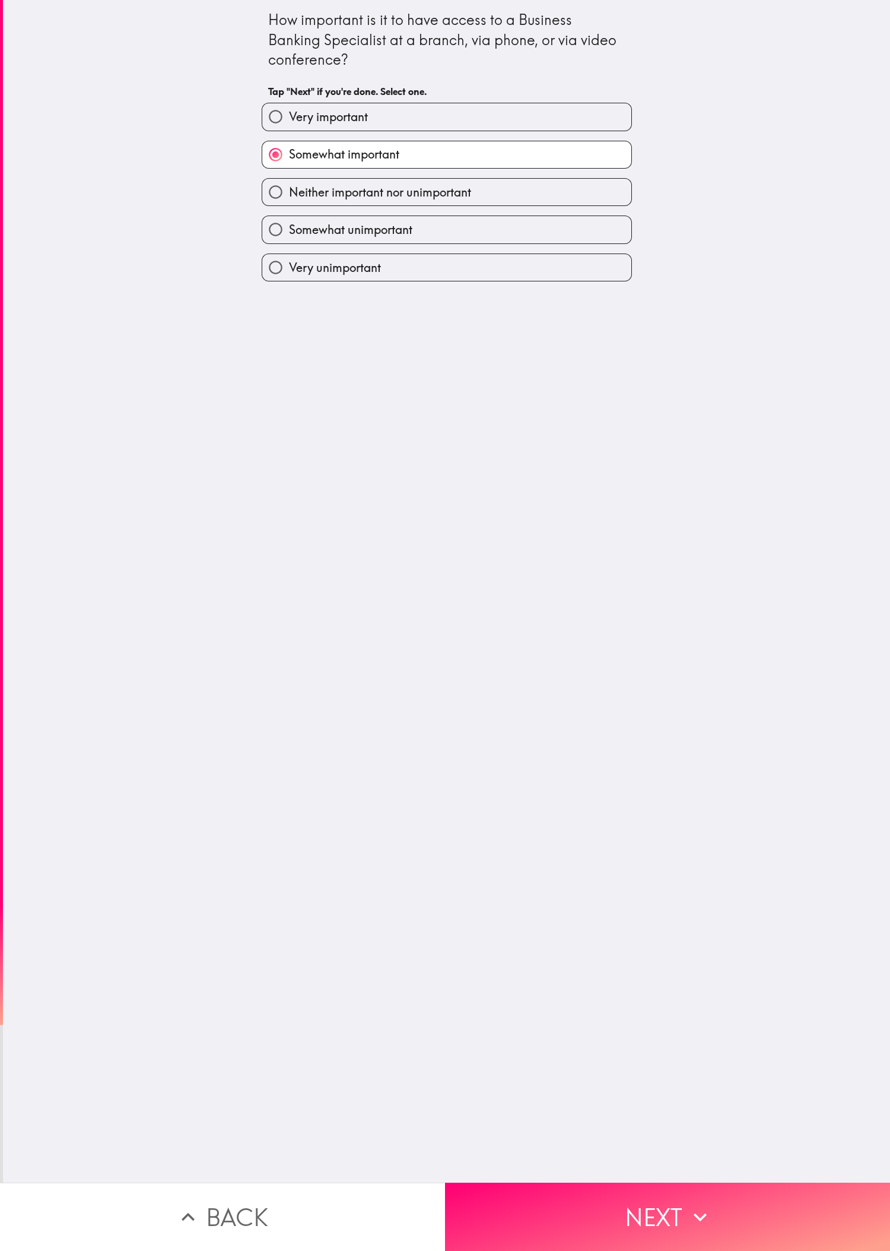
click at [296, 191] on label "Neither important nor unimportant" at bounding box center [446, 192] width 369 height 27
click at [289, 191] on input "Neither important nor unimportant" at bounding box center [275, 192] width 27 height 27
radio input "true"
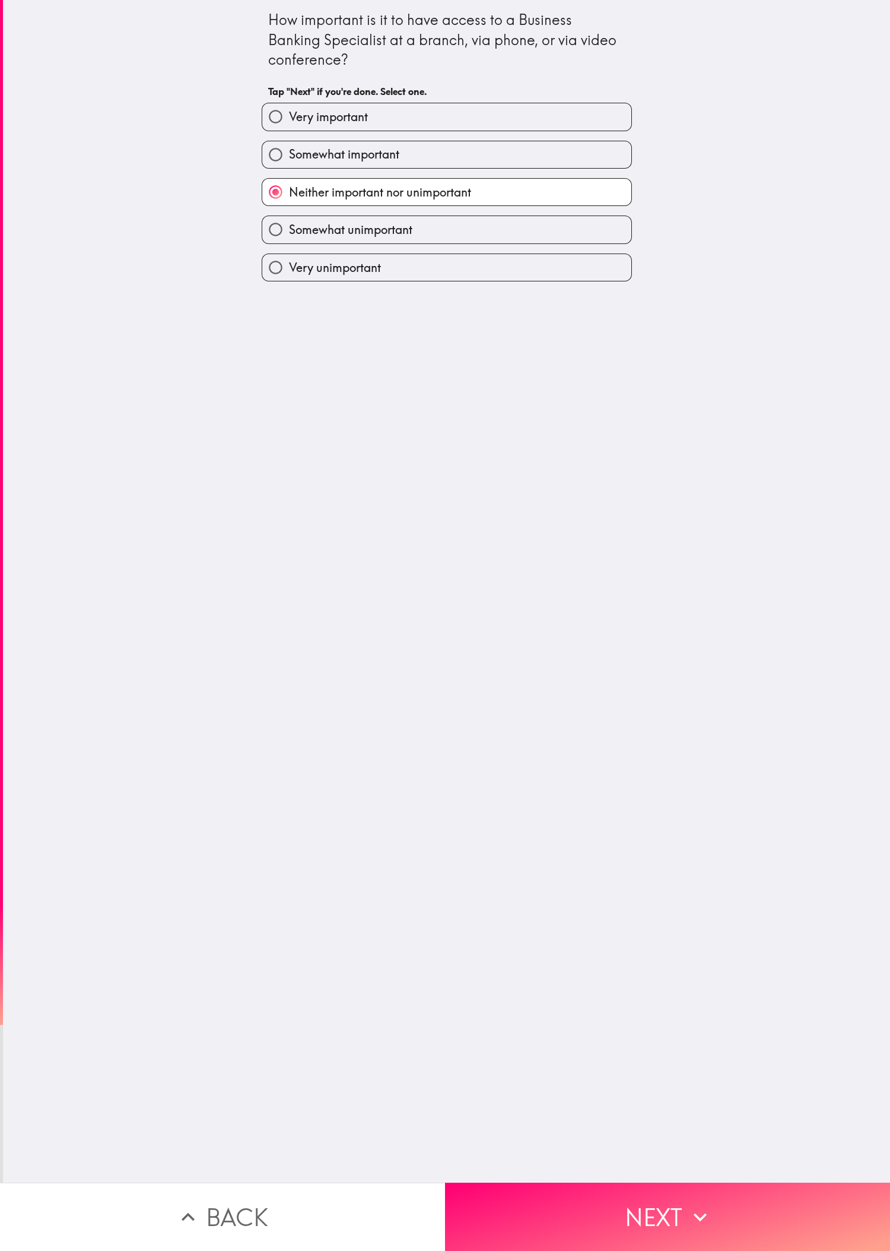
drag, startPoint x: 81, startPoint y: 795, endPoint x: 287, endPoint y: 801, distance: 206.6
click at [88, 416] on div "How important is it to have access to a Business Banking Specialist at a branch…" at bounding box center [446, 591] width 887 height 1182
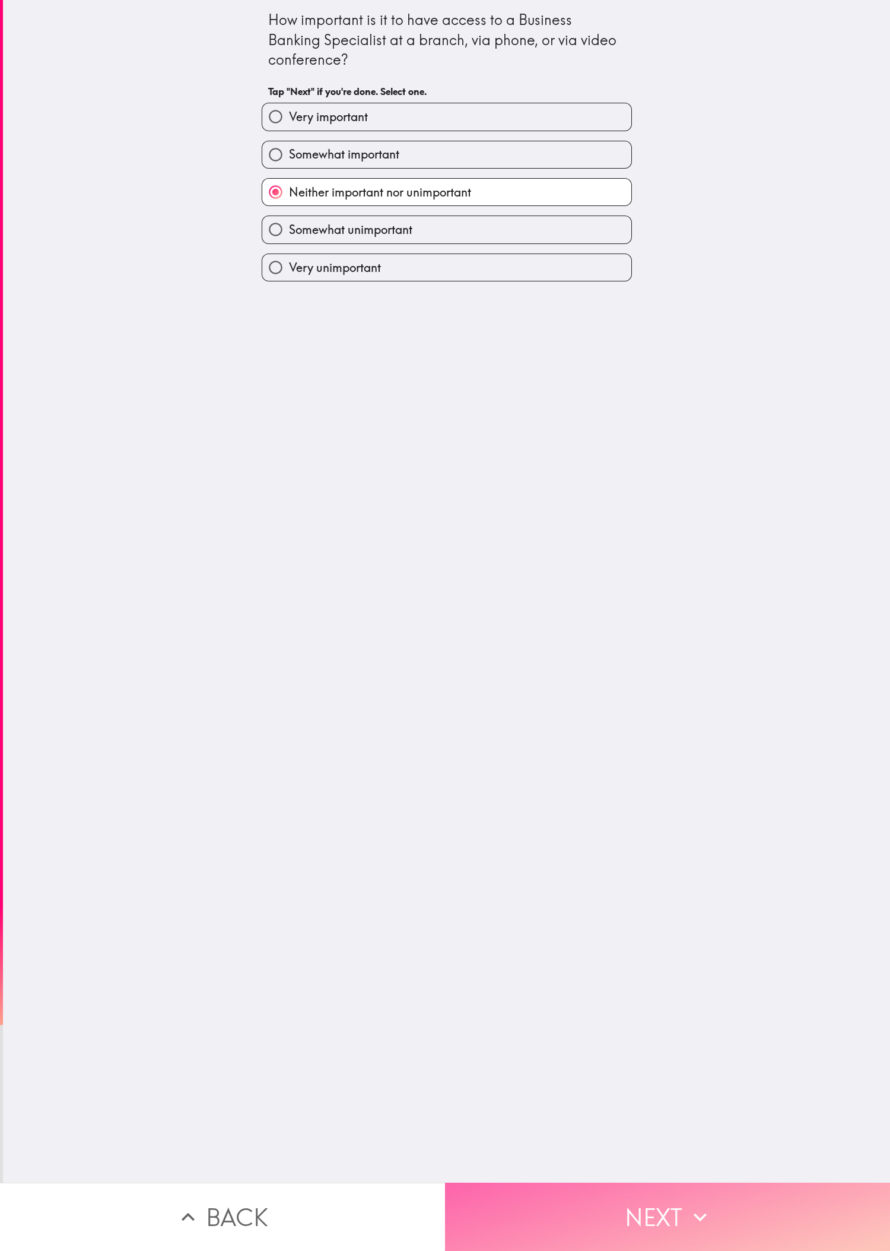
click at [296, 416] on icon "button" at bounding box center [700, 1217] width 26 height 26
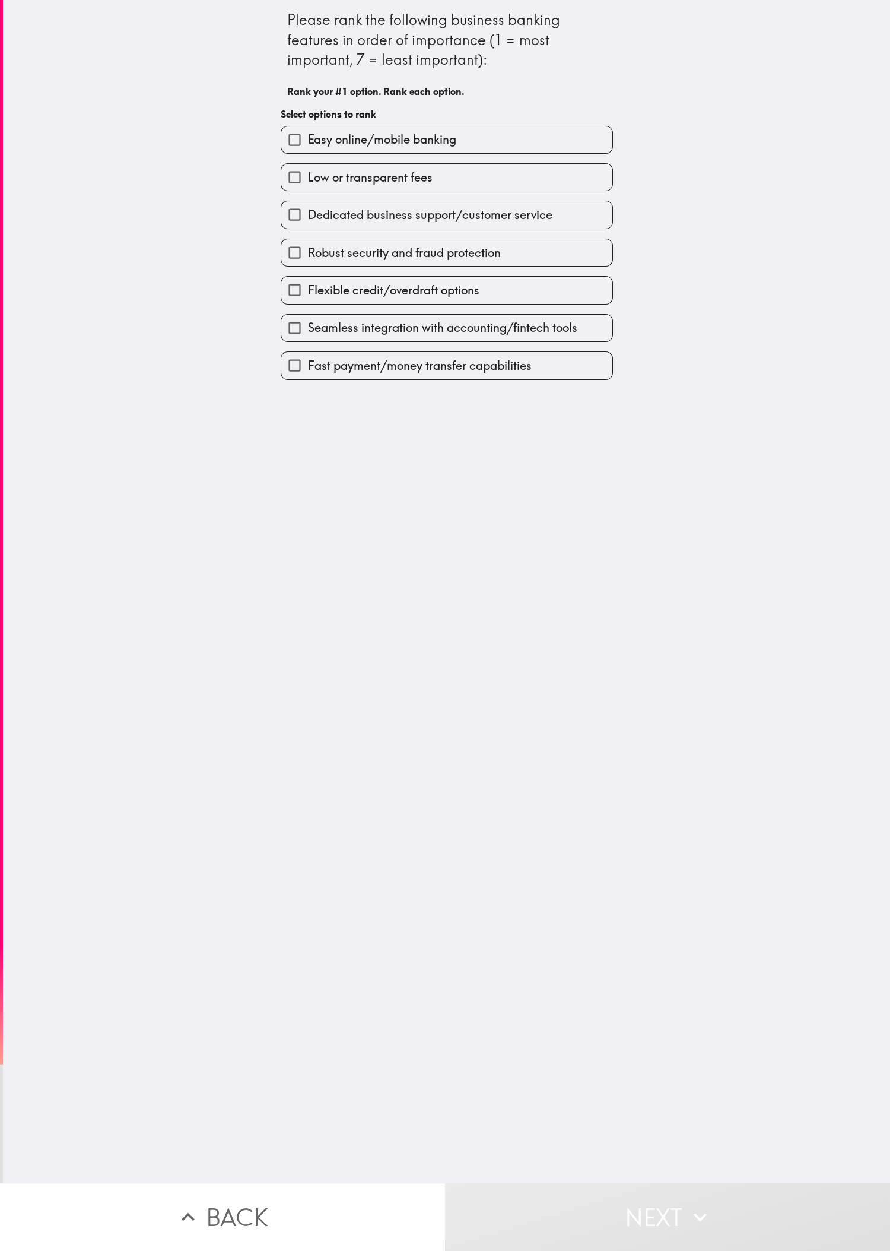
drag, startPoint x: 827, startPoint y: 649, endPoint x: 668, endPoint y: 437, distance: 265.3
click at [296, 416] on div "Please rank the following business banking features in order of importance (1 =…" at bounding box center [446, 591] width 887 height 1182
click at [296, 288] on label "Flexible credit/overdraft options" at bounding box center [446, 290] width 331 height 27
click at [296, 288] on input "Flexible credit/overdraft options" at bounding box center [294, 290] width 27 height 27
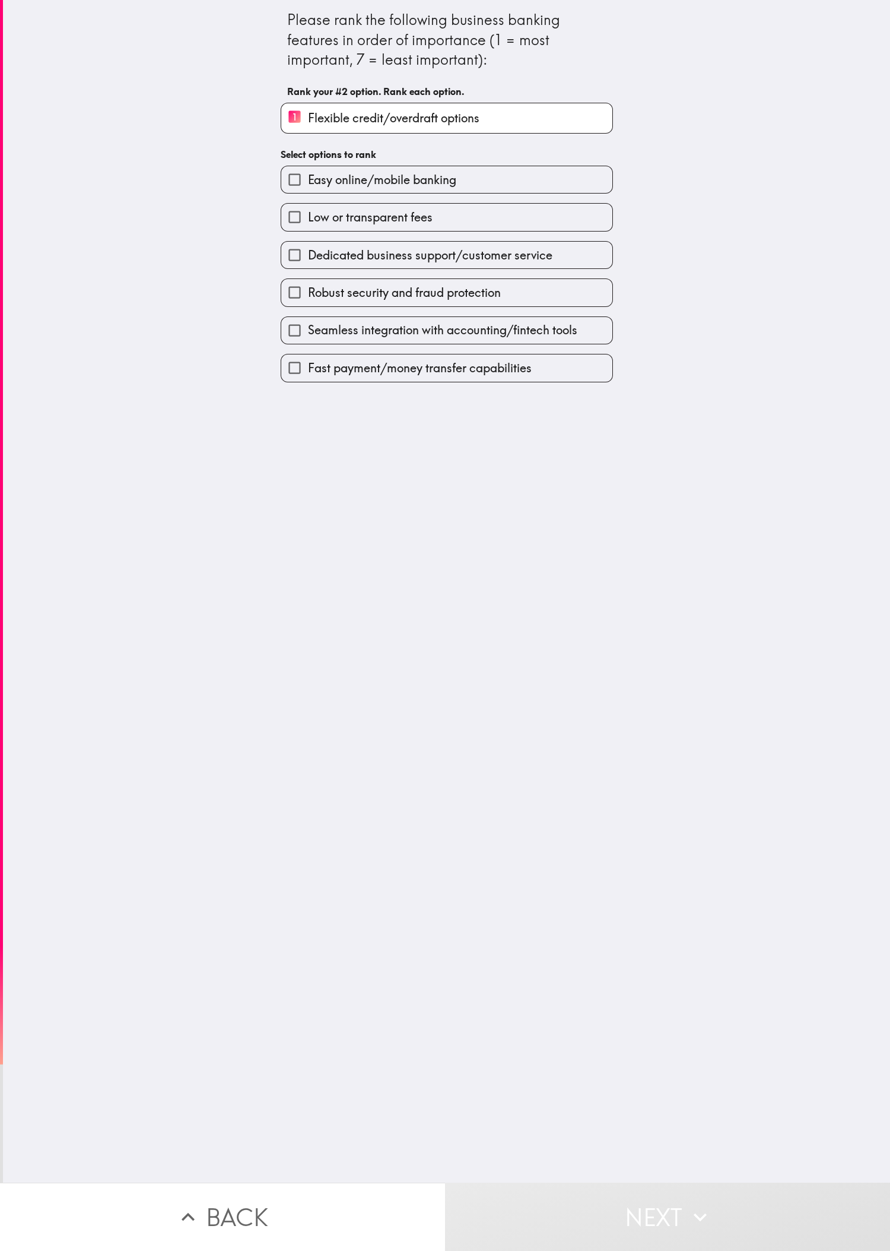
click at [296, 211] on label "Low or transparent fees" at bounding box center [446, 217] width 331 height 27
click at [296, 211] on input "Low or transparent fees" at bounding box center [294, 217] width 27 height 27
click at [296, 302] on span "Robust security and fraud protection" at bounding box center [404, 295] width 193 height 17
click at [296, 302] on input "Robust security and fraud protection" at bounding box center [294, 294] width 27 height 27
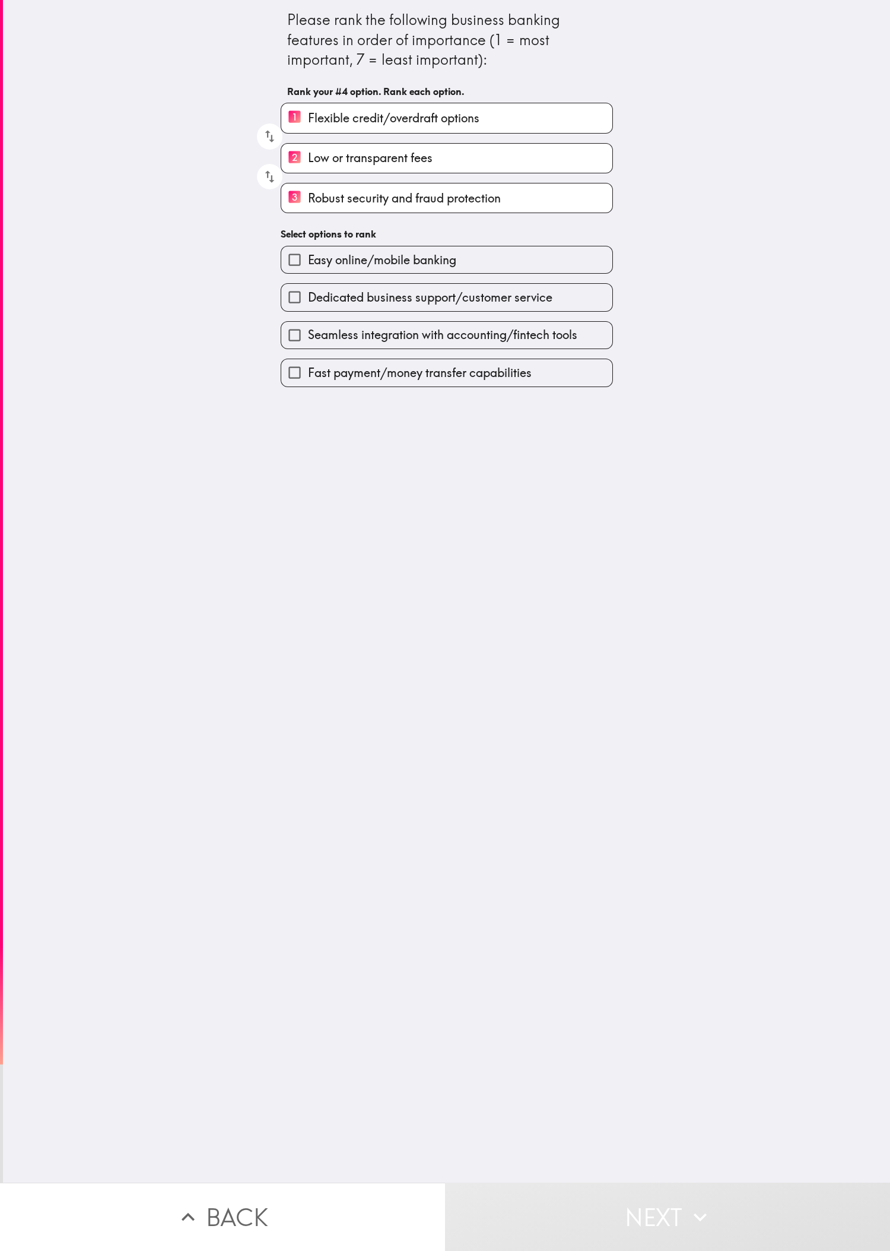
click at [296, 306] on span "Dedicated business support/customer service" at bounding box center [430, 297] width 245 height 17
click at [296, 306] on input "Dedicated business support/customer service" at bounding box center [294, 297] width 27 height 27
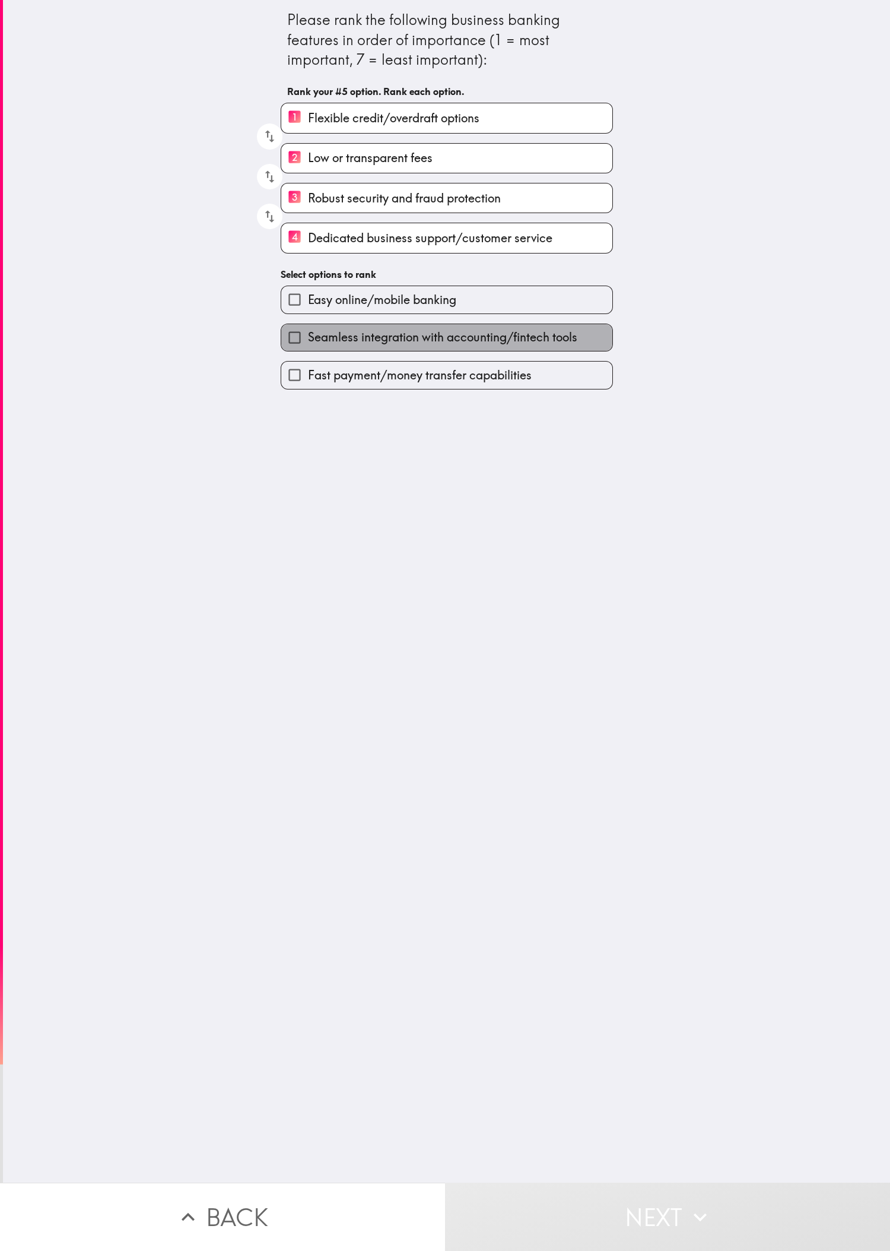
click at [296, 335] on label "Seamless integration with accounting/fintech tools" at bounding box center [446, 337] width 331 height 27
click at [296, 335] on input "Seamless integration with accounting/fintech tools" at bounding box center [294, 337] width 27 height 27
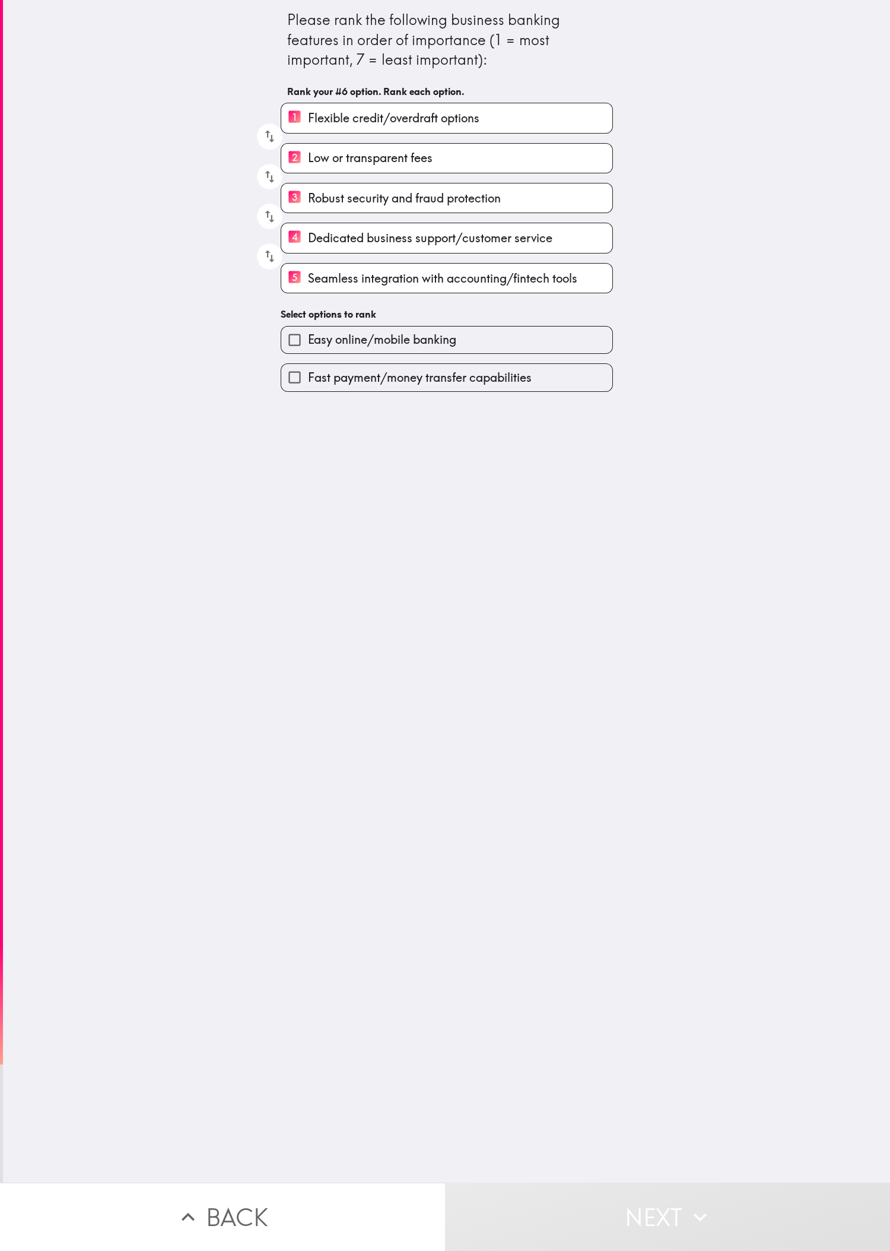
click at [296, 348] on span "Easy online/mobile banking" at bounding box center [382, 339] width 148 height 17
click at [296, 353] on input "Easy online/mobile banking" at bounding box center [294, 339] width 27 height 27
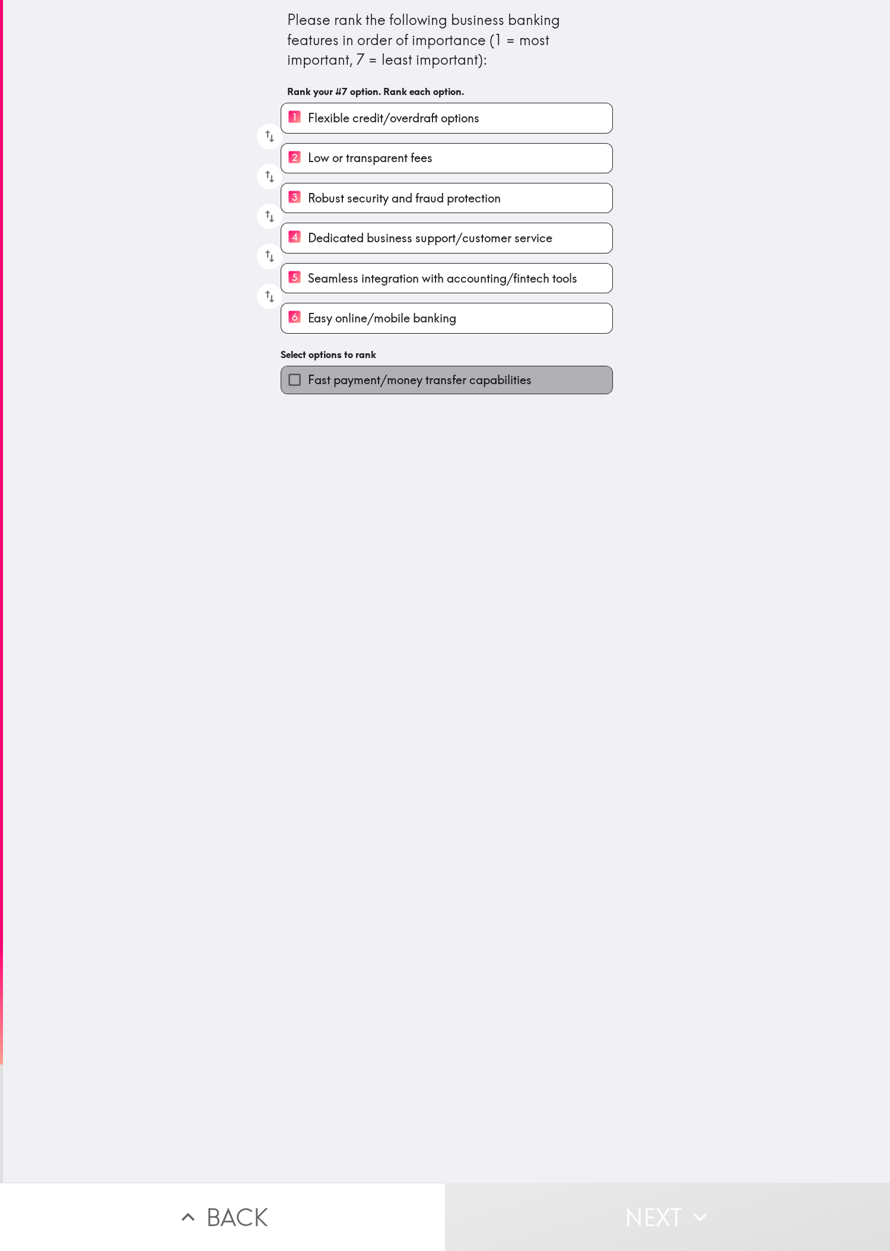
click at [296, 393] on label "Fast payment/money transfer capabilities" at bounding box center [446, 379] width 331 height 27
click at [296, 393] on input "Fast payment/money transfer capabilities" at bounding box center [294, 379] width 27 height 27
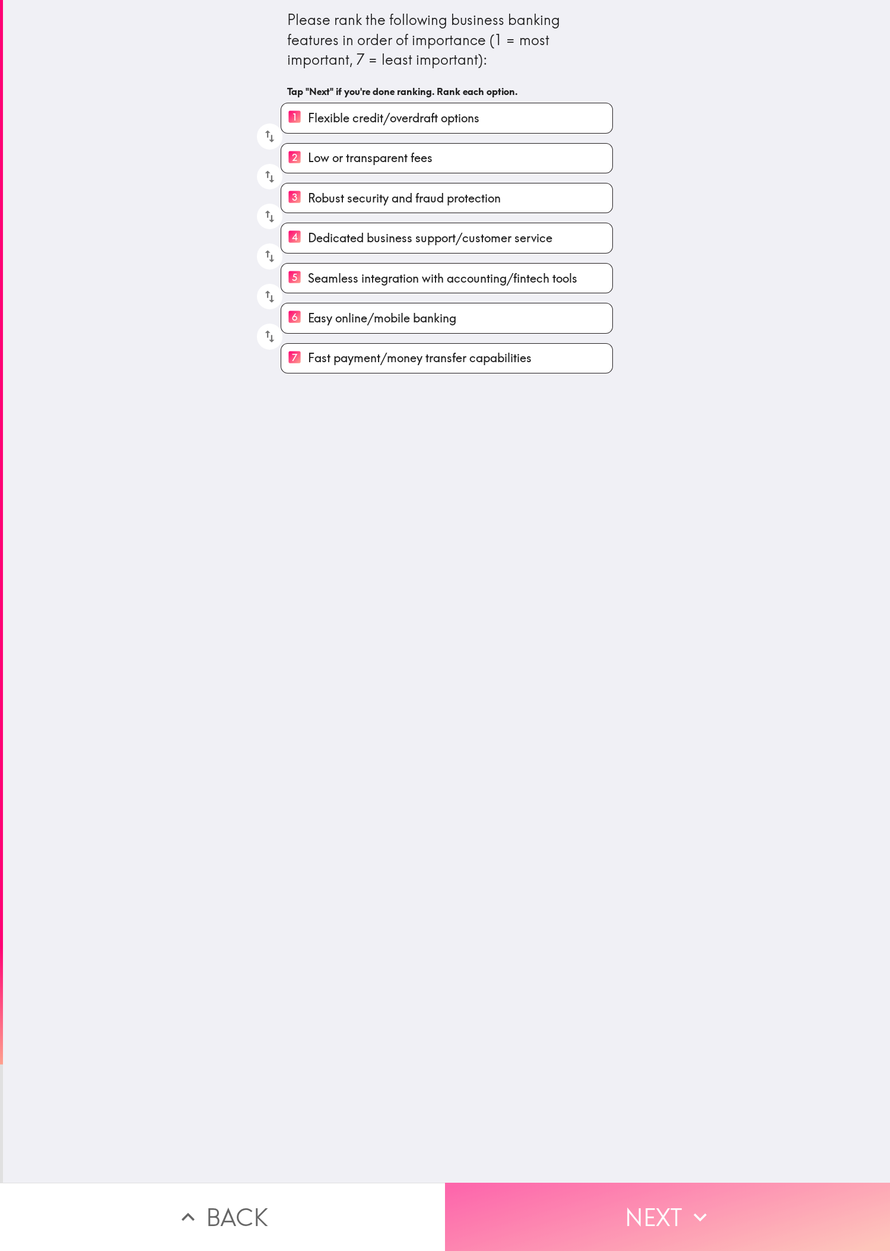
drag, startPoint x: 667, startPoint y: 1195, endPoint x: 643, endPoint y: 1167, distance: 36.7
click at [296, 416] on button "Next" at bounding box center [667, 1216] width 445 height 68
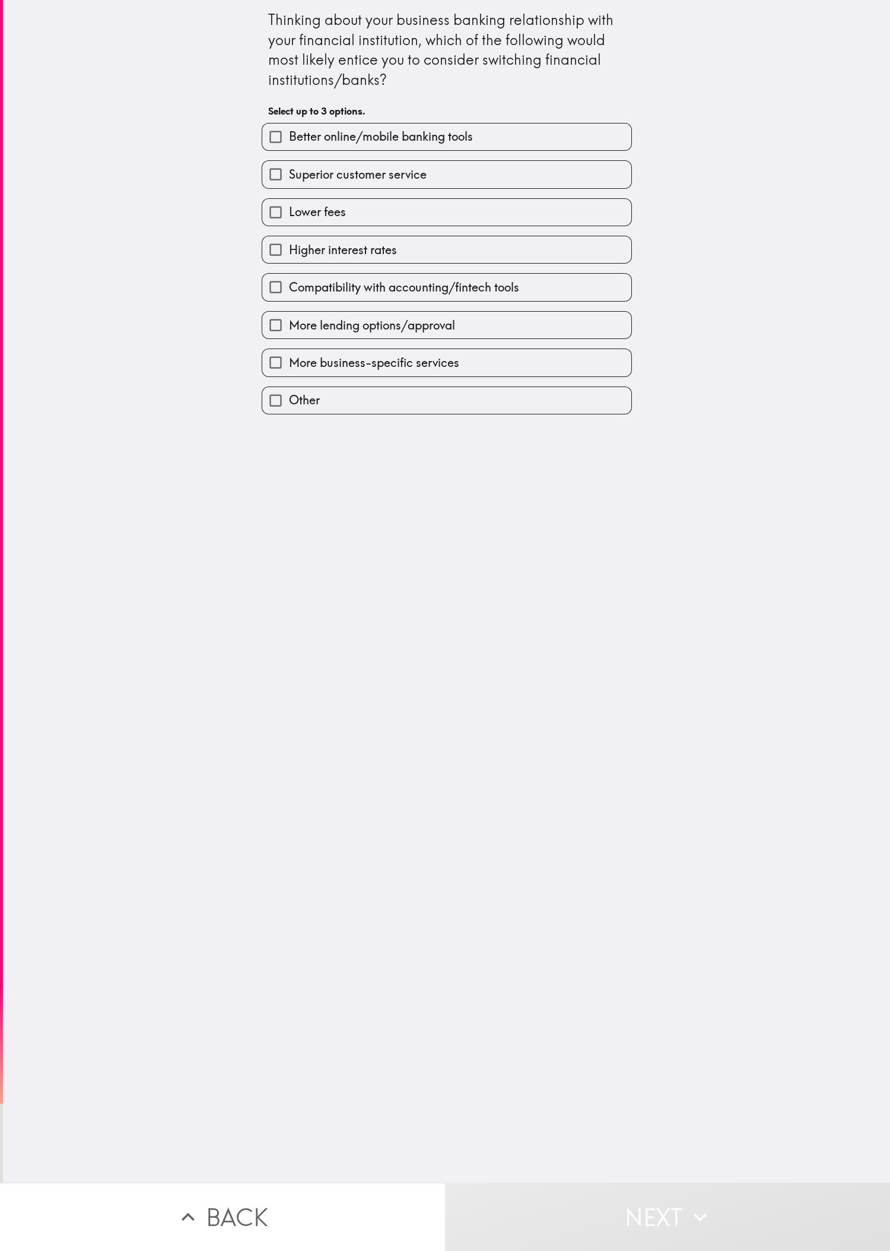
drag, startPoint x: 652, startPoint y: 845, endPoint x: 652, endPoint y: 789, distance: 55.2
click at [296, 416] on div "Thinking about your business banking relationship with your financial instituti…" at bounding box center [446, 591] width 887 height 1182
click at [296, 300] on label "Compatibility with accounting/fintech tools" at bounding box center [446, 287] width 369 height 27
click at [289, 300] on input "Compatibility with accounting/fintech tools" at bounding box center [275, 287] width 27 height 27
checkbox input "true"
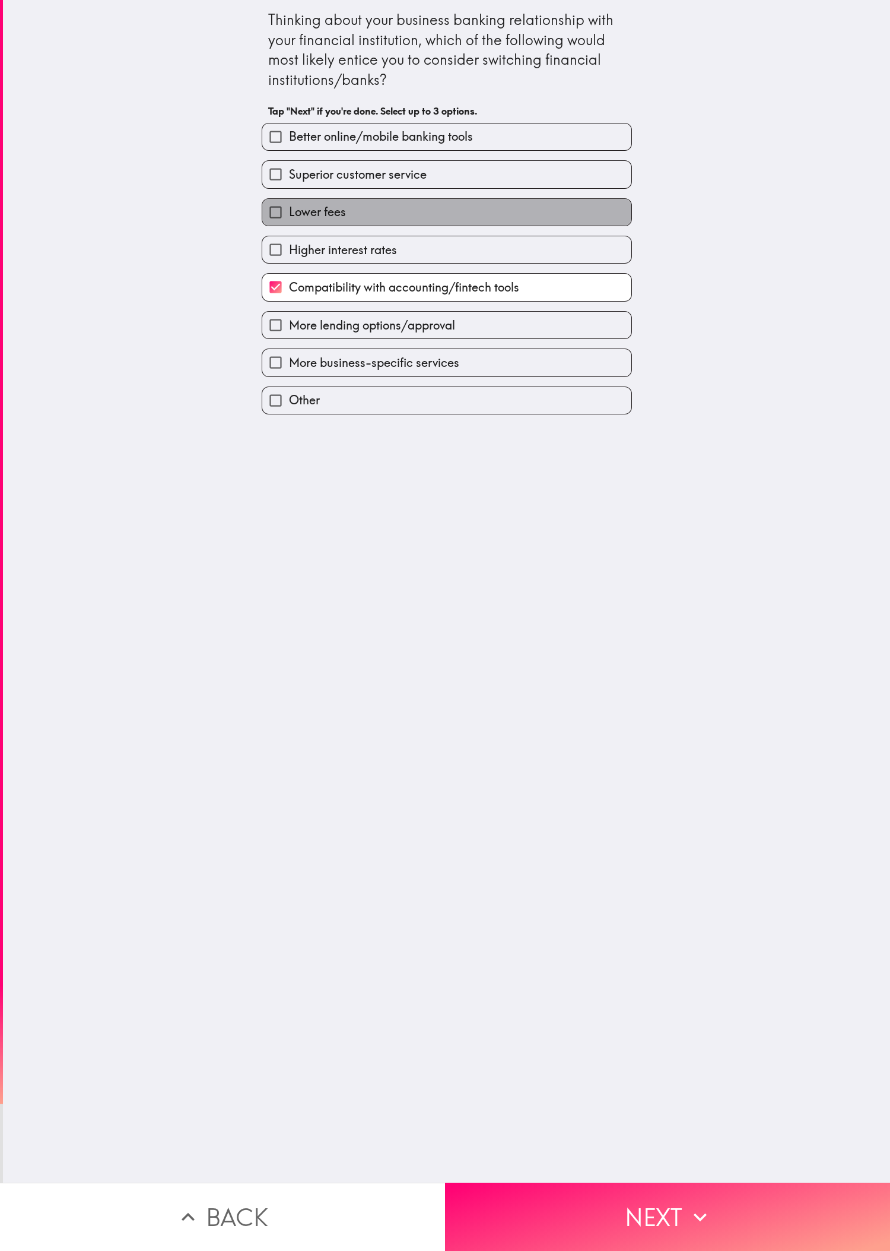
click at [296, 205] on label "Lower fees" at bounding box center [446, 212] width 369 height 27
click at [289, 205] on input "Lower fees" at bounding box center [275, 212] width 27 height 27
checkbox input "true"
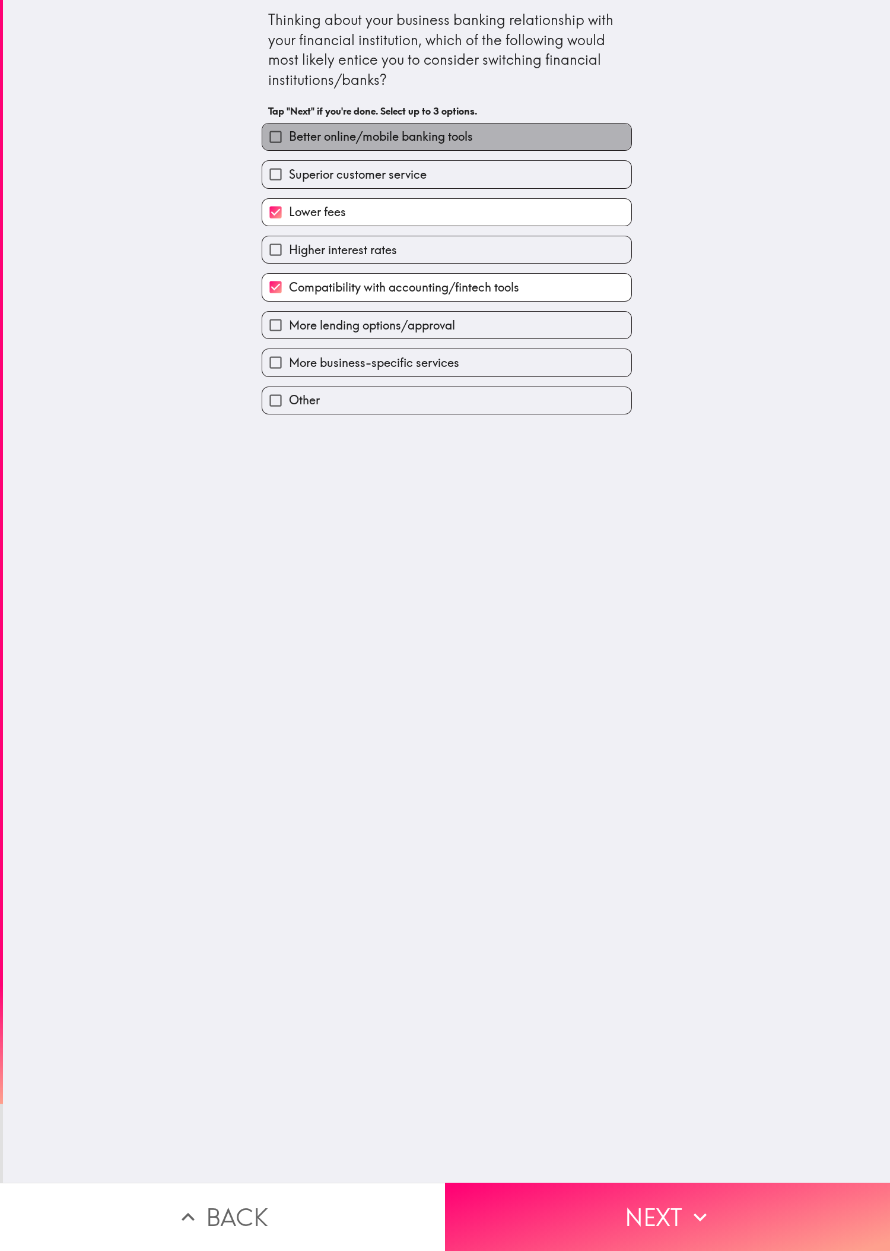
click at [296, 138] on label "Better online/mobile banking tools" at bounding box center [446, 136] width 369 height 27
click at [289, 138] on input "Better online/mobile banking tools" at bounding box center [275, 136] width 27 height 27
checkbox input "true"
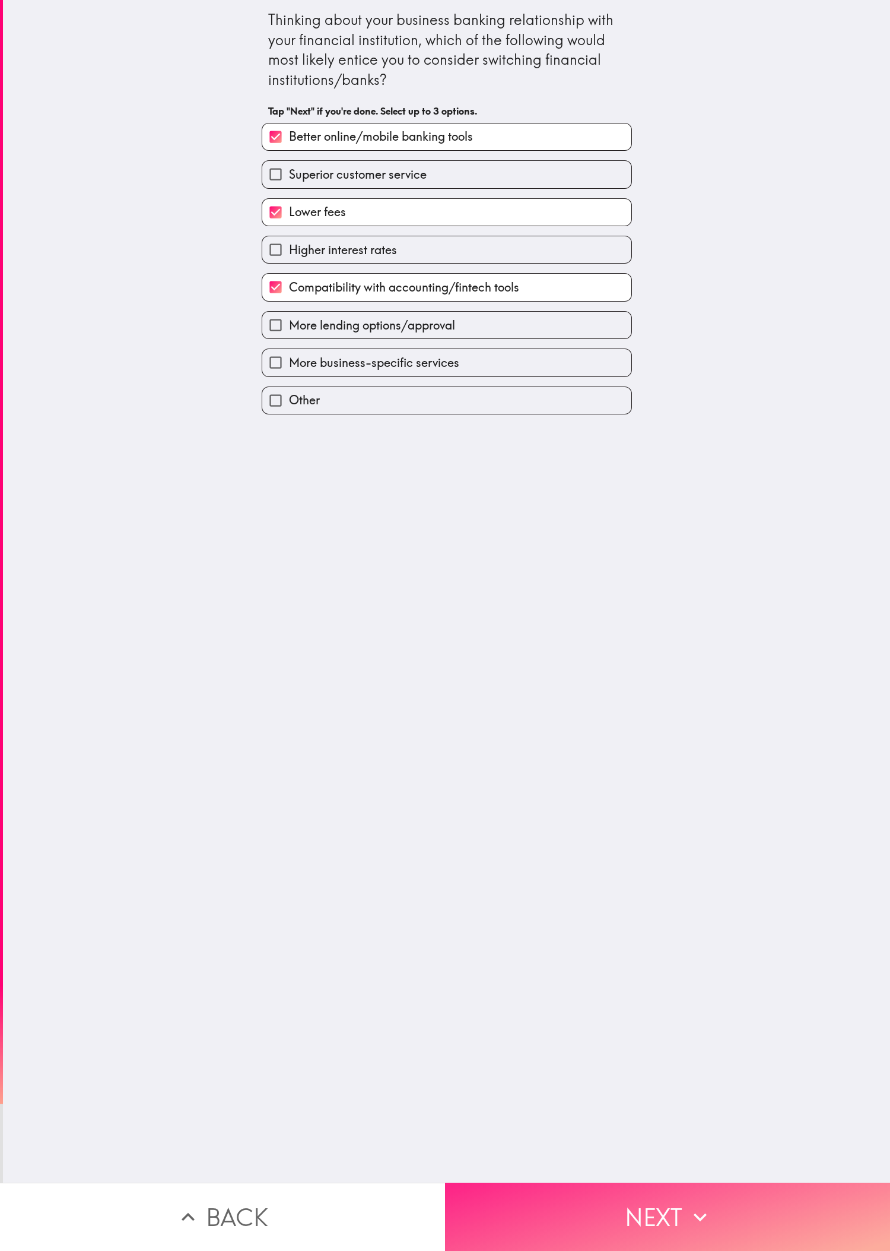
click at [296, 416] on button "Next" at bounding box center [667, 1216] width 445 height 68
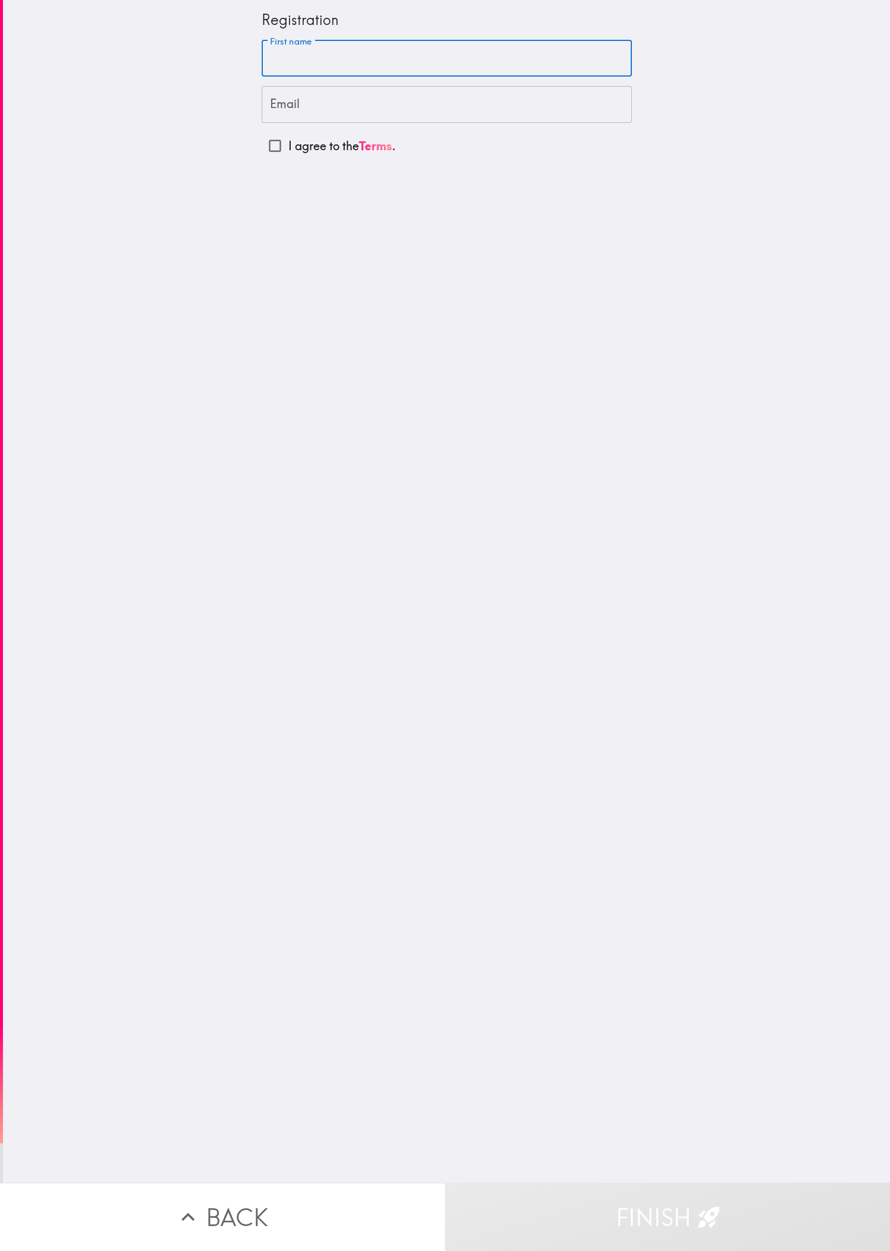
click at [262, 58] on input "First name" at bounding box center [447, 58] width 370 height 37
paste input "Guy"
drag, startPoint x: 180, startPoint y: 477, endPoint x: 272, endPoint y: 268, distance: 228.6
click at [180, 416] on div "Registration First name Guy First name Email Email I agree to the Terms ." at bounding box center [446, 591] width 887 height 1182
click at [296, 58] on input "Guy" at bounding box center [447, 58] width 370 height 37
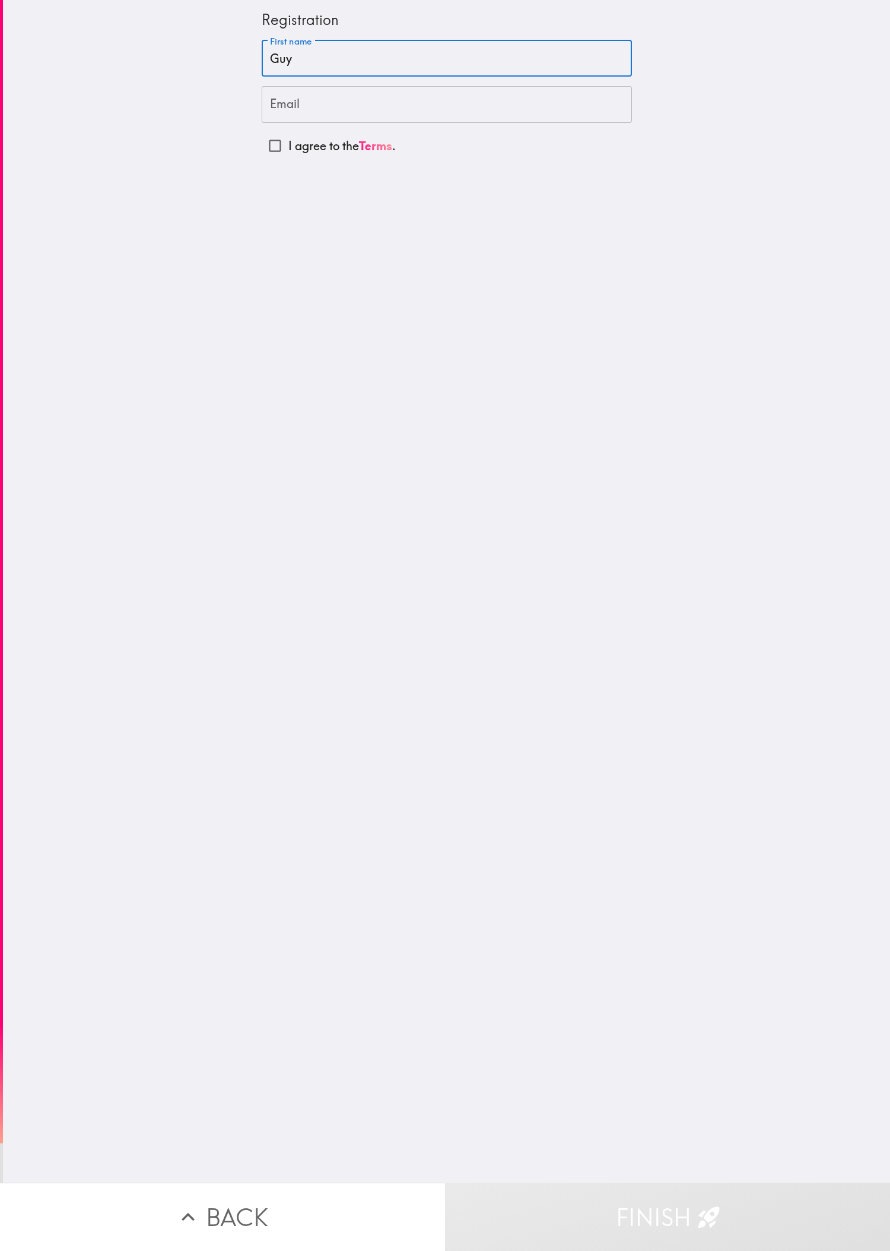
paste input "[PERSON_NAME]"
type input "[PERSON_NAME]"
drag, startPoint x: 125, startPoint y: 393, endPoint x: 297, endPoint y: 181, distance: 273.0
click at [125, 392] on div "Registration First name [PERSON_NAME] First name Email Email I agree to the Ter…" at bounding box center [446, 591] width 887 height 1182
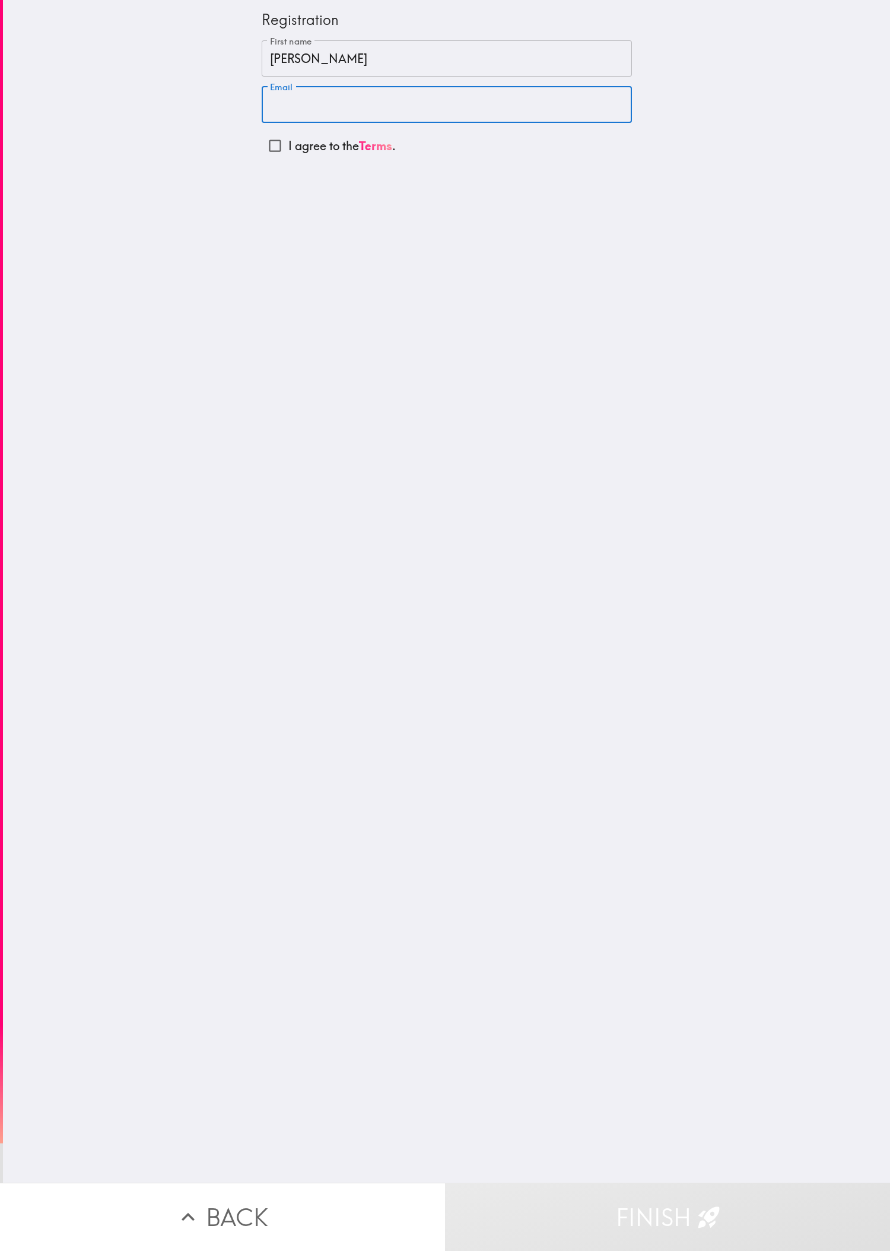
click at [296, 86] on input "Email" at bounding box center [447, 104] width 370 height 37
paste input "[EMAIL_ADDRESS][DOMAIN_NAME]"
type input "[EMAIL_ADDRESS][DOMAIN_NAME]"
click at [262, 147] on input "I agree to the Terms ." at bounding box center [275, 145] width 27 height 27
checkbox input "true"
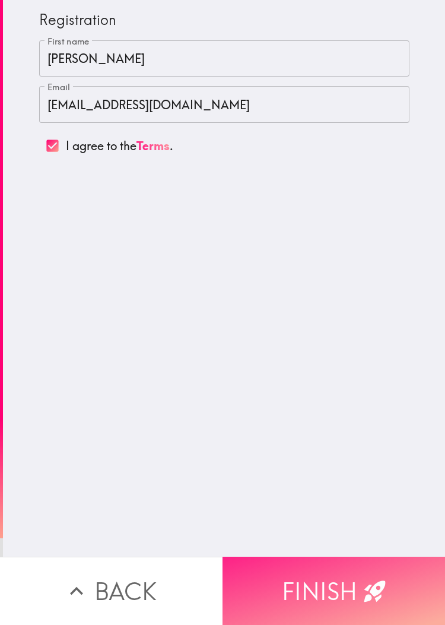
click at [296, 416] on button "Finish" at bounding box center [334, 591] width 223 height 68
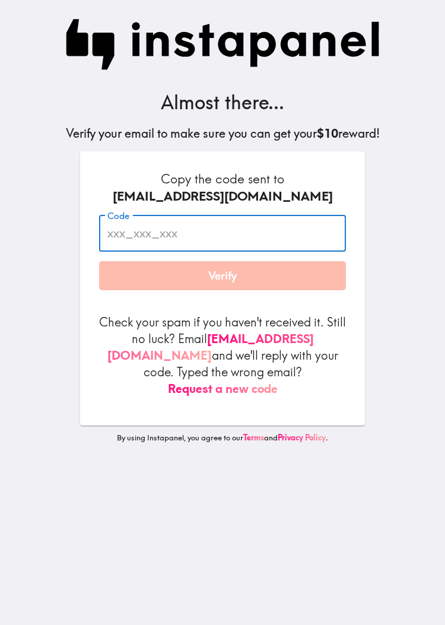
click at [254, 232] on input "Code" at bounding box center [222, 233] width 247 height 37
paste input "F9t_aRQ_KPd"
type input "F9t_aRQ_KPd"
click at [296, 164] on div "Copy the code sent to [EMAIL_ADDRESS][DOMAIN_NAME] Code F9t_aRQ_KPd Code Verify…" at bounding box center [222, 288] width 285 height 274
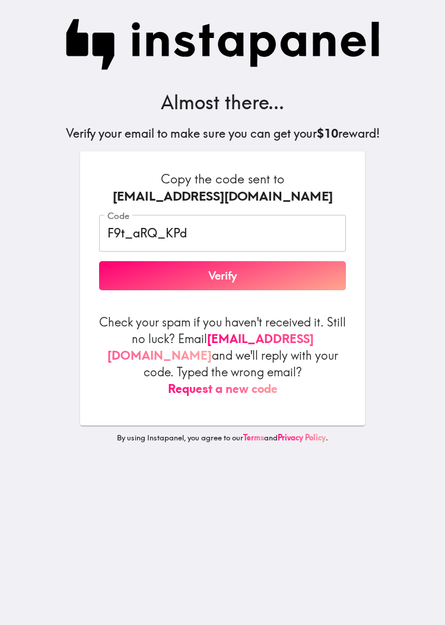
click at [255, 278] on button "Verify" at bounding box center [222, 276] width 247 height 30
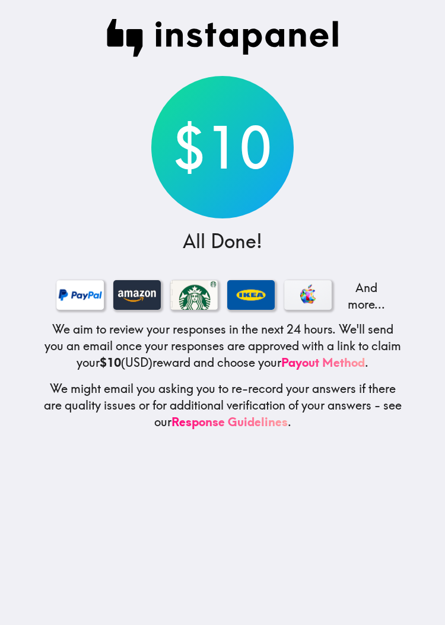
drag, startPoint x: 69, startPoint y: 186, endPoint x: 149, endPoint y: 107, distance: 111.6
click at [70, 183] on div "$10 All Done! And more... We aim to review your responses in the next 24 hours.…" at bounding box center [223, 312] width 380 height 625
